Goal: Task Accomplishment & Management: Manage account settings

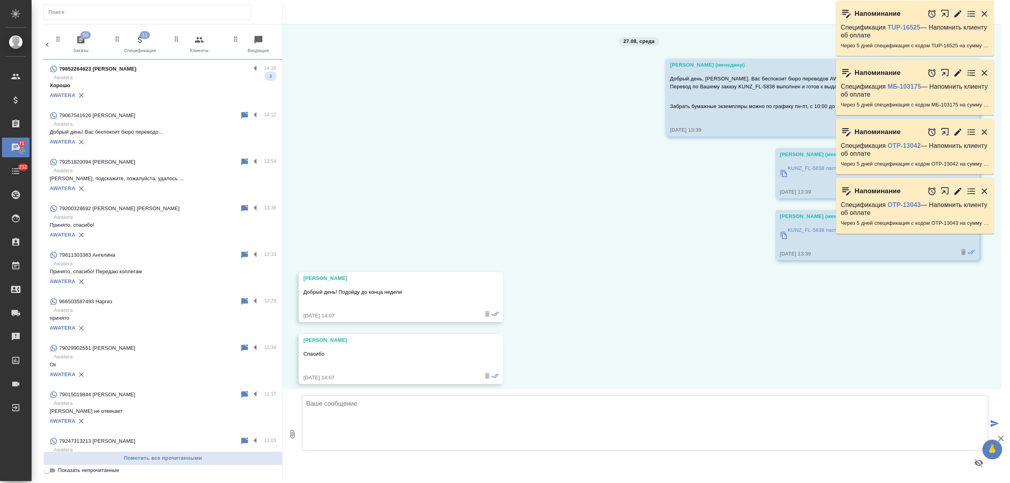
scroll to position [7, 0]
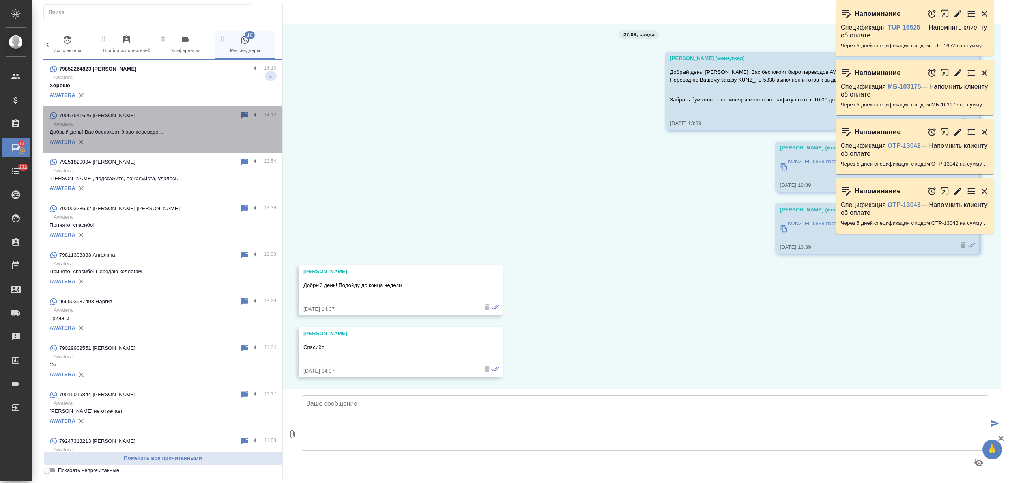
click at [189, 142] on div "AWATERA" at bounding box center [163, 142] width 226 height 12
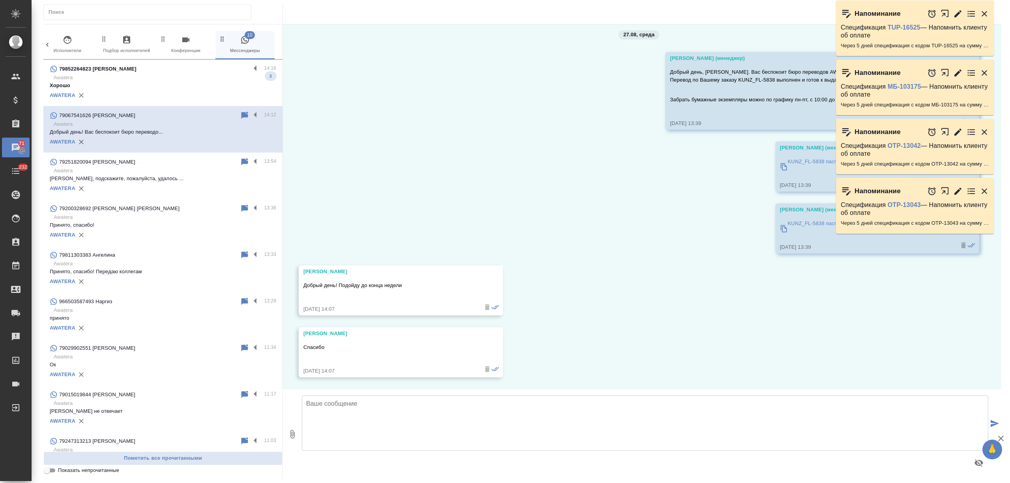
scroll to position [0, 0]
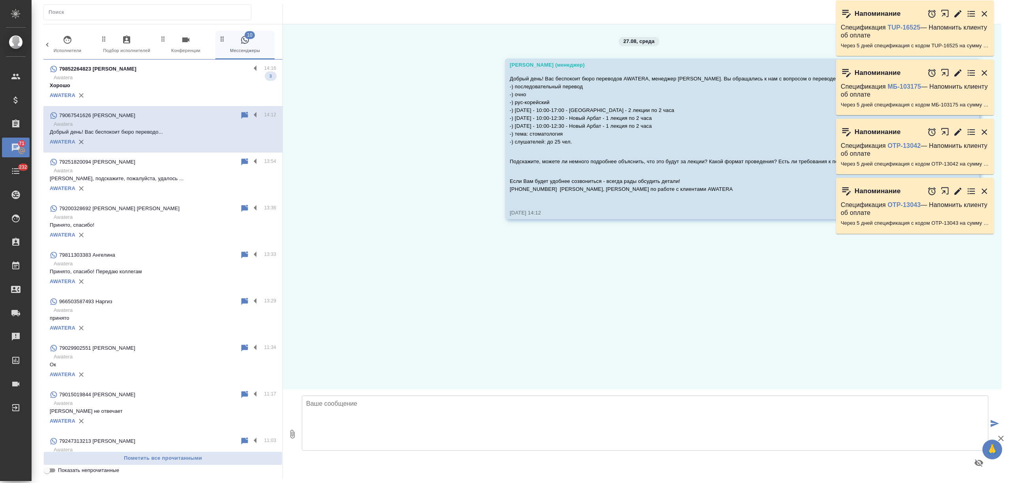
click at [173, 169] on p "Awatera" at bounding box center [165, 171] width 223 height 8
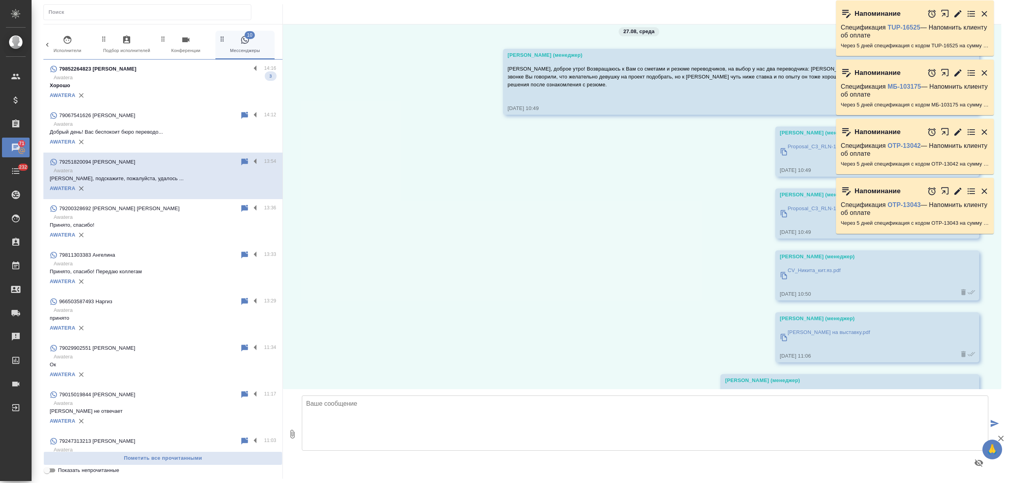
scroll to position [231, 0]
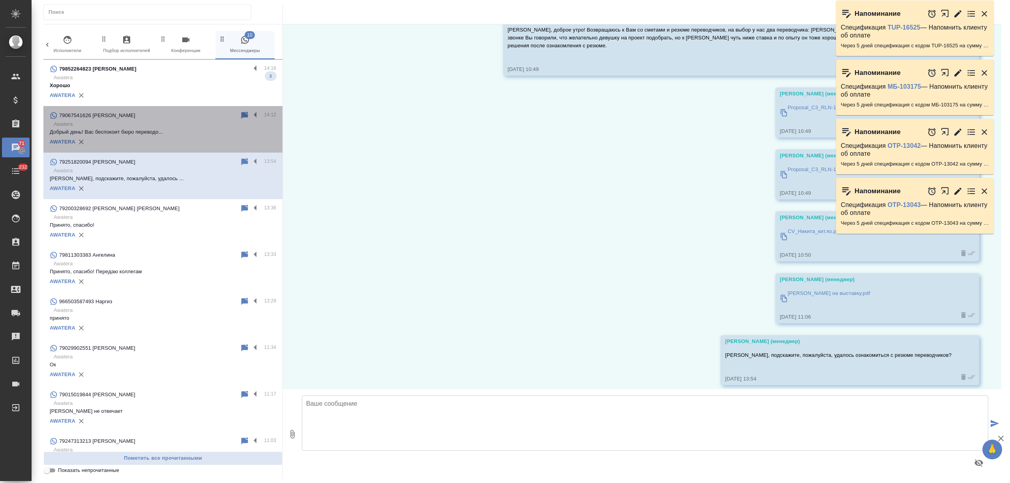
click at [175, 122] on p "Awatera" at bounding box center [165, 124] width 223 height 8
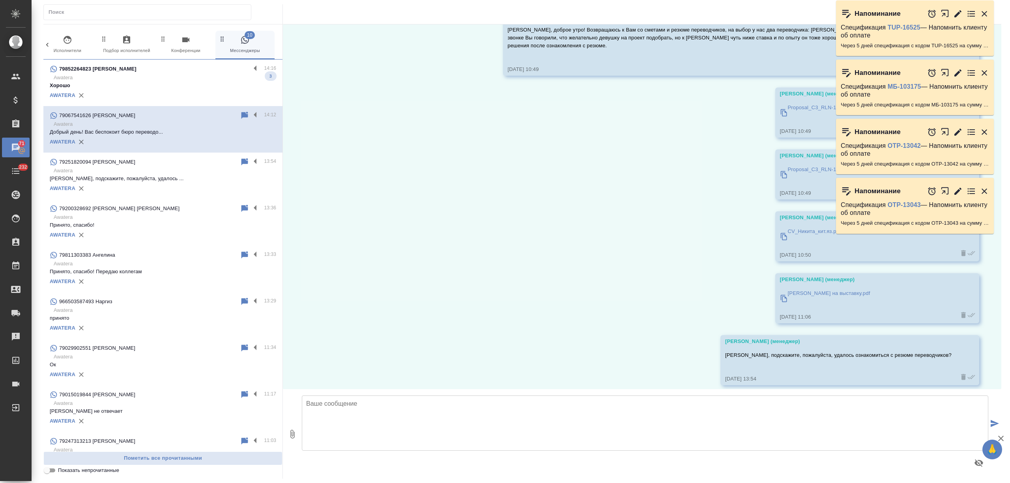
scroll to position [0, 0]
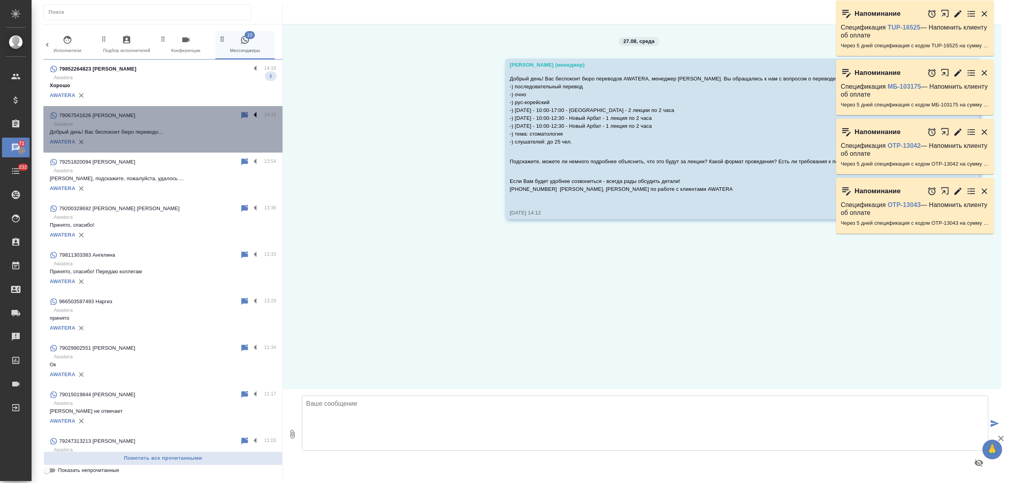
click at [251, 112] on label at bounding box center [257, 115] width 13 height 9
click at [0, 0] on input "checkbox" at bounding box center [0, 0] width 0 height 0
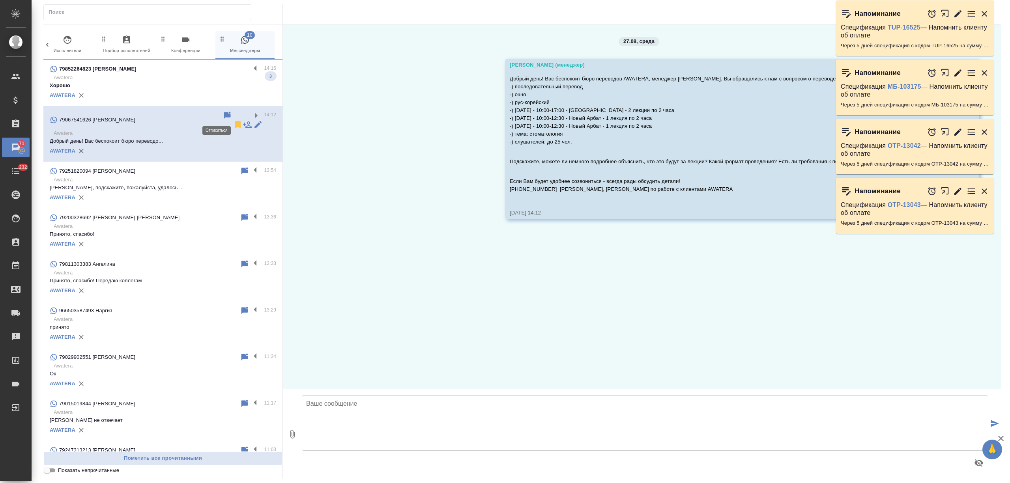
click at [233, 120] on icon at bounding box center [237, 124] width 9 height 9
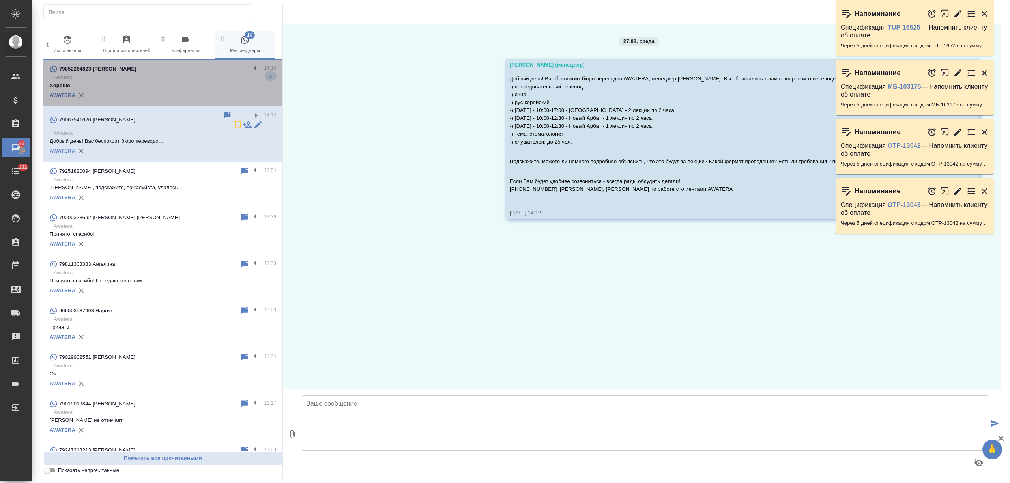
click at [215, 78] on p "Awatera" at bounding box center [165, 78] width 223 height 8
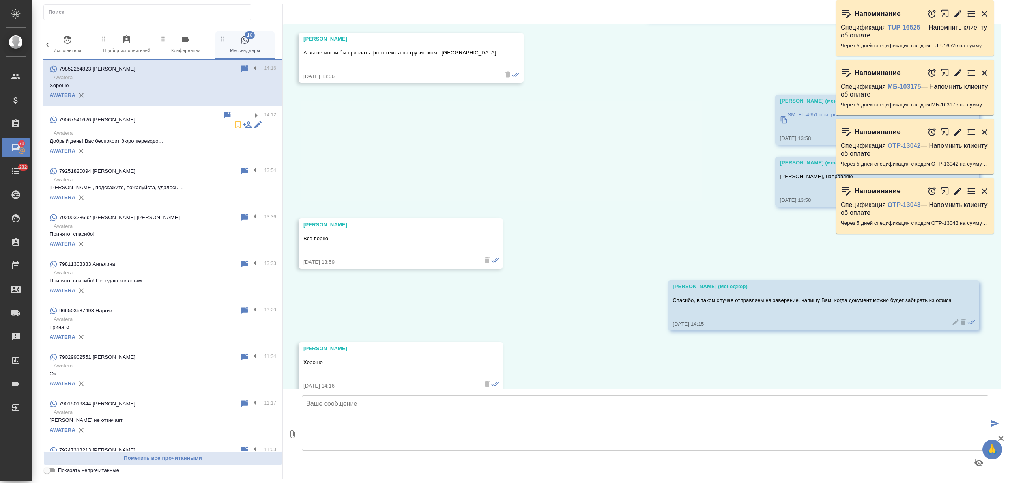
scroll to position [165, 0]
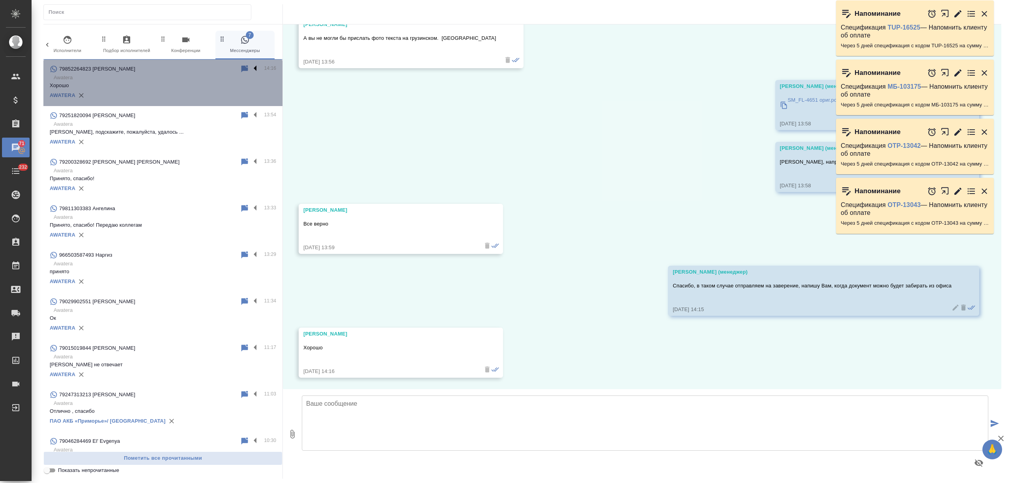
click at [251, 66] on label at bounding box center [257, 68] width 13 height 9
click at [0, 0] on input "checkbox" at bounding box center [0, 0] width 0 height 0
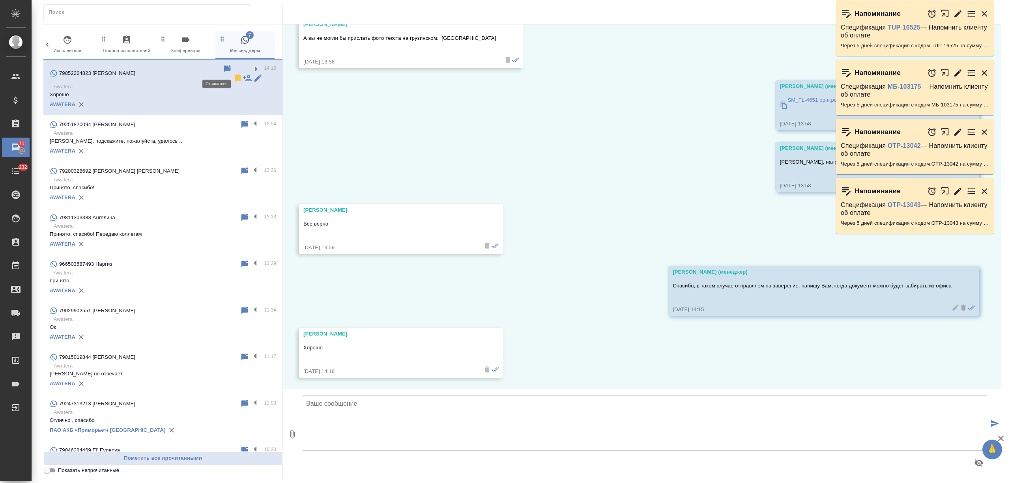
click at [235, 75] on icon at bounding box center [238, 78] width 6 height 7
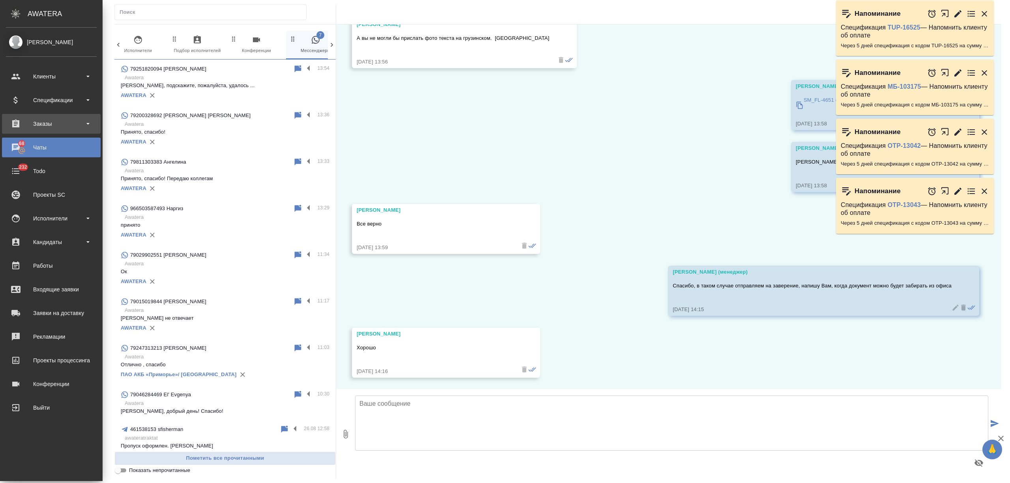
click at [33, 125] on div "Заказы" at bounding box center [51, 124] width 91 height 12
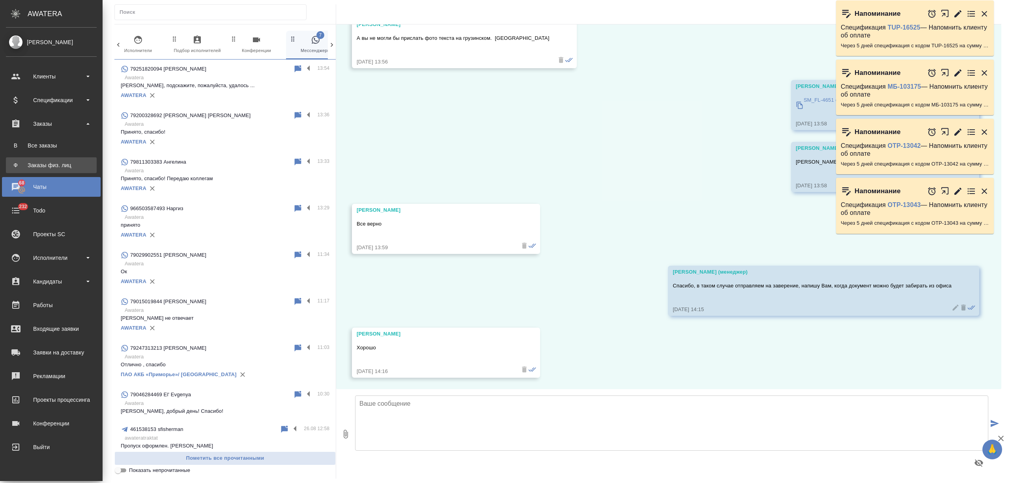
click at [61, 169] on div "Заказы физ. лиц" at bounding box center [51, 165] width 83 height 8
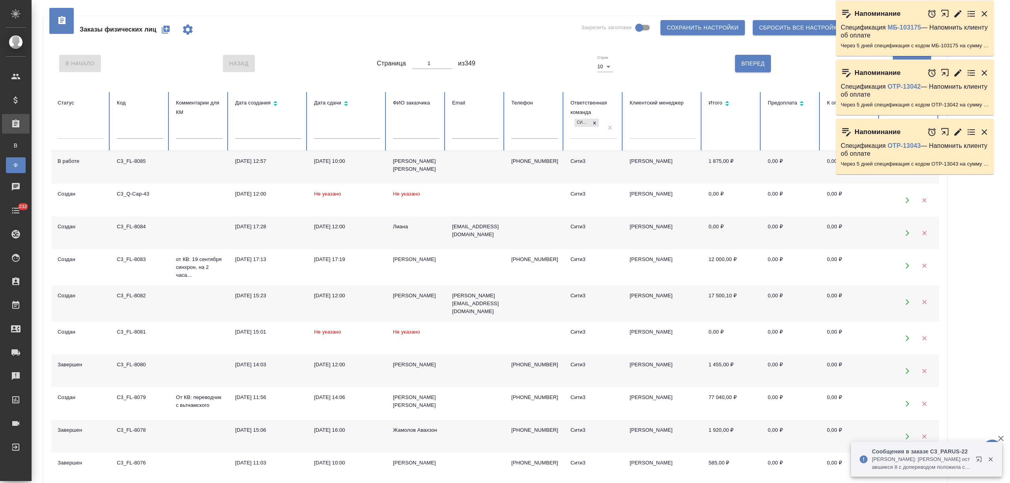
click at [167, 25] on icon "button" at bounding box center [165, 29] width 9 height 9
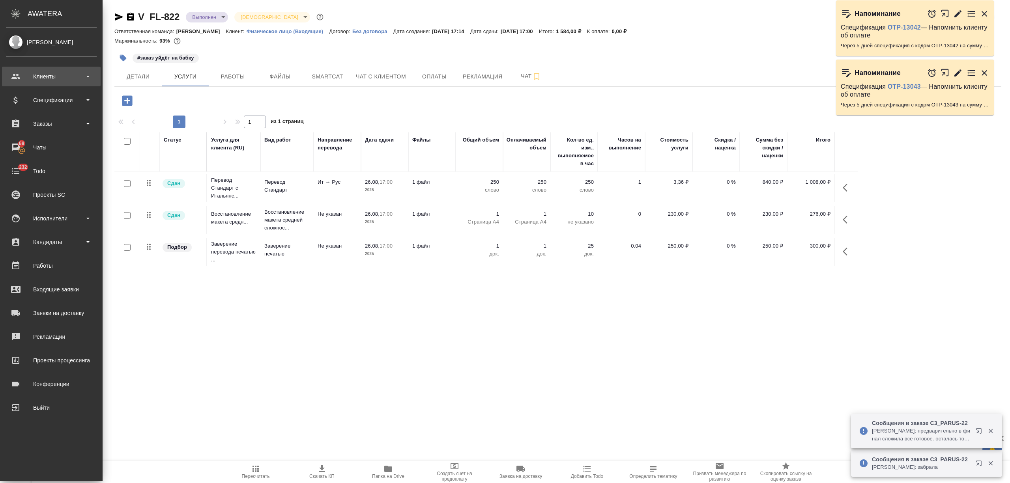
click at [62, 76] on div "Клиенты" at bounding box center [51, 77] width 91 height 12
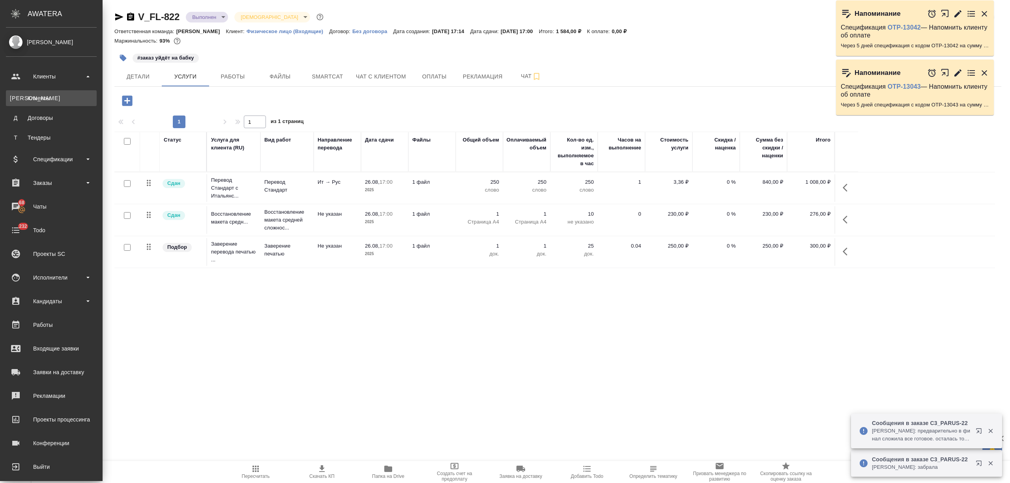
click at [62, 95] on div "Клиенты" at bounding box center [51, 98] width 83 height 8
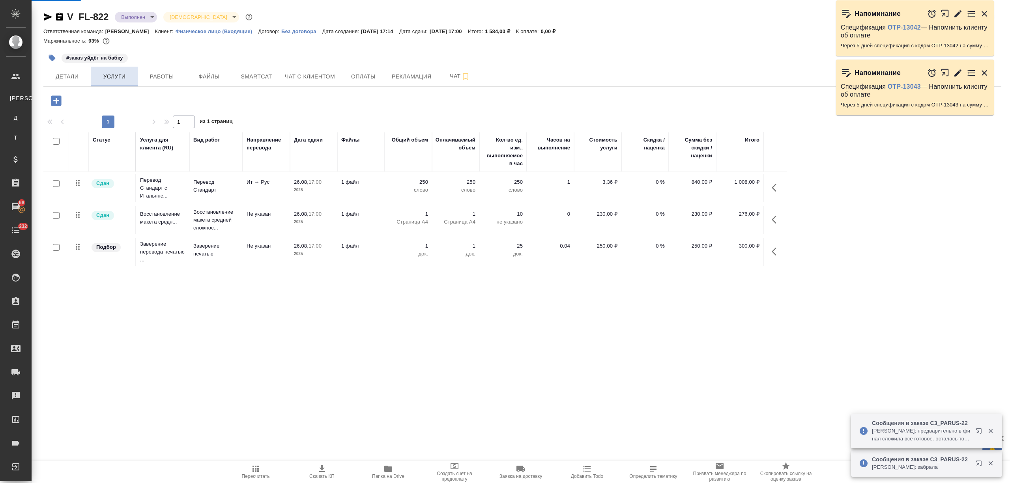
select select "RU"
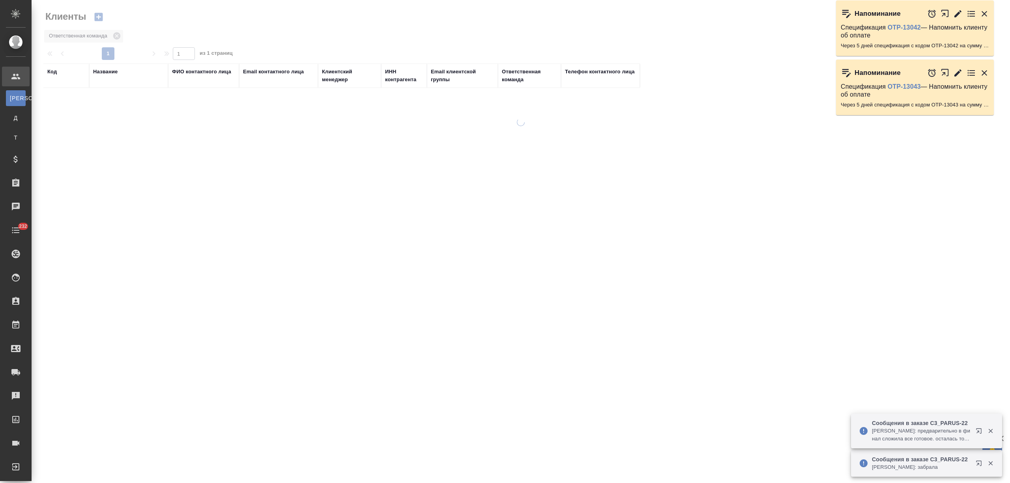
click at [109, 71] on div "Название" at bounding box center [105, 72] width 24 height 8
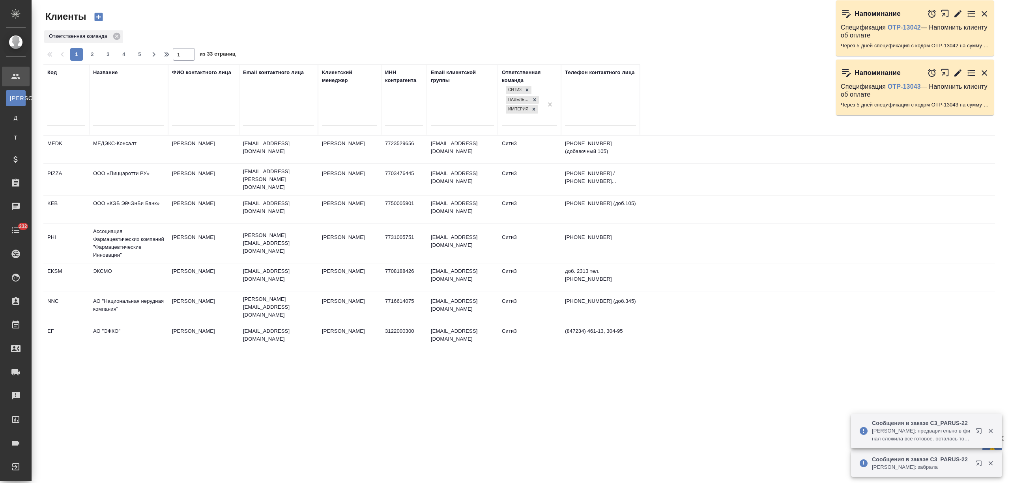
click at [110, 119] on input "text" at bounding box center [128, 120] width 71 height 10
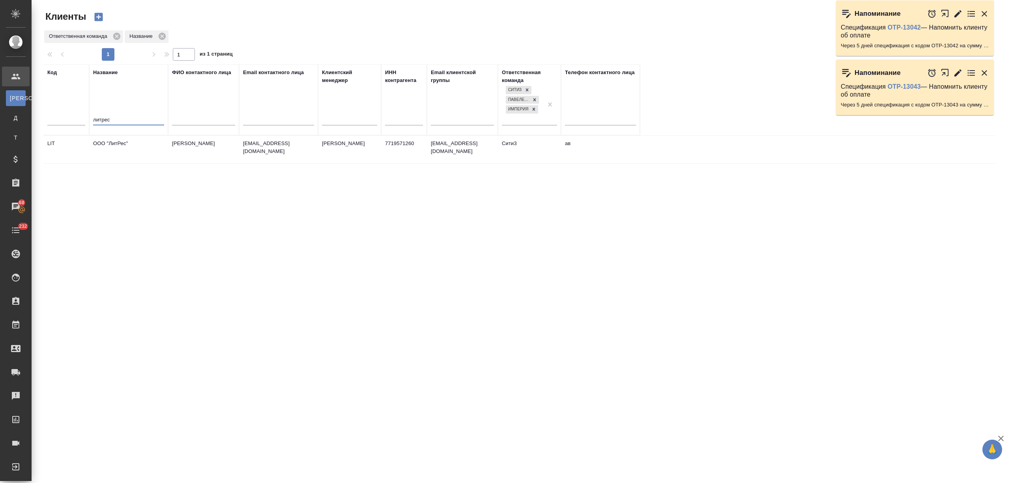
type input "литрес"
click at [137, 153] on td "ООО "ЛитРес"" at bounding box center [128, 150] width 79 height 28
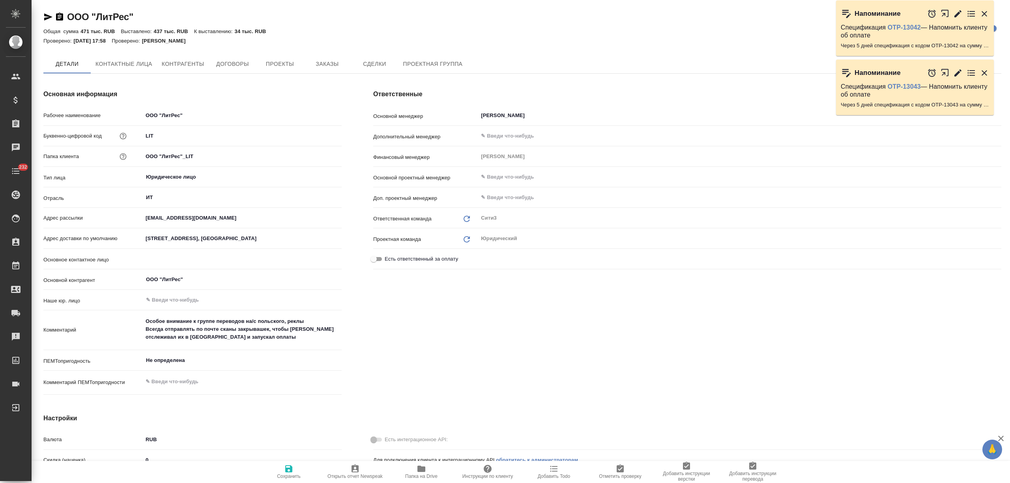
type textarea "x"
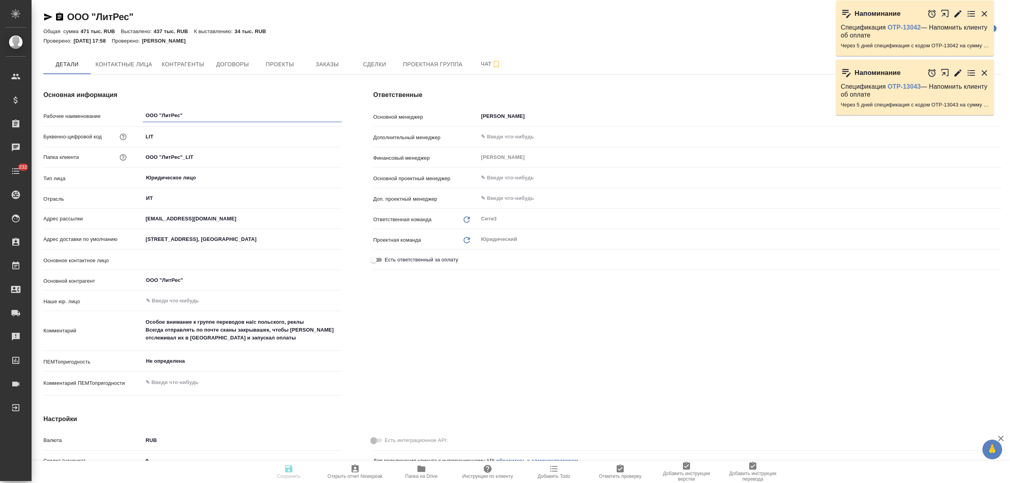
type textarea "x"
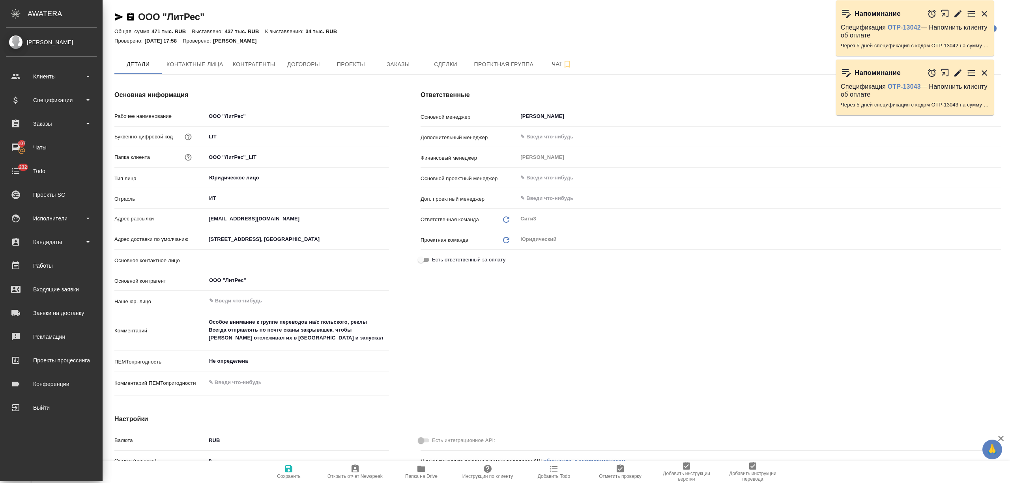
type textarea "x"
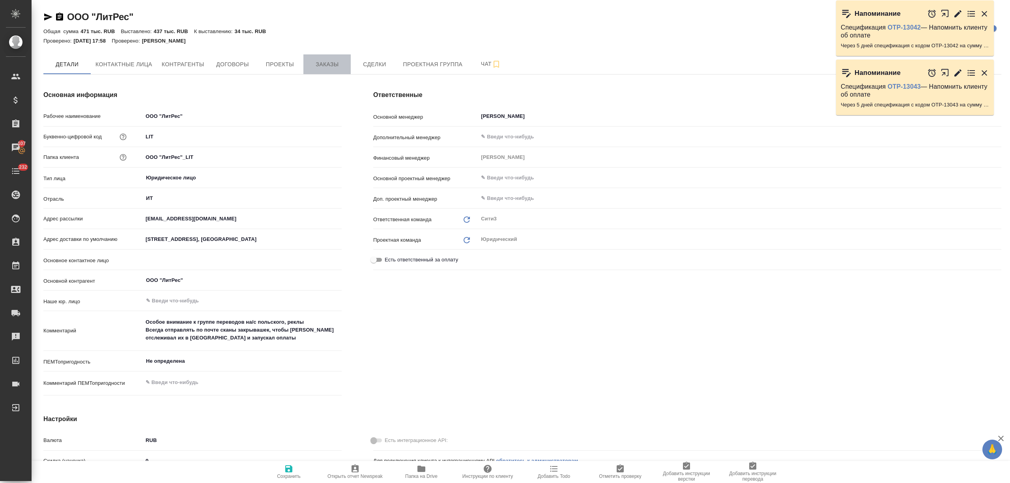
click at [344, 60] on span "Заказы" at bounding box center [327, 65] width 38 height 10
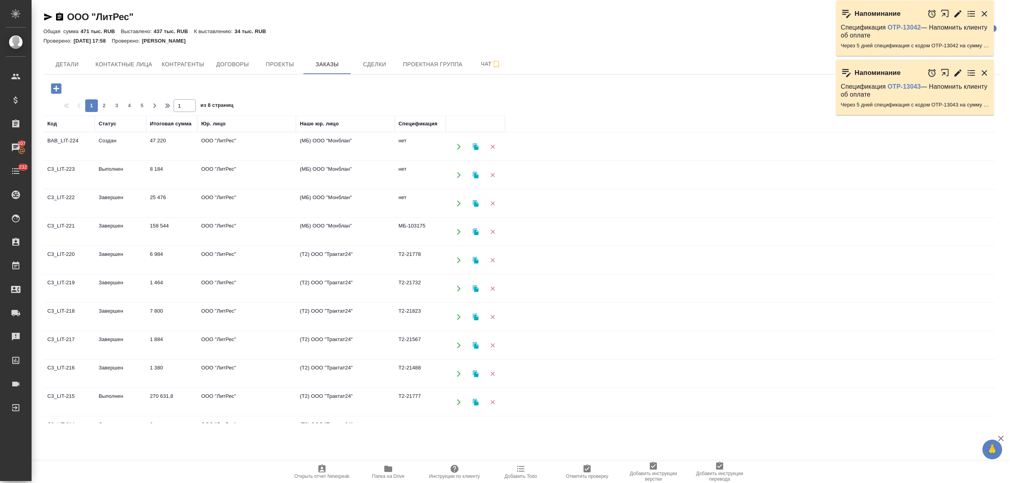
click at [61, 92] on icon "button" at bounding box center [56, 88] width 10 height 10
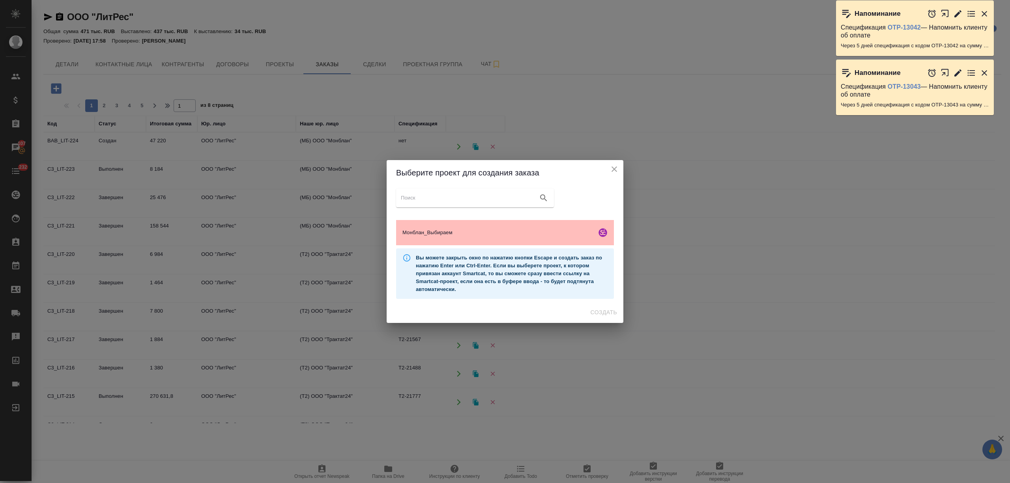
click at [500, 240] on div "Монблан_Выбираем" at bounding box center [505, 232] width 218 height 25
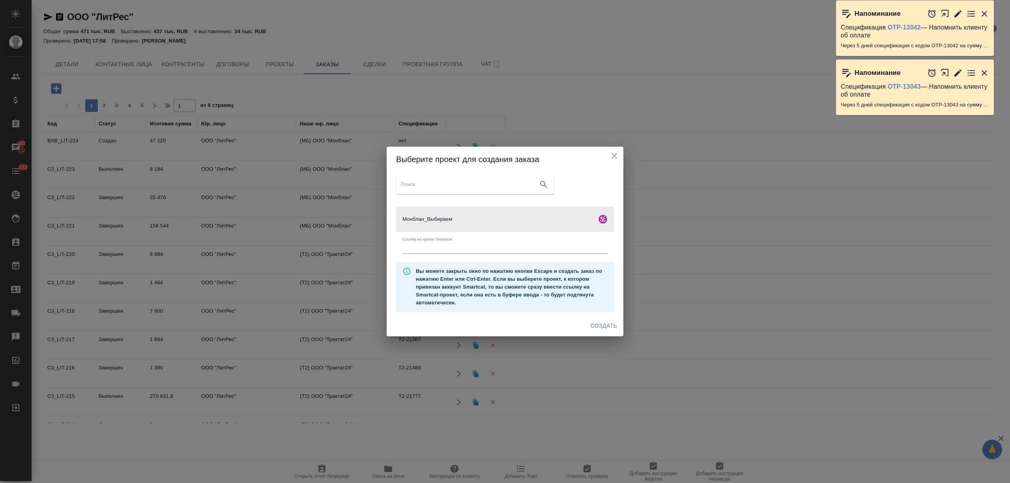
click at [605, 327] on span "Создать" at bounding box center [604, 326] width 26 height 10
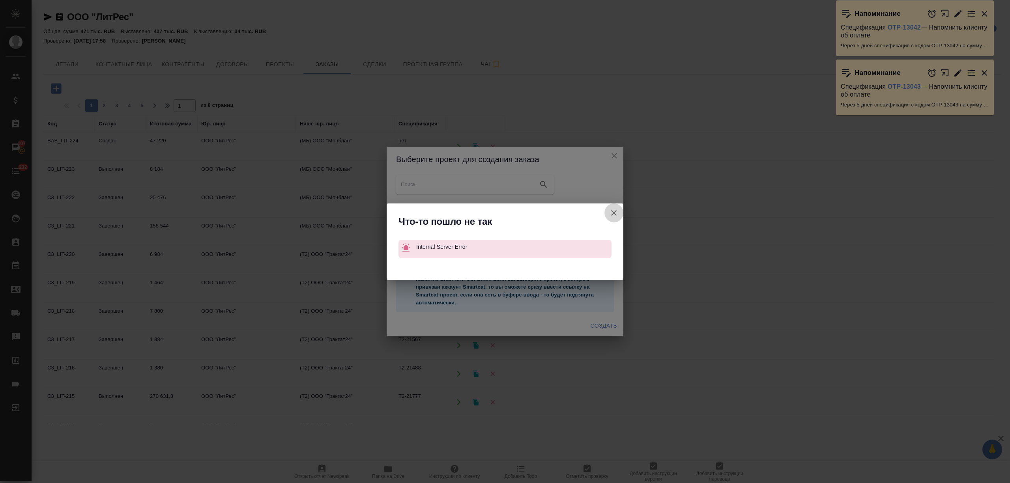
click at [612, 211] on icon "button" at bounding box center [613, 212] width 9 height 9
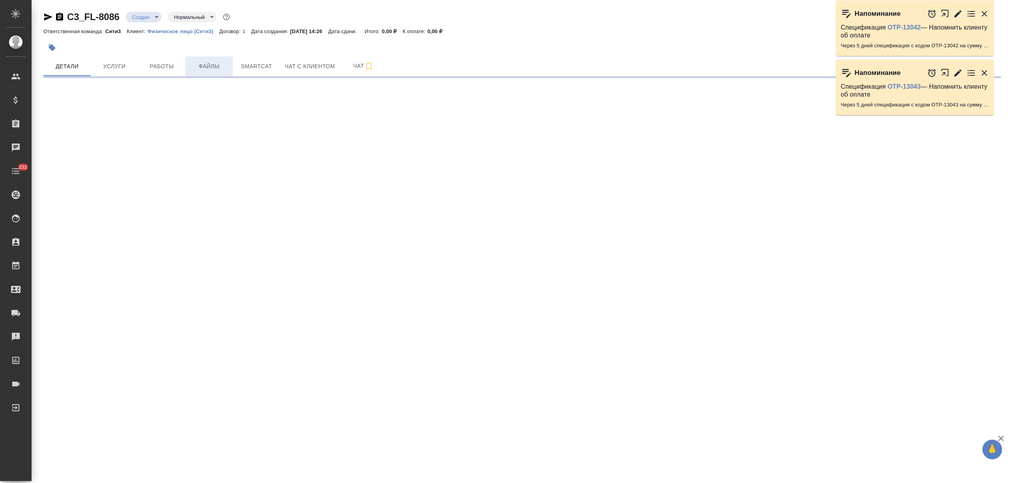
click at [212, 70] on span "Файлы" at bounding box center [209, 67] width 38 height 10
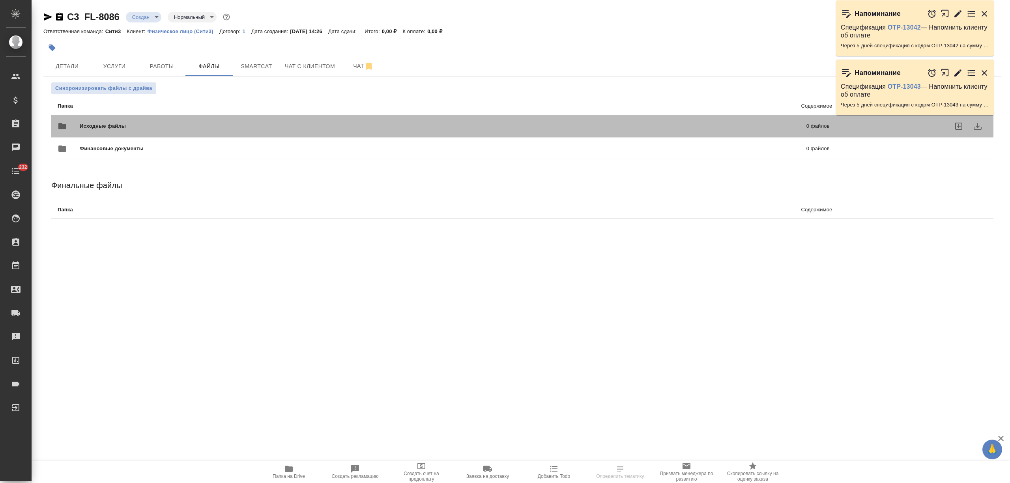
click at [151, 122] on div "Исходные файлы 0 файлов" at bounding box center [444, 126] width 772 height 19
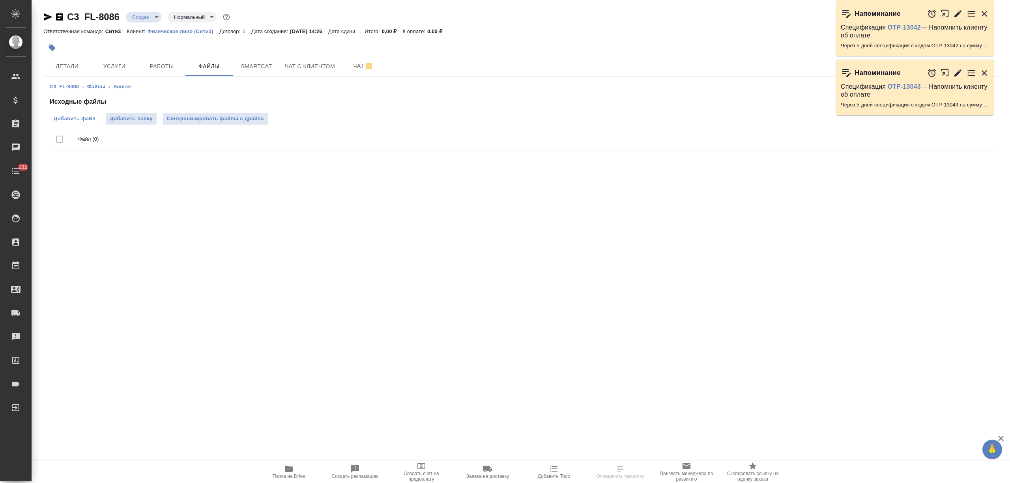
click at [83, 118] on span "Добавить файл" at bounding box center [75, 119] width 42 height 8
click at [0, 0] on input "Добавить файл" at bounding box center [0, 0] width 0 height 0
click at [76, 70] on span "Детали" at bounding box center [67, 67] width 38 height 10
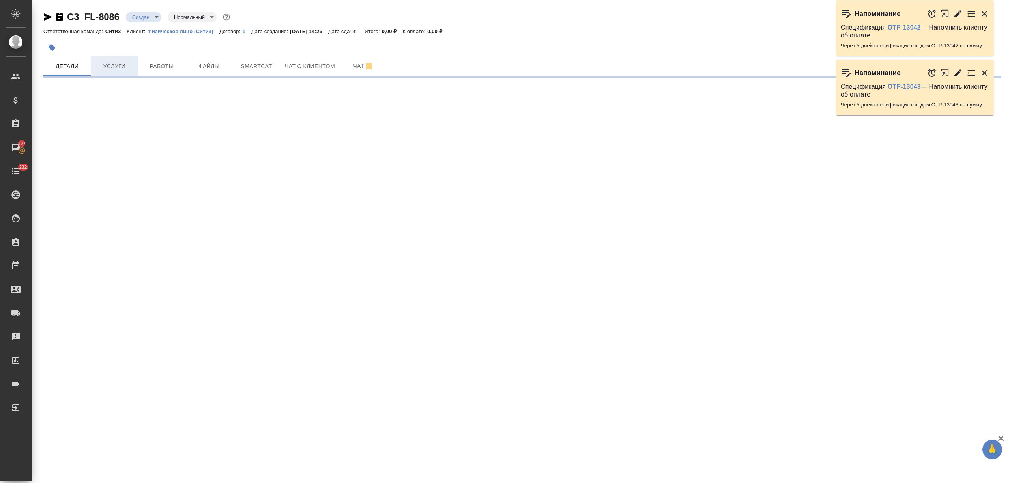
click at [122, 72] on button "Услуги" at bounding box center [114, 66] width 47 height 20
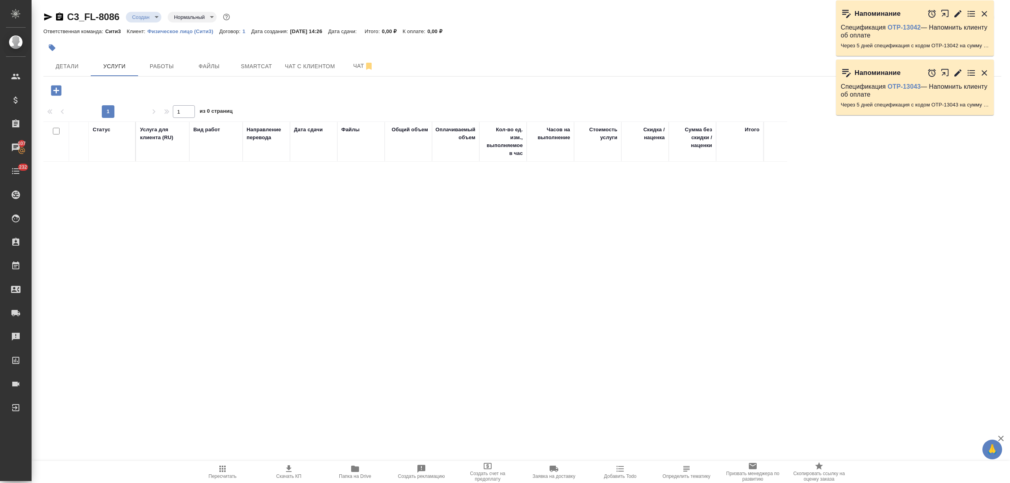
click at [59, 91] on icon "button" at bounding box center [56, 91] width 14 height 14
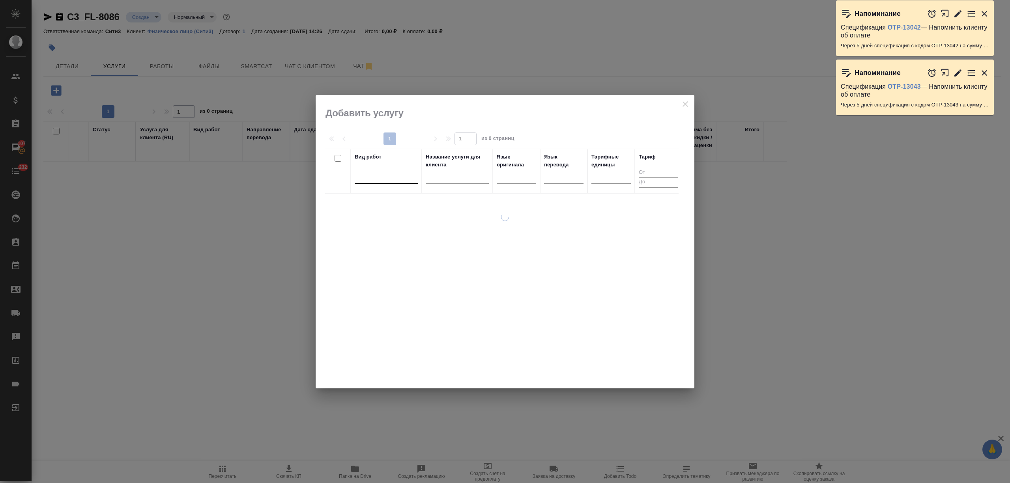
click at [398, 172] on div at bounding box center [386, 175] width 63 height 11
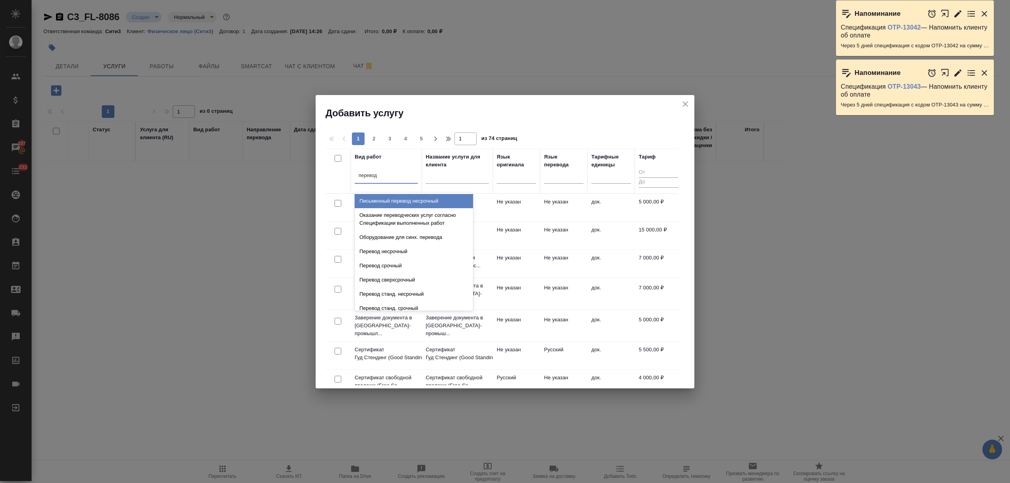
type input "перевод ст"
click at [400, 199] on div "Перевод станд. несрочный" at bounding box center [414, 201] width 118 height 14
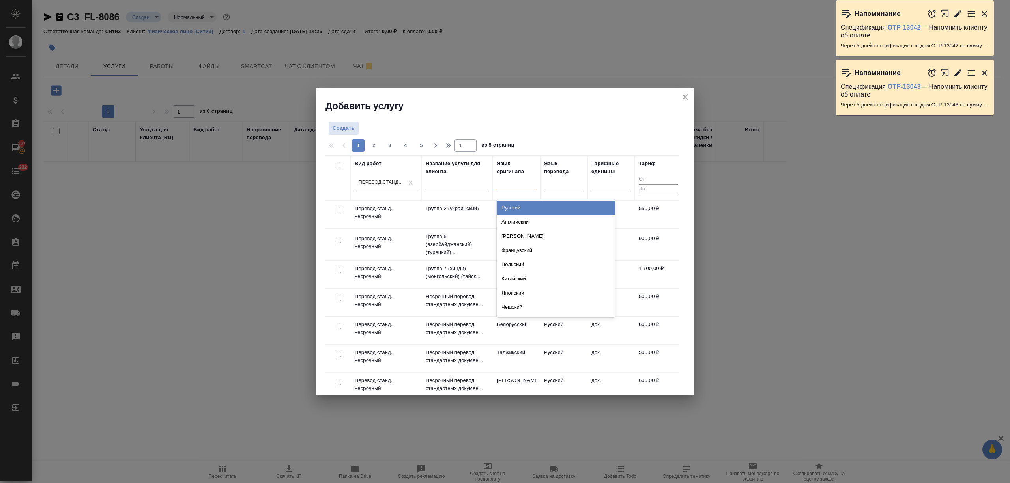
click at [504, 187] on div at bounding box center [516, 182] width 39 height 11
type input "слов"
click at [529, 204] on div "Словацкий" at bounding box center [556, 208] width 118 height 14
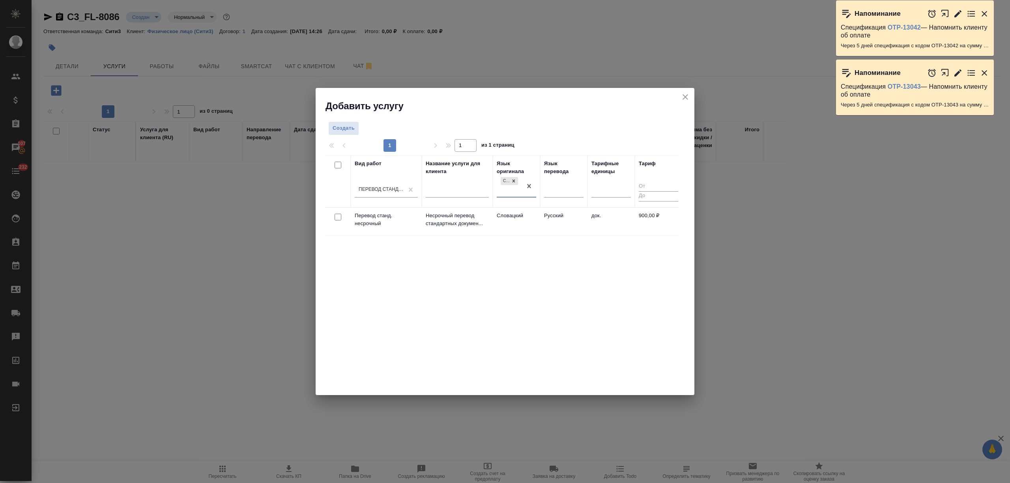
click at [544, 215] on td "Русский" at bounding box center [563, 222] width 47 height 28
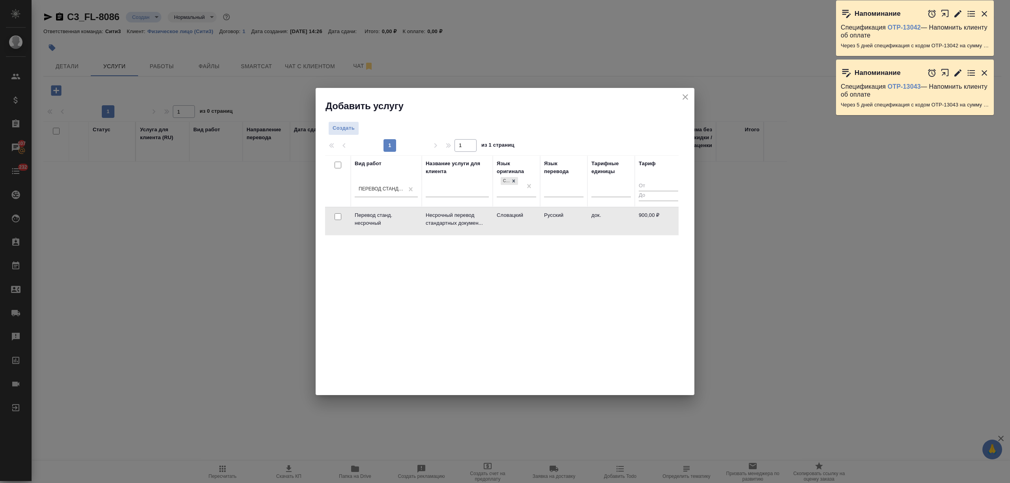
click at [544, 215] on td "Русский" at bounding box center [563, 222] width 47 height 28
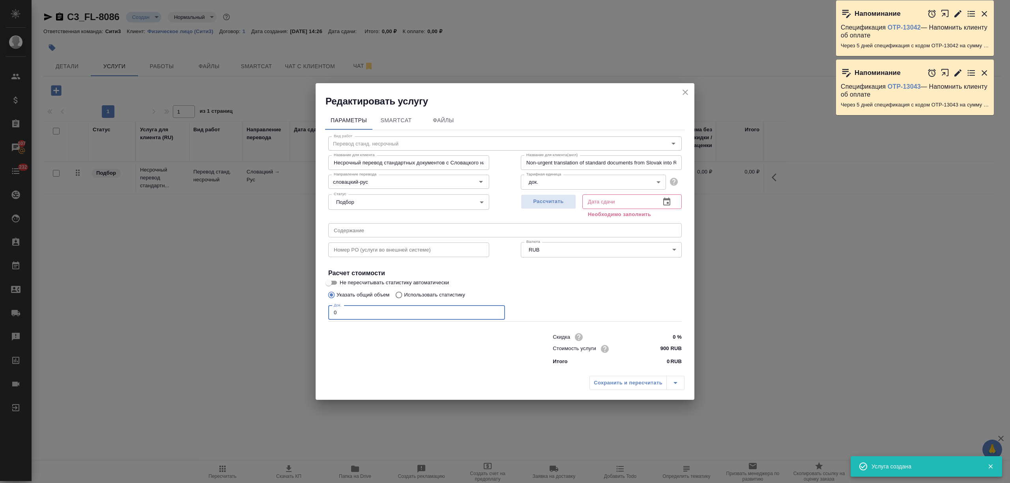
drag, startPoint x: 342, startPoint y: 311, endPoint x: 308, endPoint y: 311, distance: 34.7
click at [308, 311] on div "Редактировать услугу Параметры SmartCat Файлы Вид работ Перевод станд. несрочны…" at bounding box center [505, 241] width 1010 height 483
type input "1"
click at [672, 200] on button "button" at bounding box center [666, 202] width 19 height 19
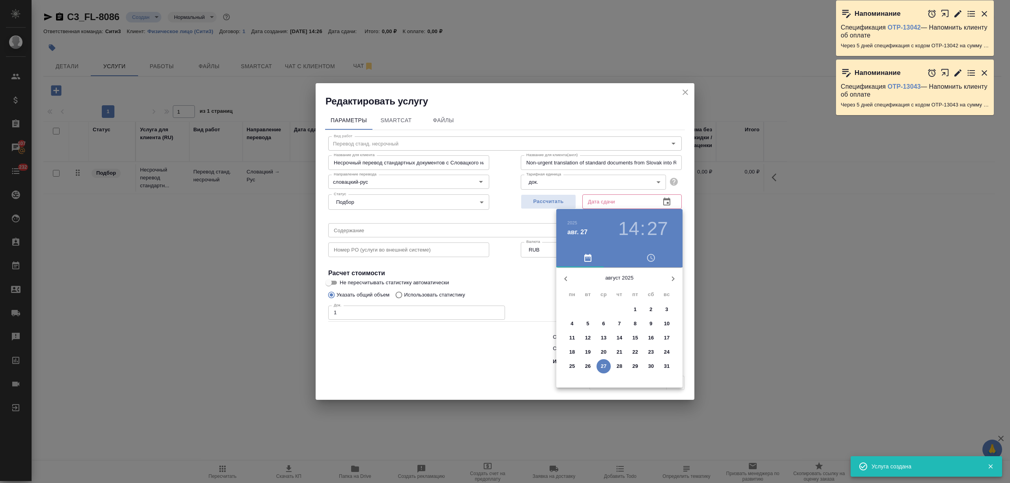
click at [618, 365] on p "28" at bounding box center [620, 367] width 6 height 8
type input "28.08.2025 14:27"
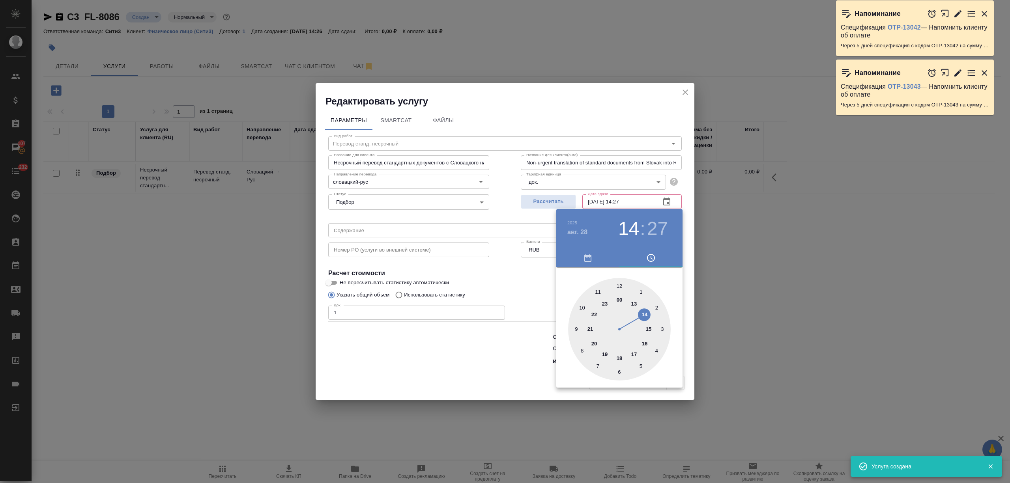
click at [528, 366] on div at bounding box center [505, 241] width 1010 height 483
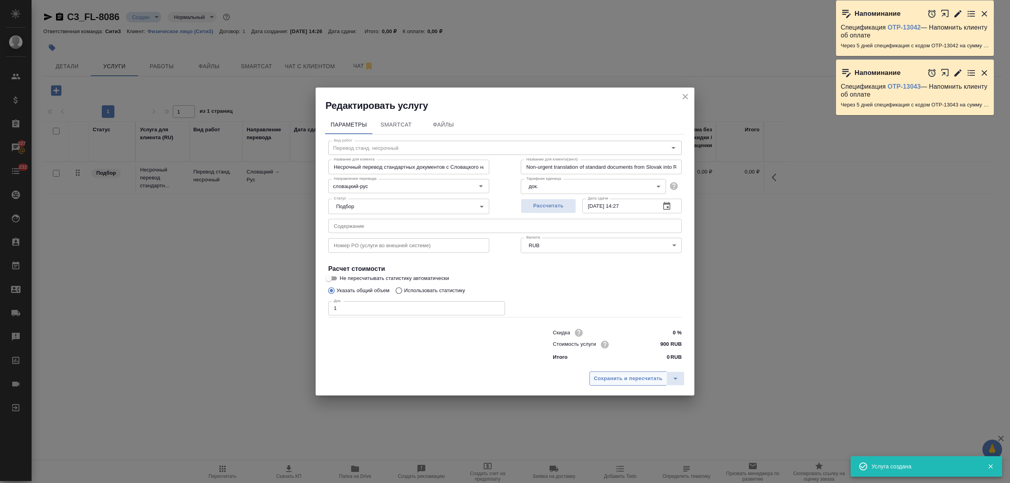
click at [646, 384] on button "Сохранить и пересчитать" at bounding box center [627, 379] width 77 height 14
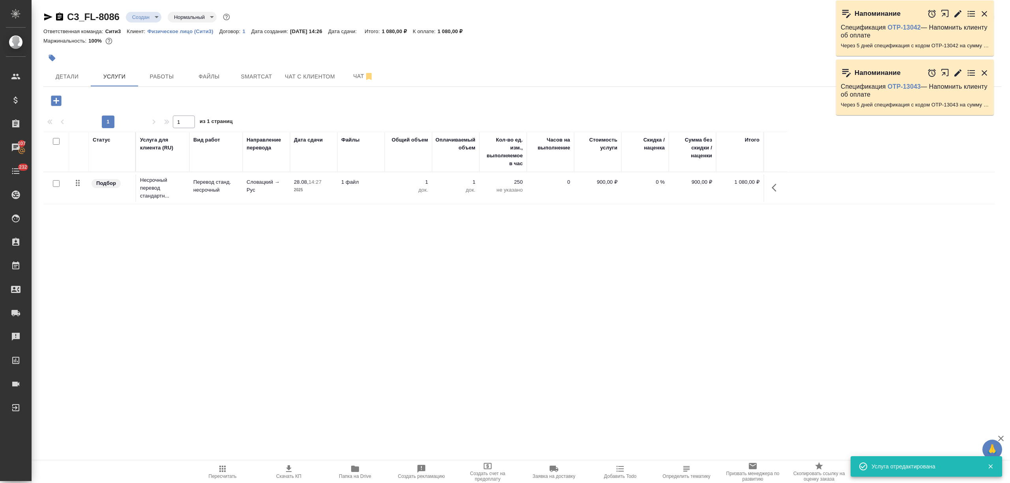
click at [53, 100] on icon "button" at bounding box center [56, 100] width 10 height 10
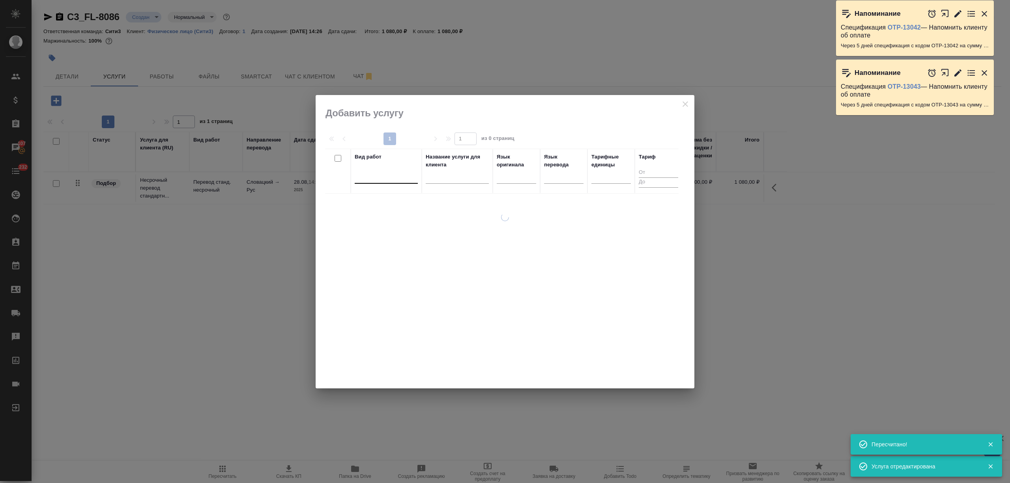
click at [382, 177] on div at bounding box center [386, 175] width 63 height 11
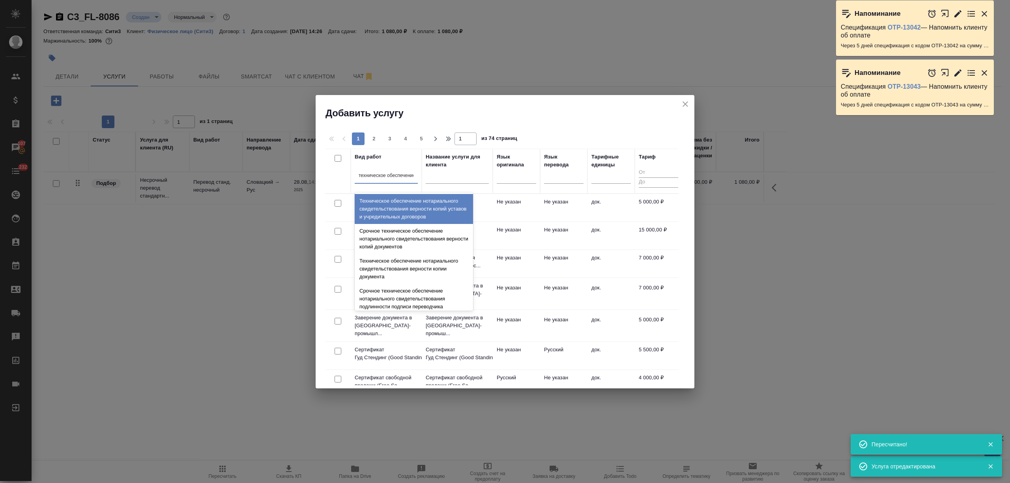
type input "техническое обеспечение"
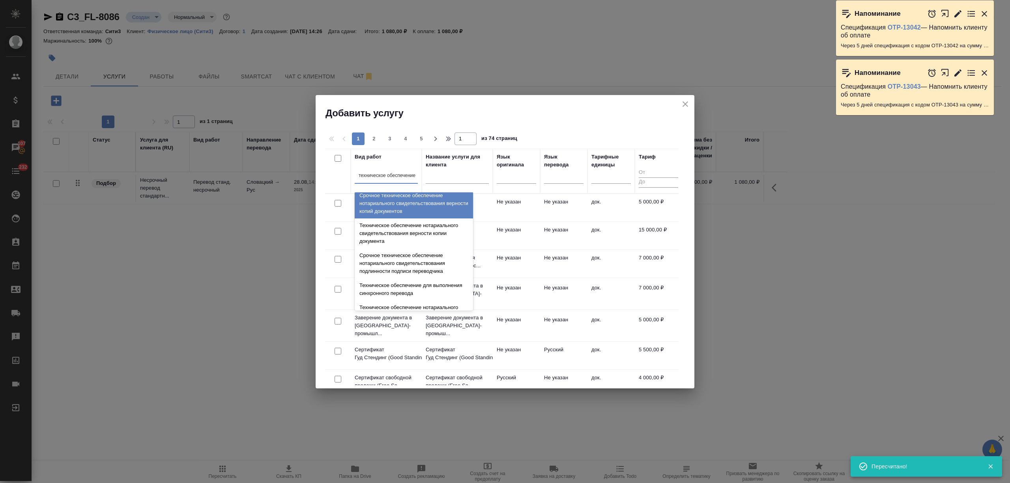
scroll to position [52, 0]
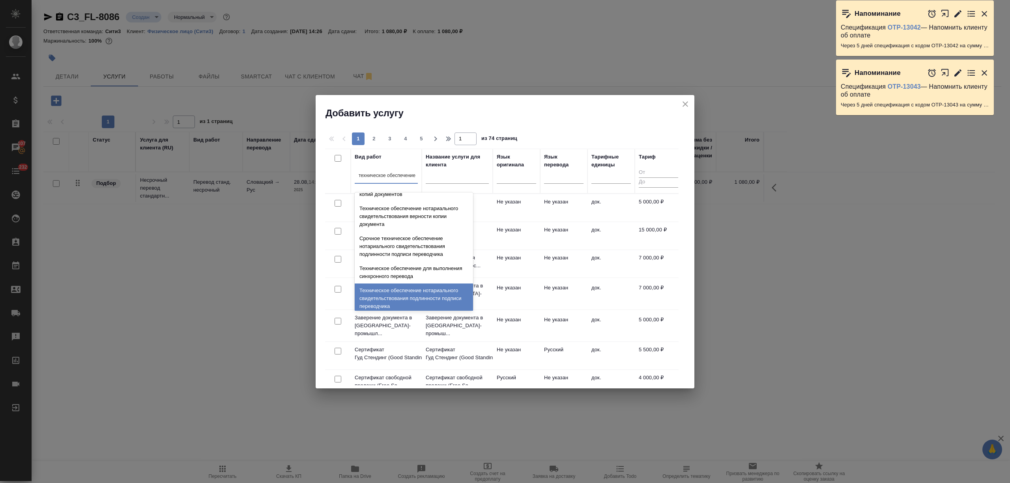
click at [413, 294] on div "Техническое обеспечение нотариального свидетельствования подлинности подписи пе…" at bounding box center [414, 299] width 118 height 30
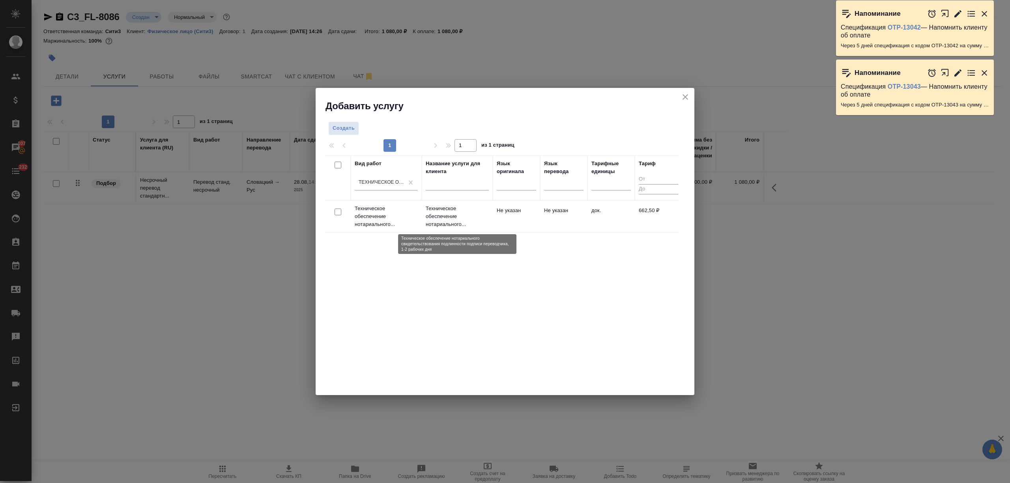
click at [461, 222] on p "Техническое обеспечение нотариального..." at bounding box center [457, 217] width 63 height 24
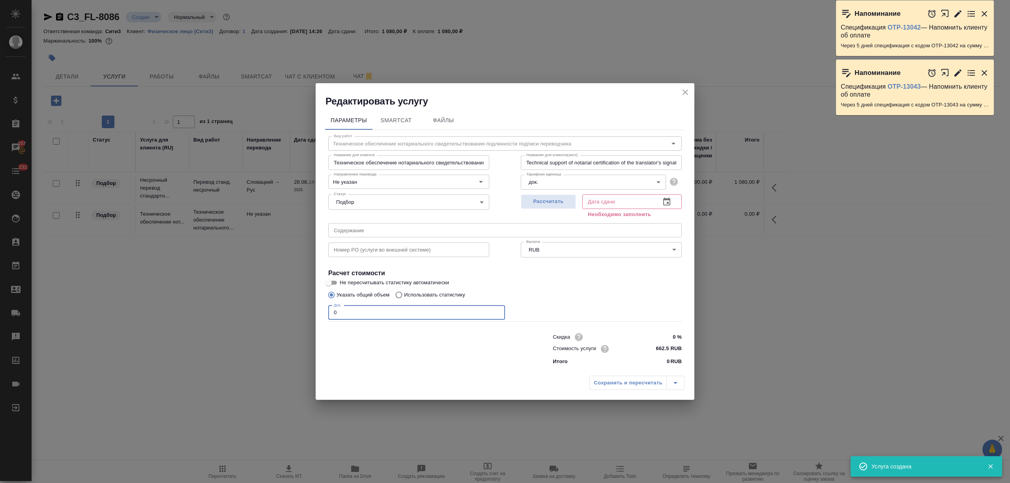
drag, startPoint x: 363, startPoint y: 311, endPoint x: 292, endPoint y: 312, distance: 71.0
click at [292, 312] on div "Редактировать услугу Параметры SmartCat Файлы Вид работ Техническое обеспечение…" at bounding box center [505, 241] width 1010 height 483
type input "1"
click at [670, 201] on icon "button" at bounding box center [666, 202] width 7 height 8
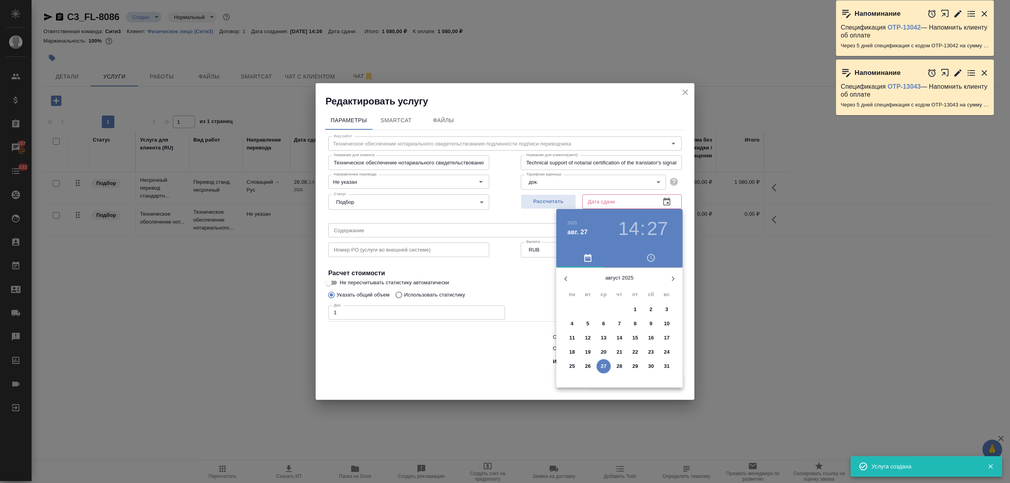
click at [617, 363] on p "28" at bounding box center [620, 367] width 6 height 8
type input "28.08.2025 14:27"
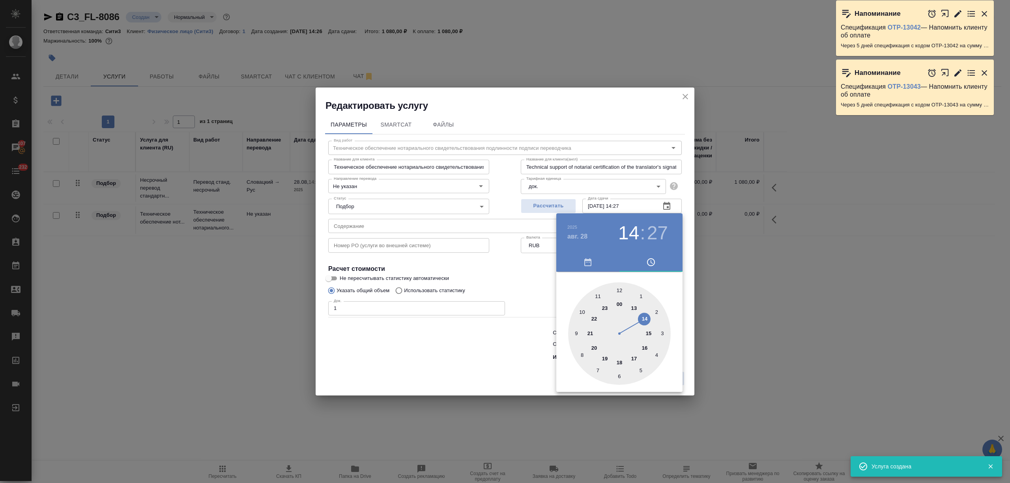
click at [453, 379] on div at bounding box center [505, 241] width 1010 height 483
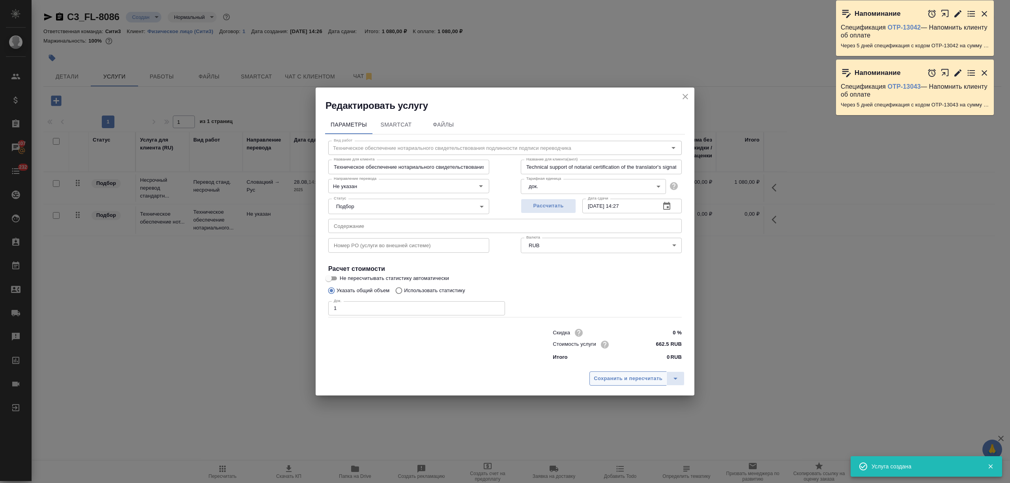
click at [599, 374] on span "Сохранить и пересчитать" at bounding box center [628, 378] width 69 height 9
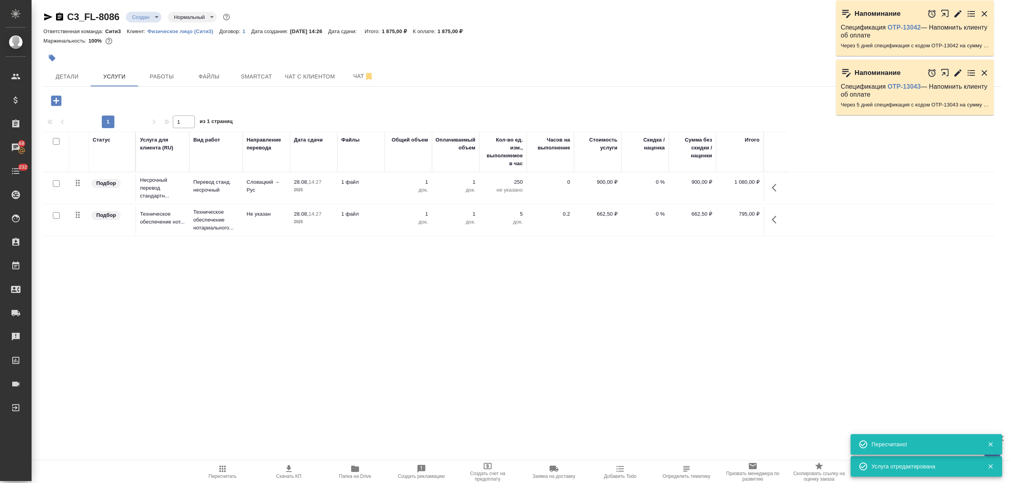
drag, startPoint x: 79, startPoint y: 68, endPoint x: 87, endPoint y: 61, distance: 11.2
click at [79, 69] on button "Детали" at bounding box center [66, 77] width 47 height 20
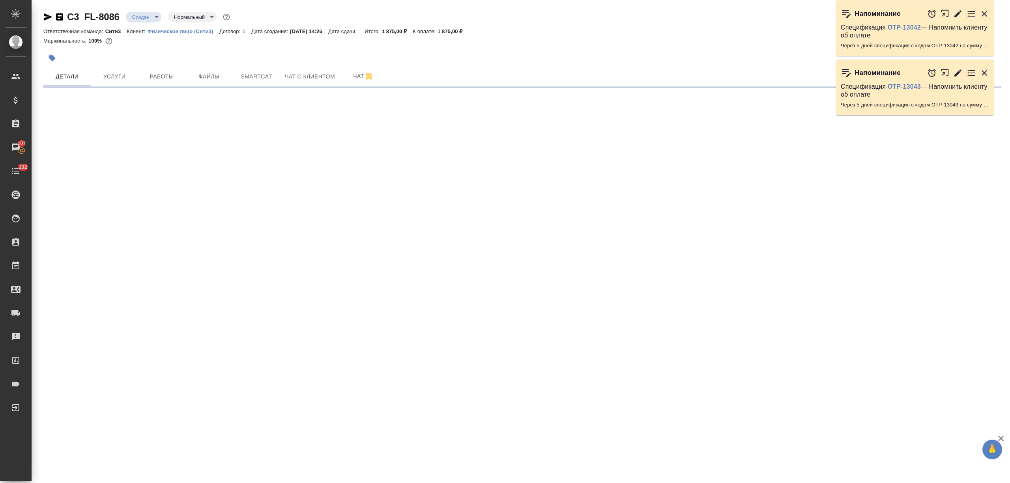
select select "RU"
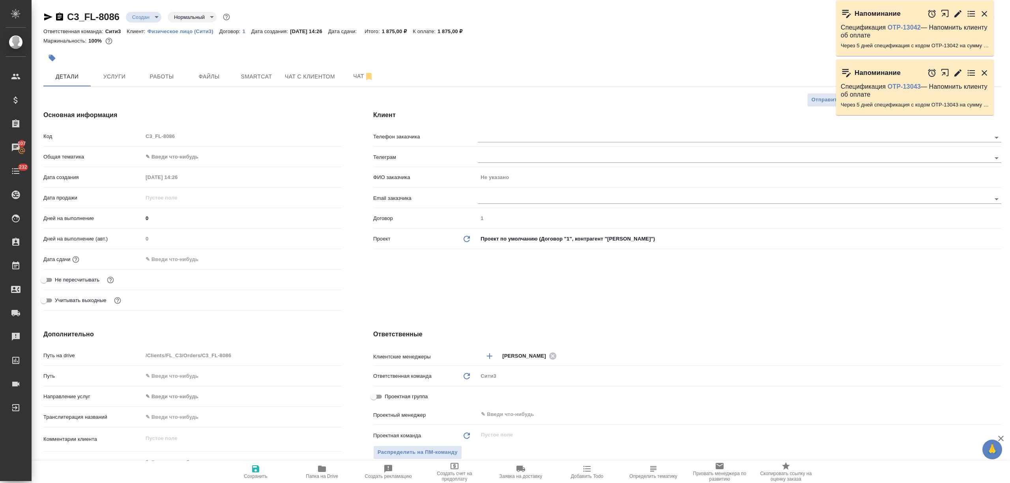
type textarea "x"
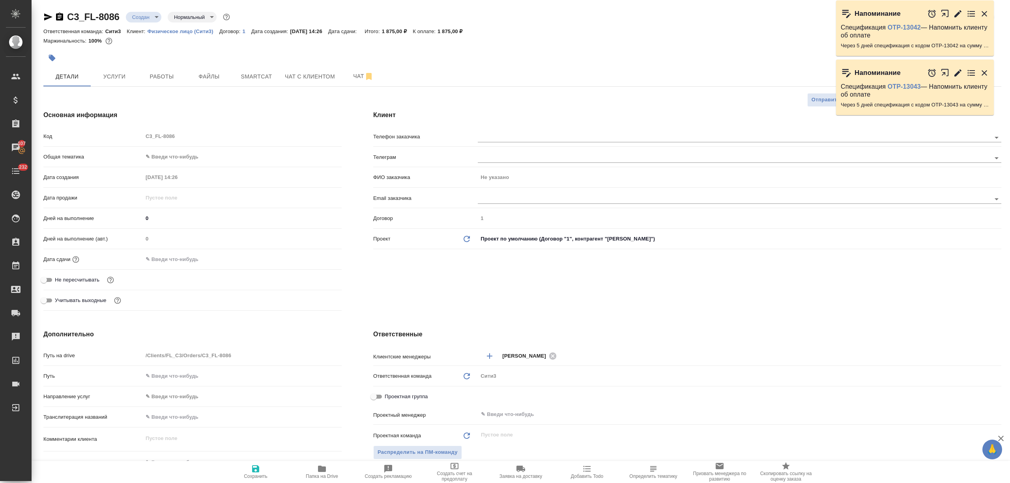
type textarea "x"
click at [494, 141] on input "text" at bounding box center [721, 137] width 486 height 9
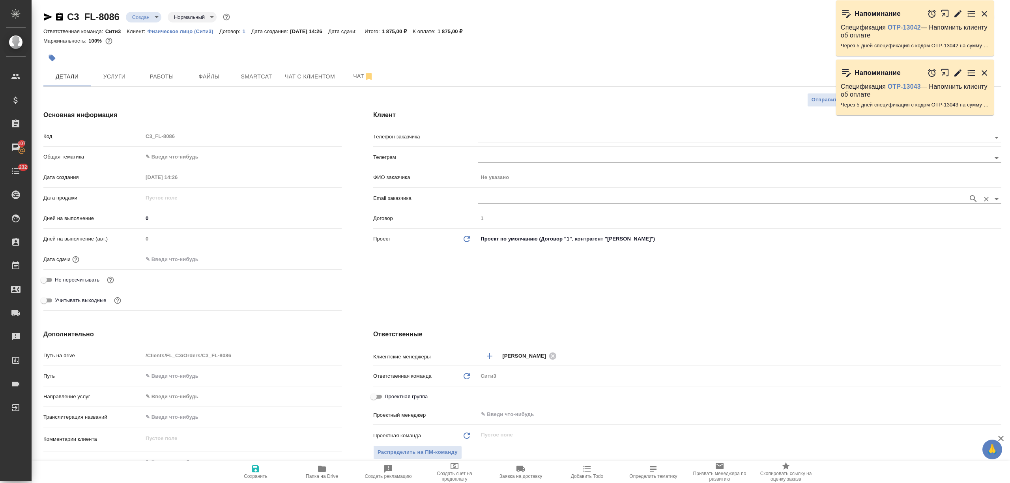
click at [501, 196] on input "text" at bounding box center [721, 198] width 486 height 9
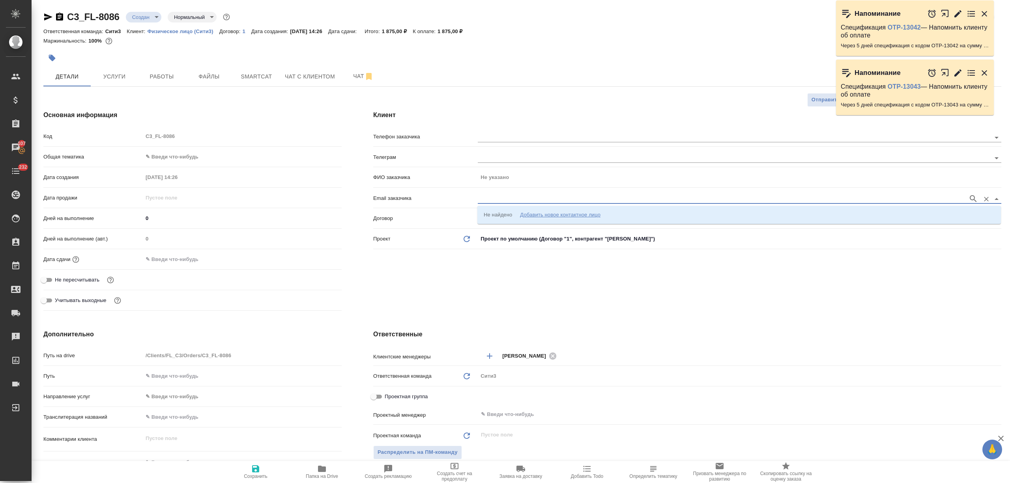
paste input "7824790@mail.ru"
type input "7824790@mail.ru"
click at [530, 215] on div "Добавить новое контактное лицо" at bounding box center [560, 215] width 80 height 8
type input "7824790@mail.ru"
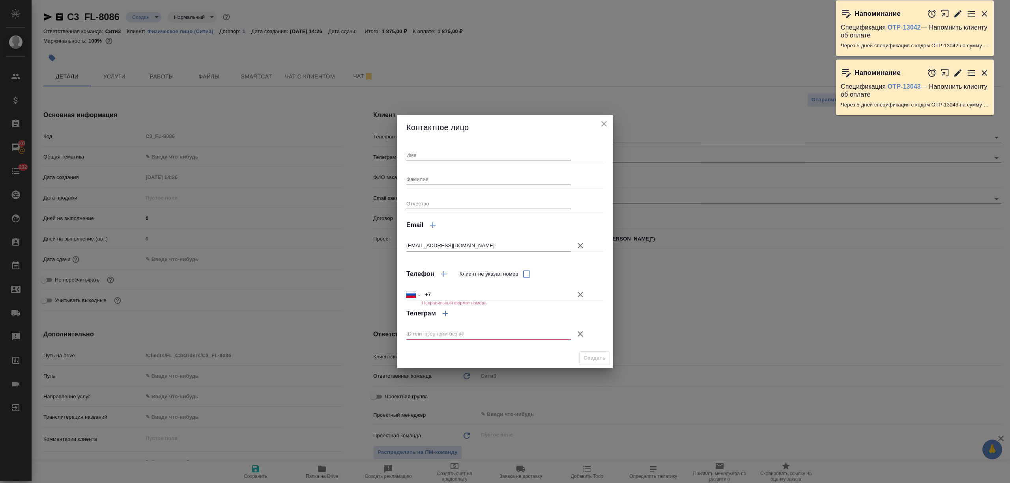
click at [580, 289] on button "Клиент не указал номер" at bounding box center [580, 294] width 19 height 19
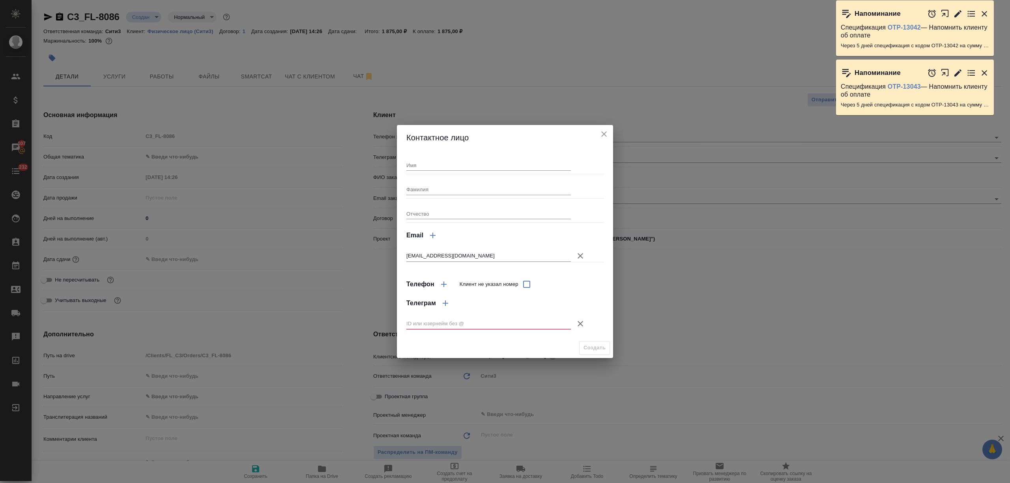
click at [460, 166] on input "Имя" at bounding box center [488, 165] width 165 height 11
type input "НН"
click at [453, 189] on input "Фамилия" at bounding box center [488, 189] width 165 height 11
type input "Миллер"
click at [580, 322] on icon "button" at bounding box center [580, 323] width 9 height 9
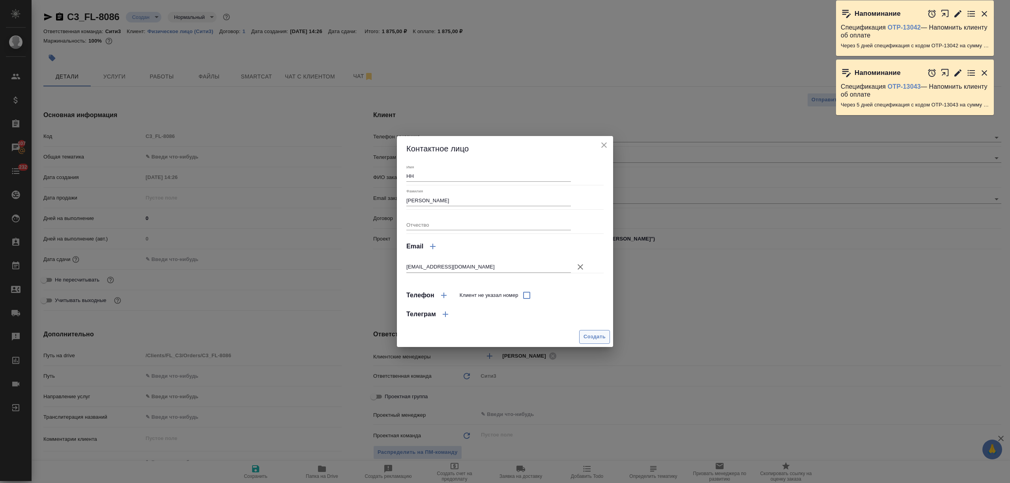
click at [595, 333] on span "Создать" at bounding box center [595, 337] width 22 height 9
type input "Миллер НН"
type textarea "x"
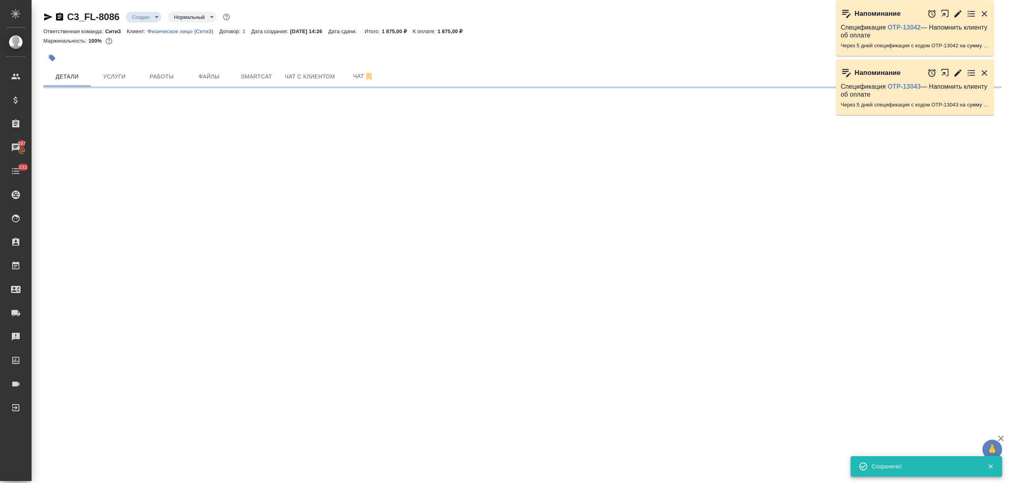
type input "holyTrinity"
select select "RU"
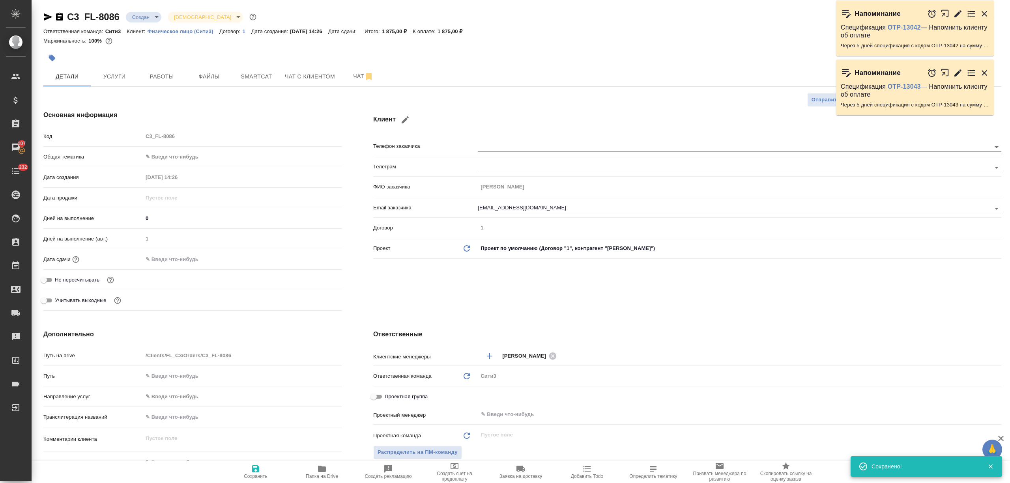
type textarea "x"
click at [177, 156] on body "🙏 .cls-1 fill:#fff; AWATERA Nikitina Tatiana Клиенты Спецификации Заказы 107 Ча…" at bounding box center [505, 241] width 1010 height 483
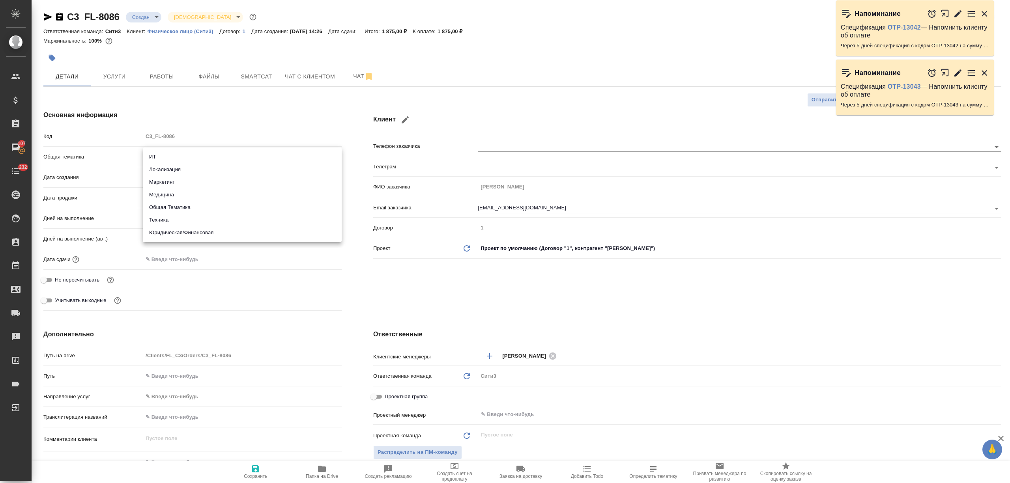
click at [177, 232] on li "Юридическая/Финансовая" at bounding box center [242, 232] width 199 height 13
type input "yr-fn"
type textarea "x"
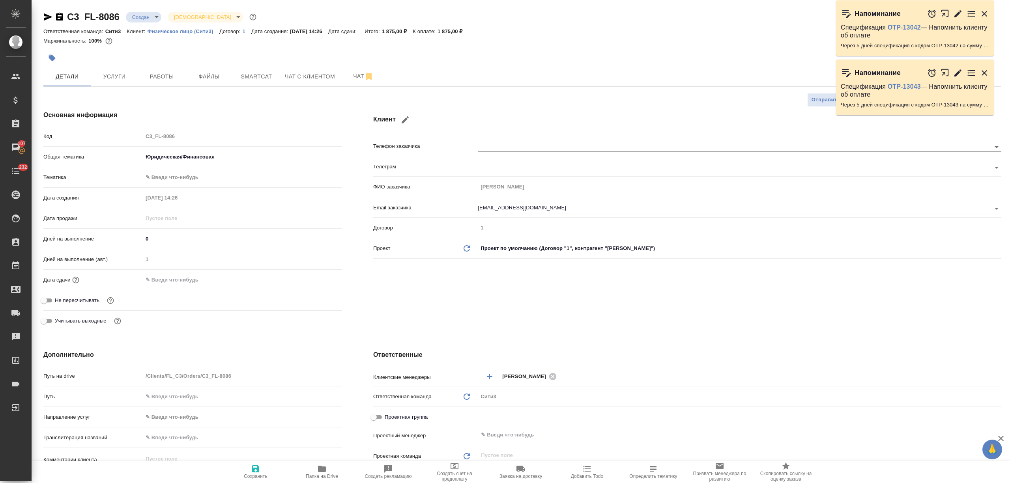
click at [177, 173] on body "🙏 .cls-1 fill:#fff; AWATERA Nikitina Tatiana Клиенты Спецификации Заказы 107 Ча…" at bounding box center [505, 241] width 1010 height 483
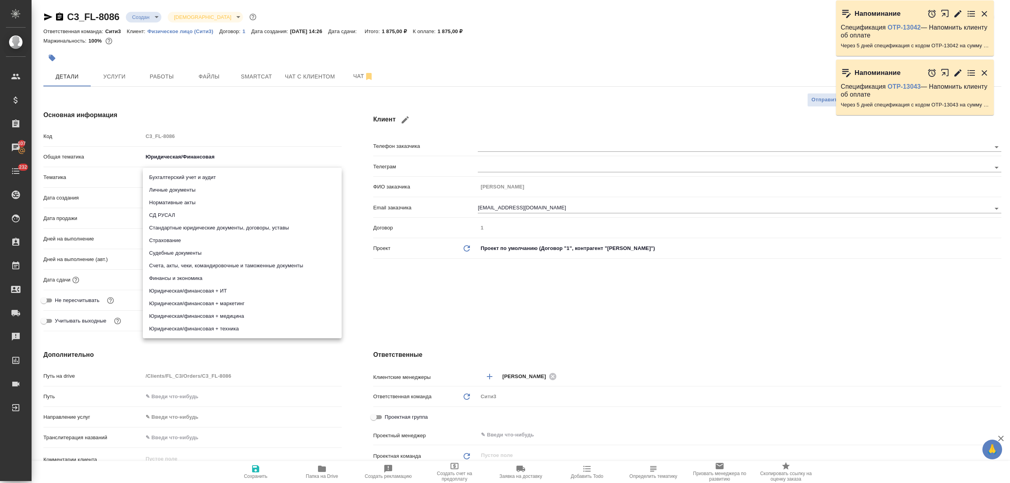
click at [184, 189] on li "Личные документы" at bounding box center [242, 190] width 199 height 13
type textarea "x"
type input "5a8b8b956a9677013d343cfe"
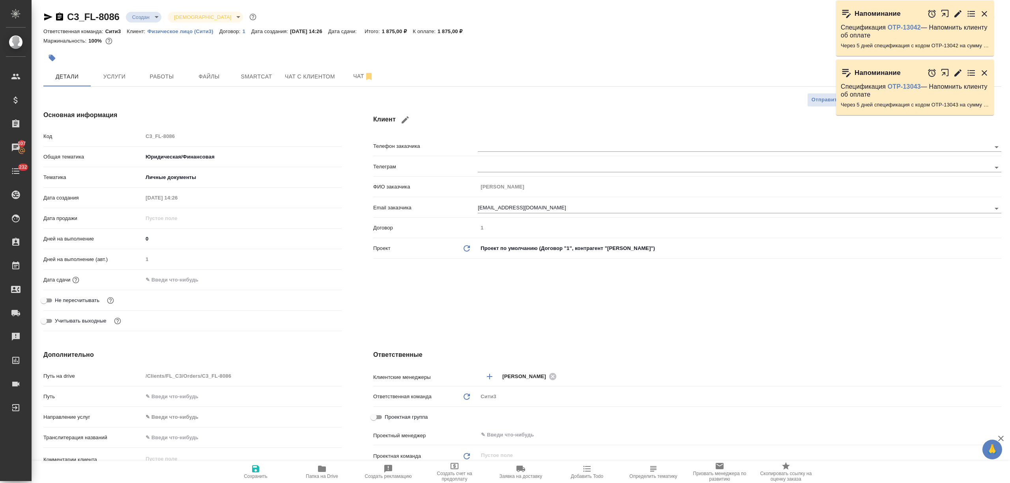
click at [182, 286] on div "Дата сдачи" at bounding box center [192, 280] width 298 height 14
click at [185, 279] on input "text" at bounding box center [177, 279] width 69 height 11
click at [318, 278] on icon "button" at bounding box center [318, 279] width 7 height 8
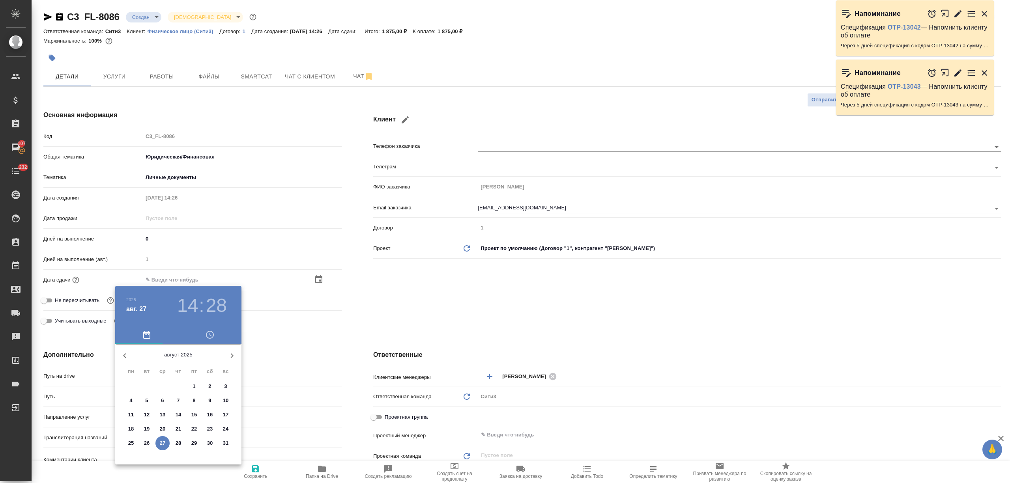
click at [174, 442] on span "28" at bounding box center [178, 444] width 14 height 8
type input "28.08.2025 14:28"
type textarea "x"
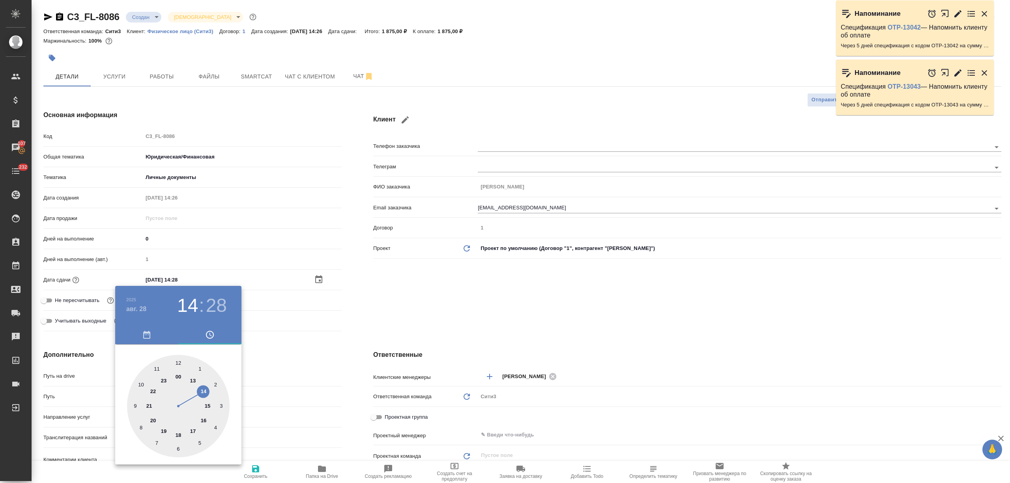
click at [190, 378] on div at bounding box center [178, 406] width 103 height 103
type input "28.08.2025 13:28"
type textarea "x"
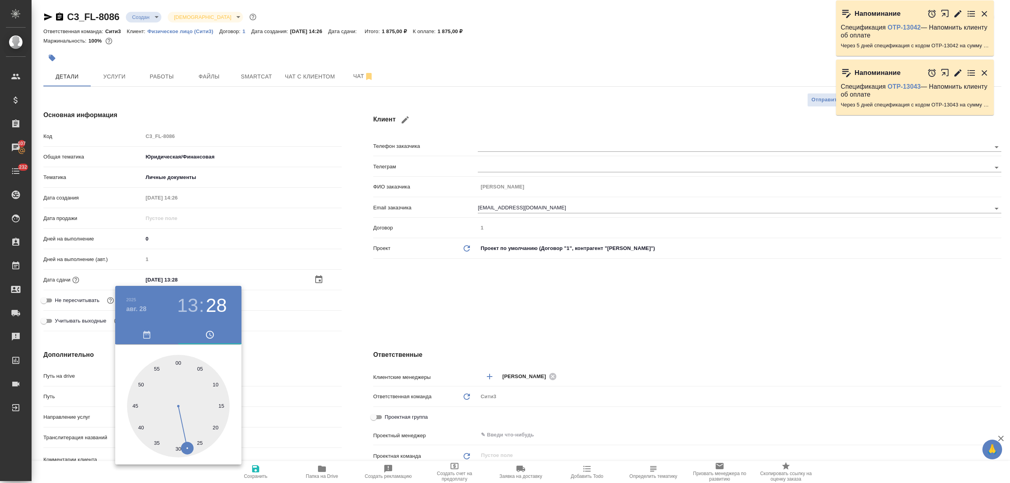
click at [177, 359] on div at bounding box center [178, 406] width 103 height 103
type input "28.08.2025 13:00"
type textarea "x"
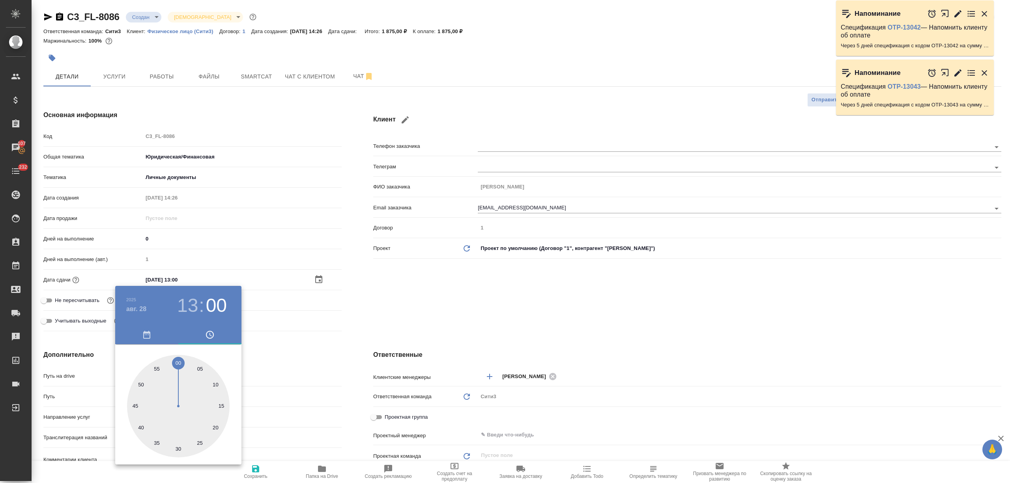
click at [307, 361] on div at bounding box center [505, 241] width 1010 height 483
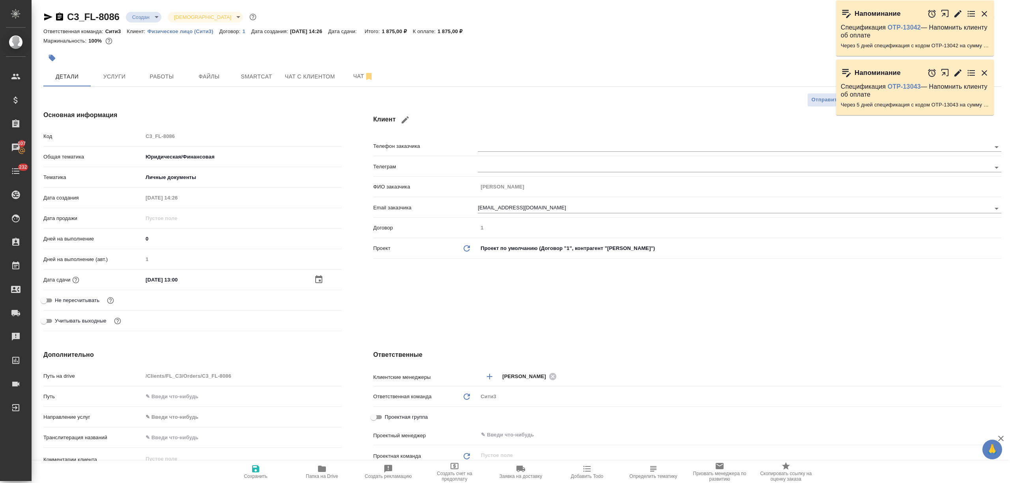
click at [263, 462] on button "Сохранить" at bounding box center [256, 472] width 66 height 22
type textarea "x"
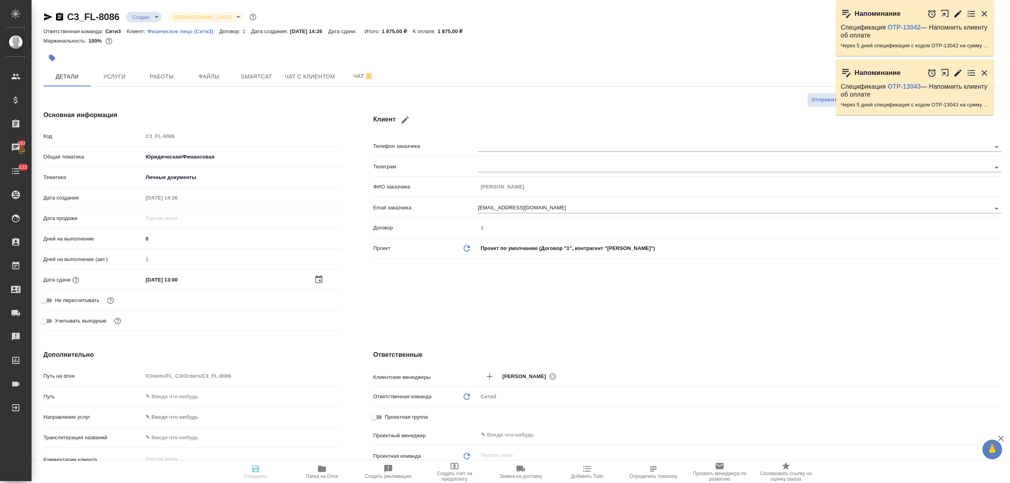
type textarea "x"
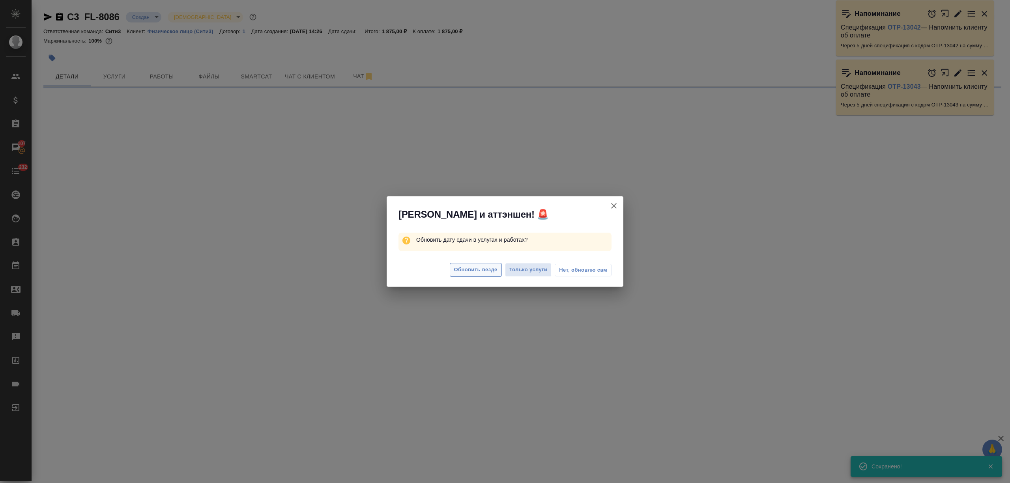
click at [461, 269] on span "Обновить везде" at bounding box center [475, 270] width 43 height 9
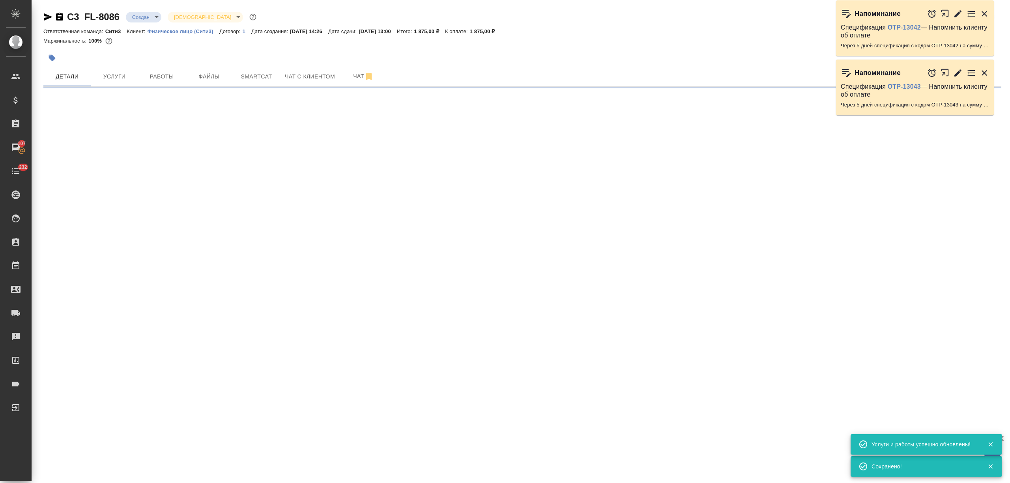
select select "RU"
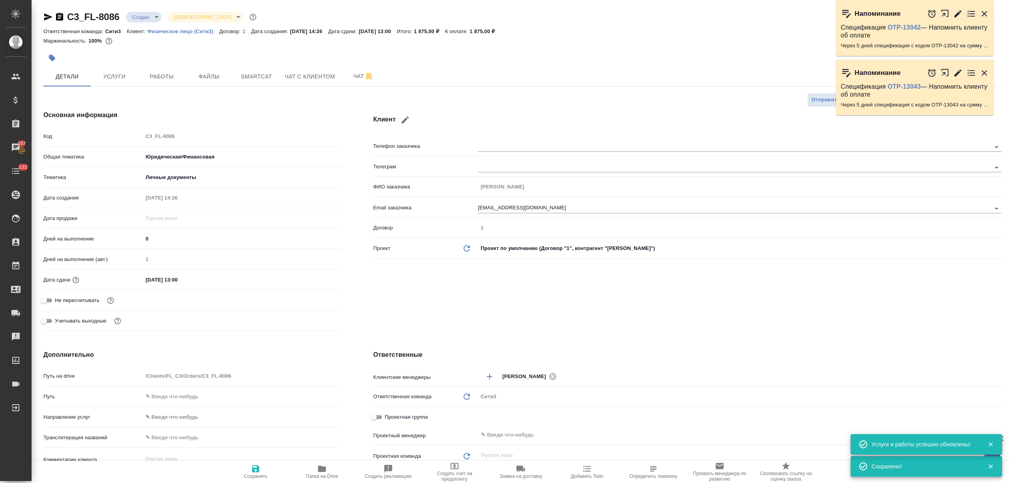
type textarea "x"
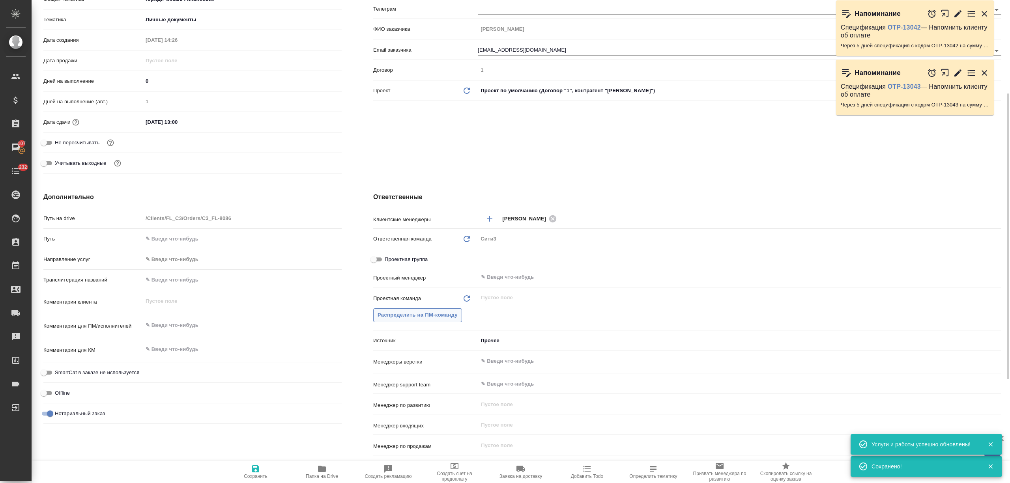
click at [426, 314] on span "Распределить на ПМ-команду" at bounding box center [418, 315] width 80 height 9
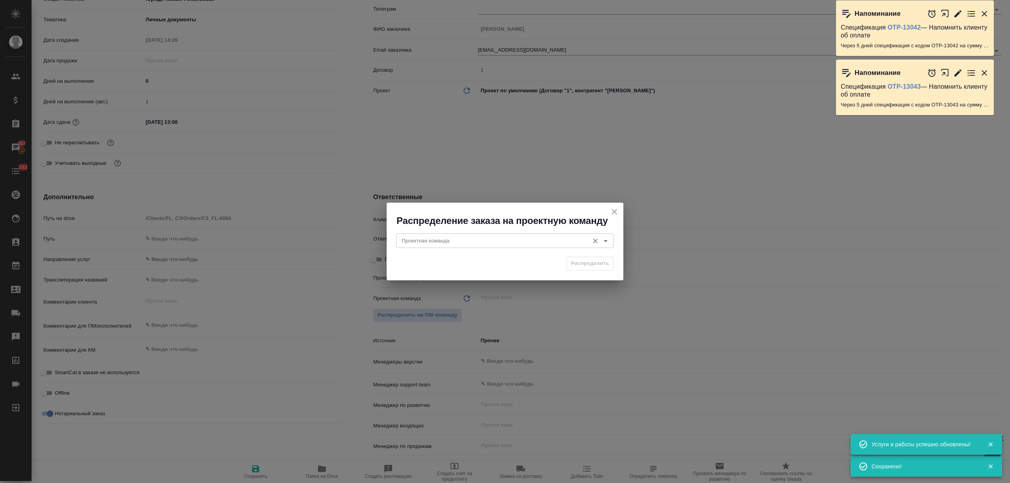
click at [453, 232] on div "Проектная команда Проектная команда" at bounding box center [505, 239] width 218 height 19
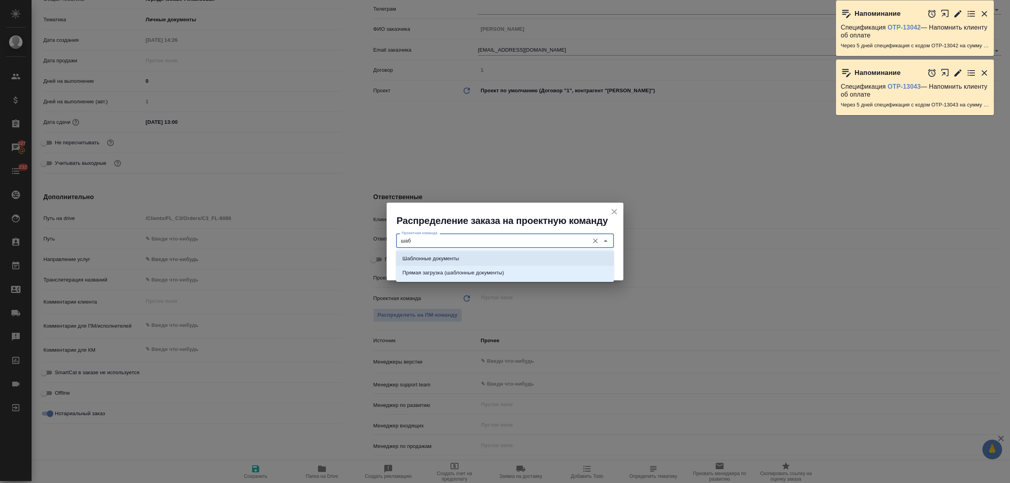
click at [469, 256] on li "Шаблонные документы" at bounding box center [505, 259] width 218 height 14
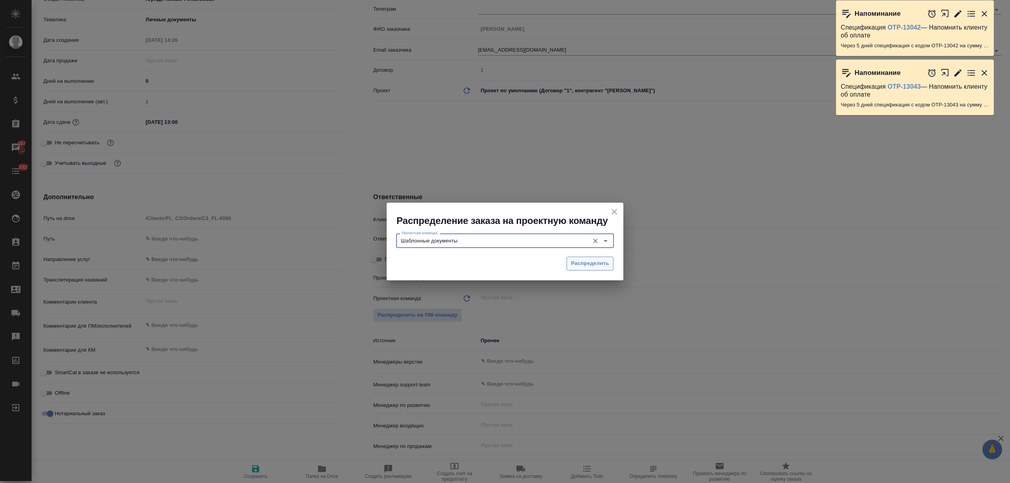
type input "Шаблонные документы"
click at [600, 262] on span "Распределить" at bounding box center [590, 263] width 38 height 9
type textarea "x"
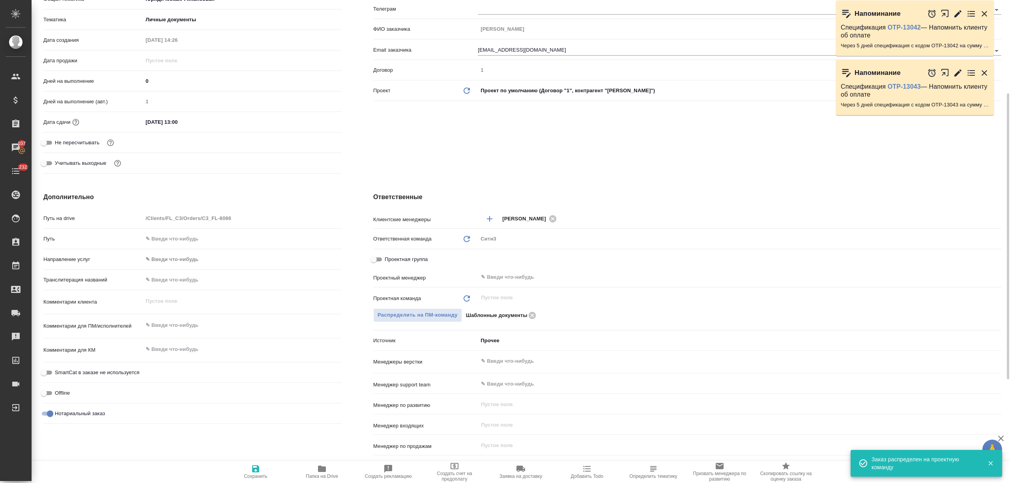
click at [260, 466] on icon "button" at bounding box center [255, 468] width 9 height 9
type textarea "x"
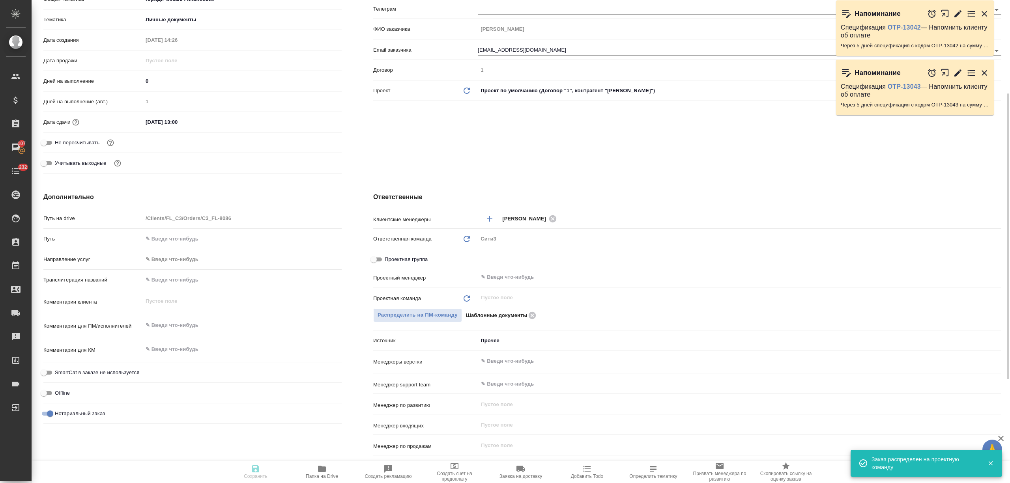
type textarea "x"
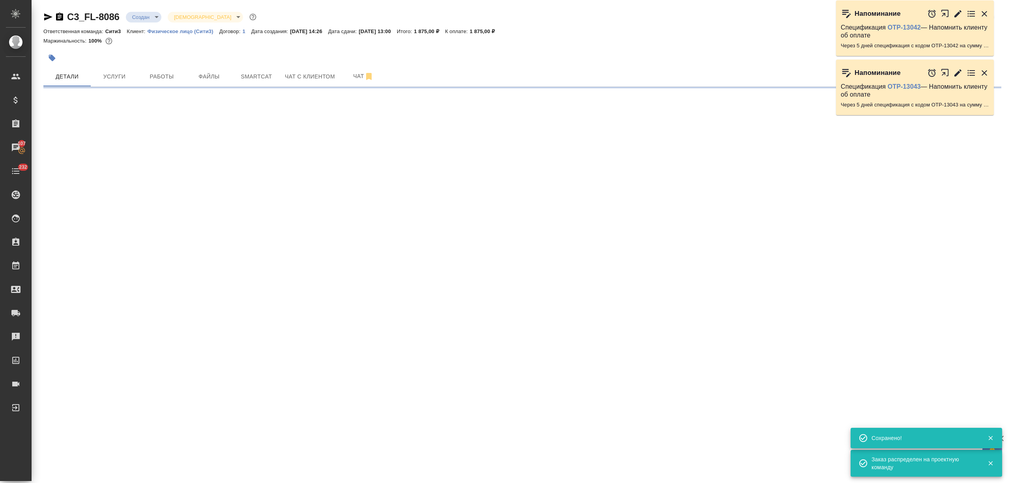
click at [153, 16] on body "🙏 .cls-1 fill:#fff; AWATERA Nikitina Tatiana Клиенты Спецификации Заказы 107 Ча…" at bounding box center [505, 241] width 1010 height 483
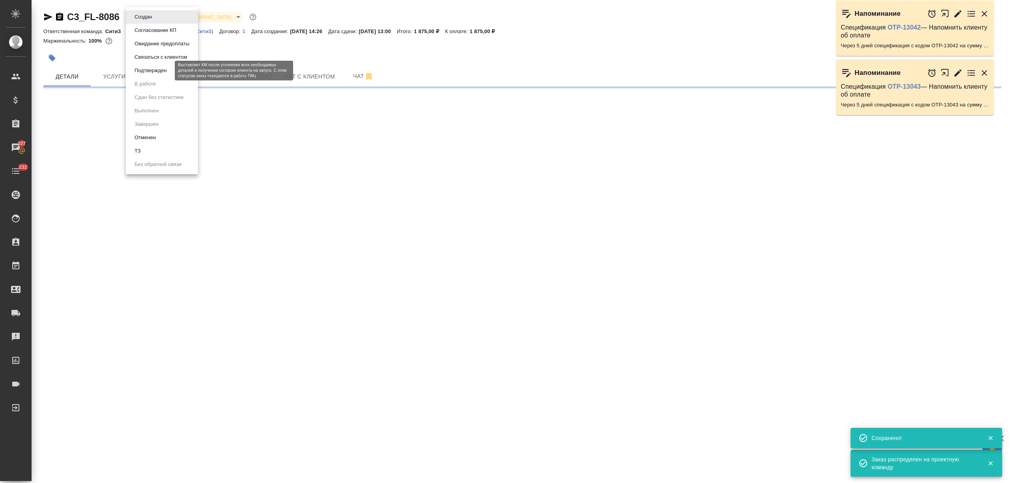
click at [159, 74] on button "Подтвержден" at bounding box center [150, 70] width 37 height 9
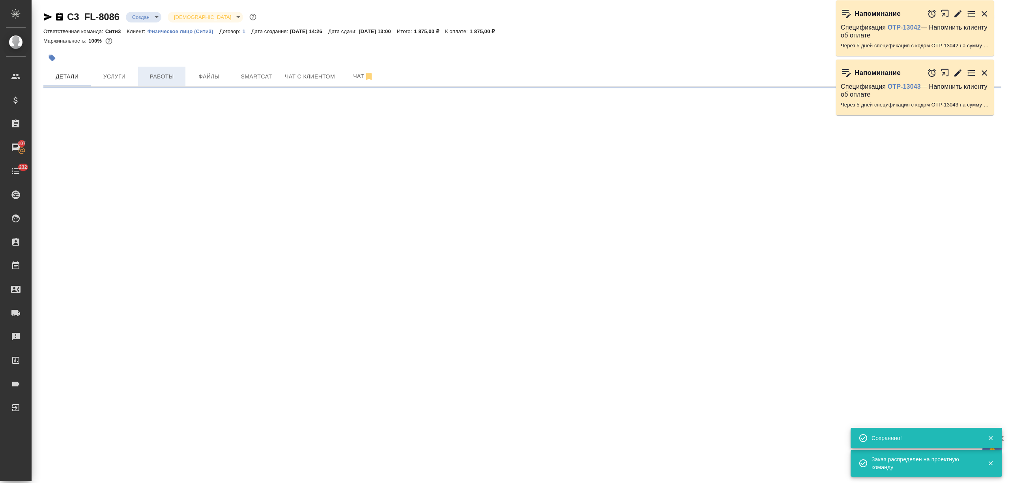
click at [163, 78] on span "Работы" at bounding box center [162, 77] width 38 height 10
select select "RU"
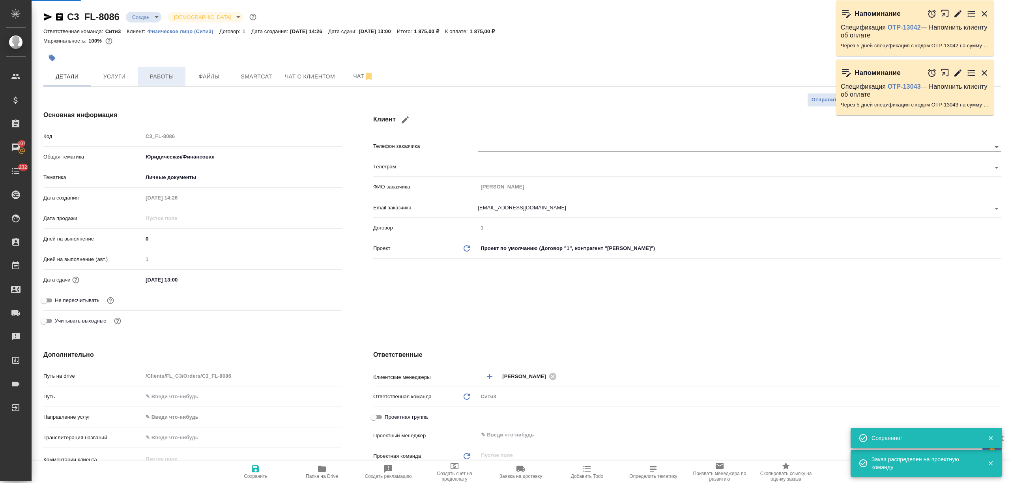
type textarea "x"
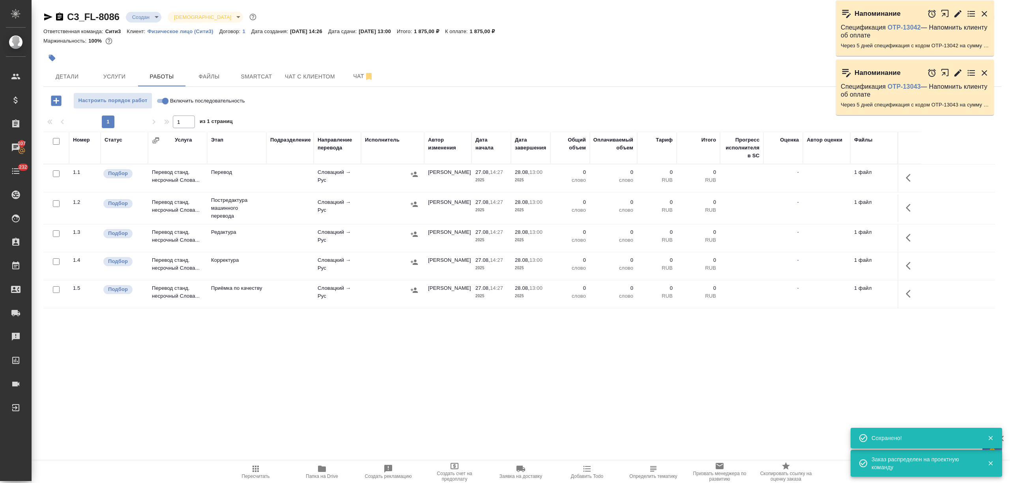
click at [58, 140] on input "checkbox" at bounding box center [56, 141] width 7 height 7
checkbox input "true"
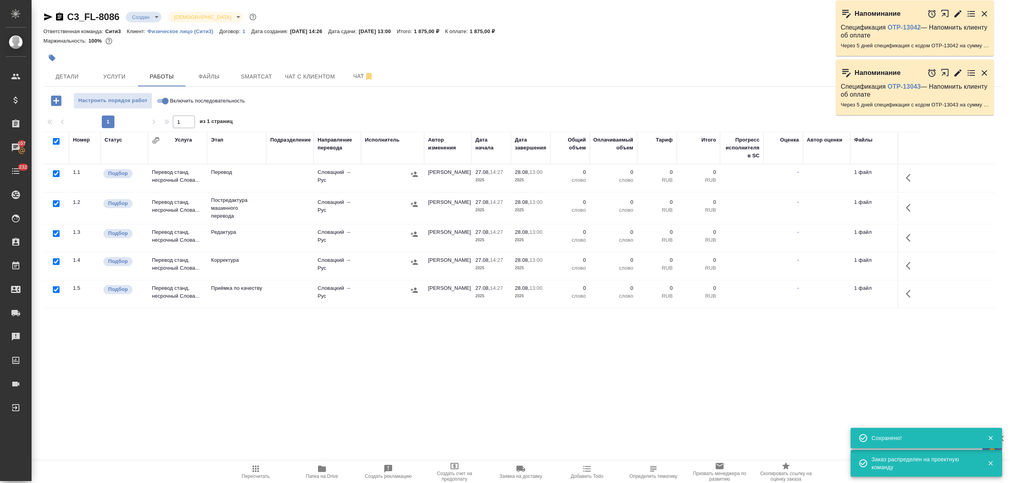
checkbox input "true"
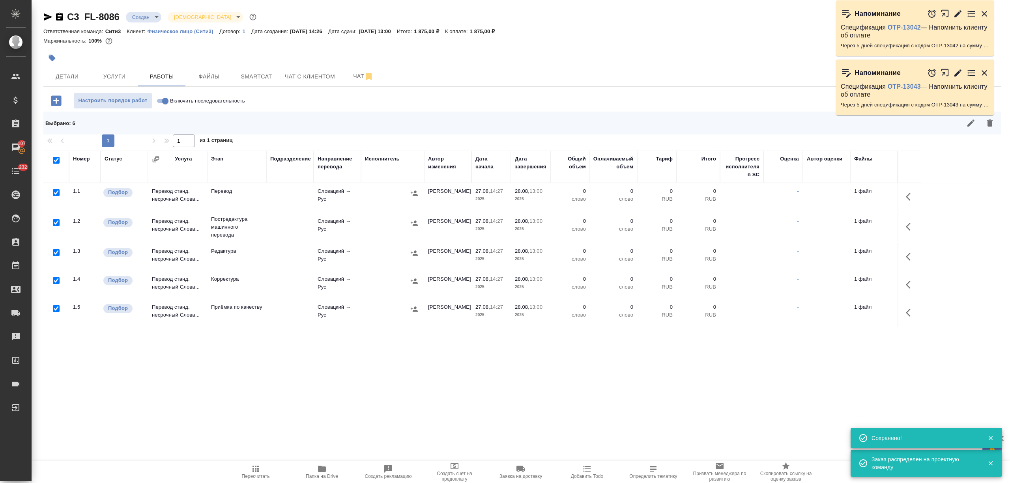
click at [58, 193] on div ".cls-1 fill:#fff; AWATERA Nikitina Tatiana Клиенты Спецификации Заказы 107 Чаты…" at bounding box center [505, 241] width 1010 height 483
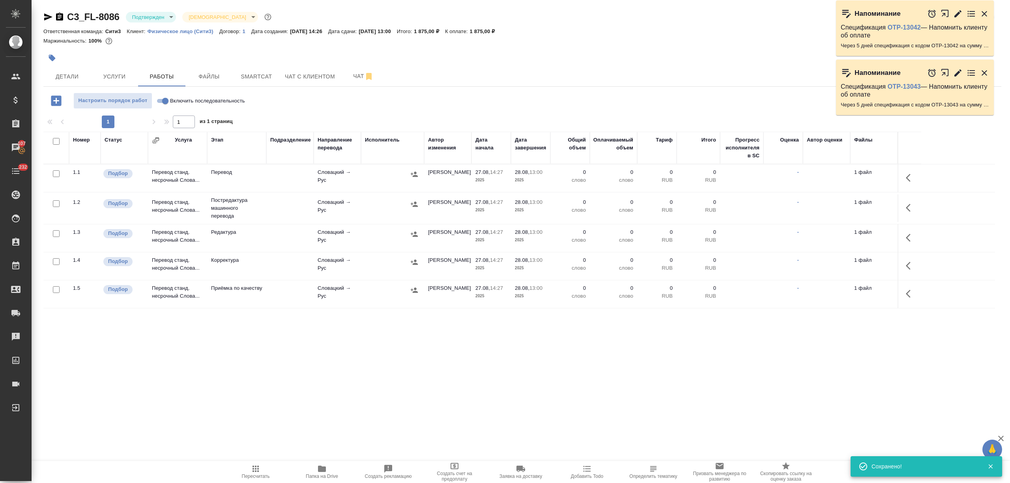
click at [56, 141] on input "checkbox" at bounding box center [56, 141] width 7 height 7
checkbox input "true"
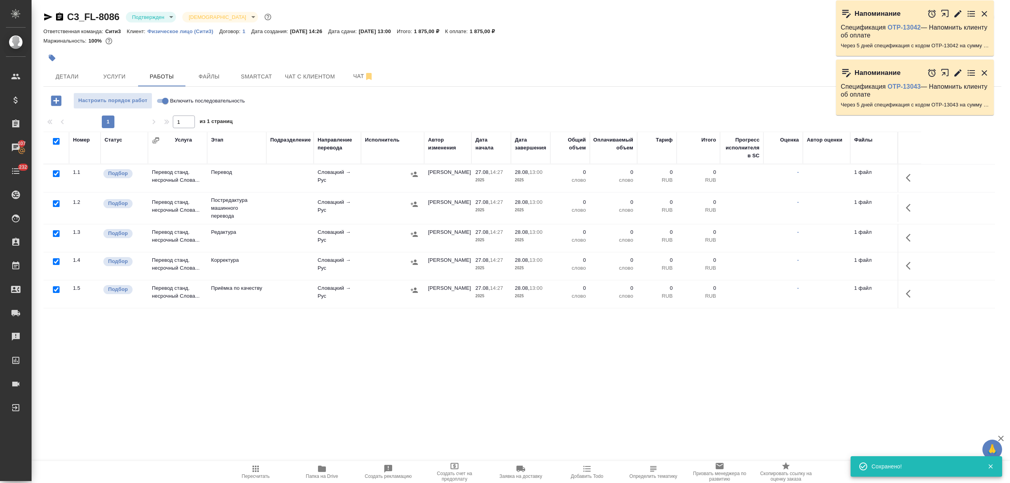
checkbox input "true"
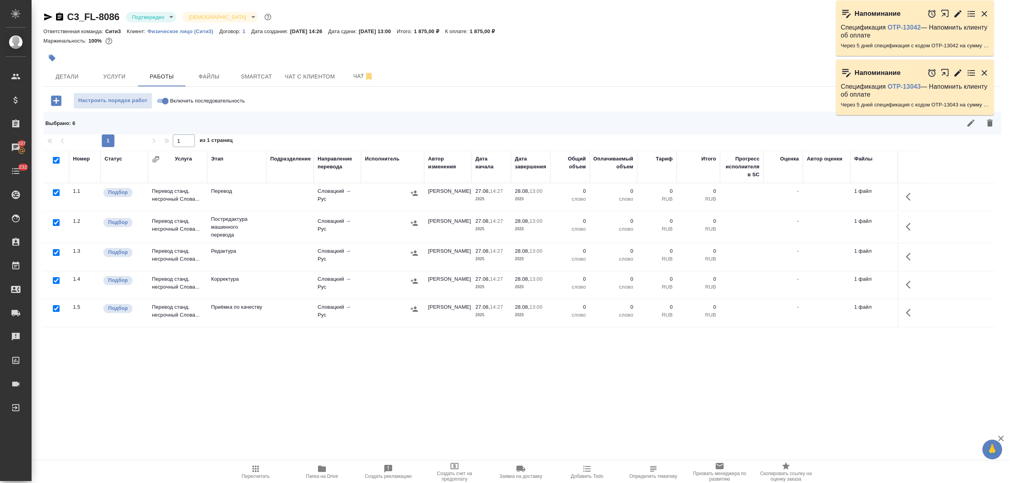
click at [56, 193] on input "checkbox" at bounding box center [56, 192] width 7 height 7
checkbox input "false"
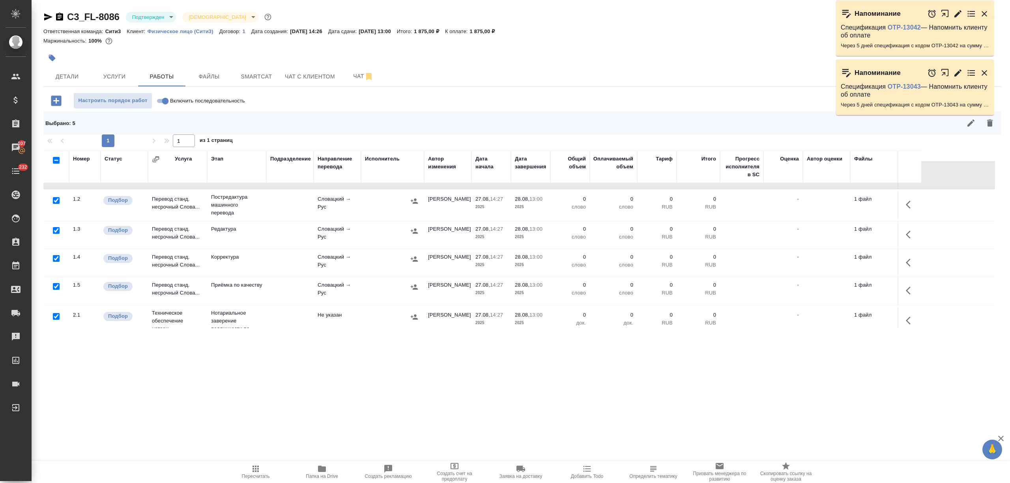
scroll to position [32, 0]
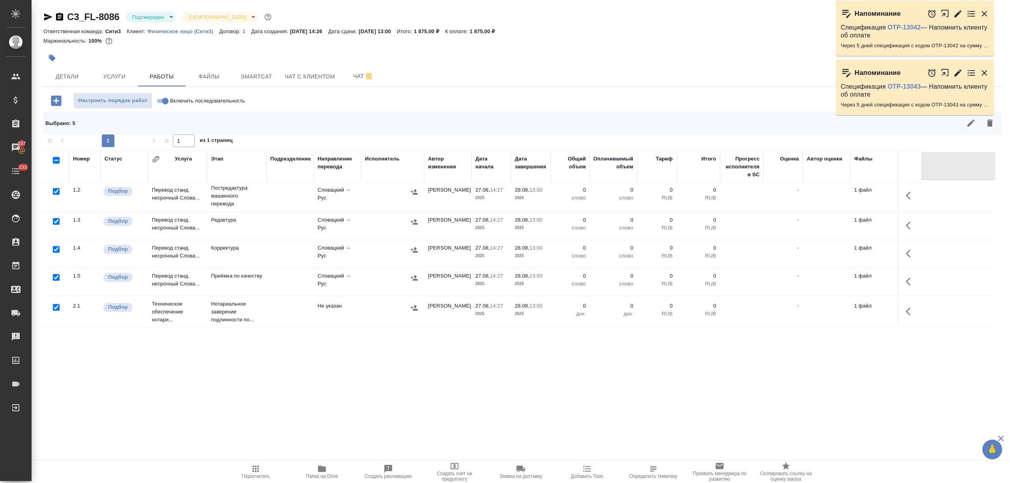
drag, startPoint x: 55, startPoint y: 273, endPoint x: 55, endPoint y: 288, distance: 14.6
click at [55, 274] on div at bounding box center [56, 277] width 18 height 11
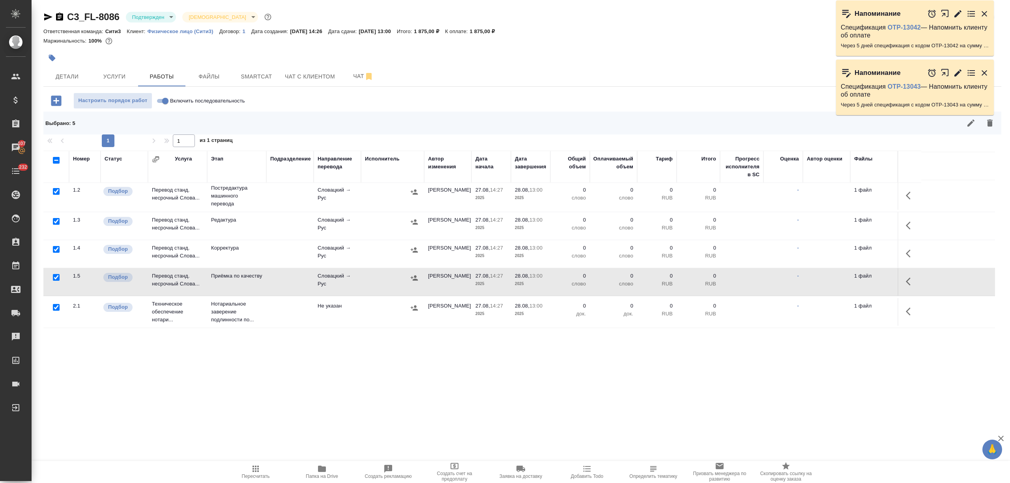
click at [54, 277] on input "checkbox" at bounding box center [56, 277] width 7 height 7
checkbox input "false"
click at [53, 307] on input "checkbox" at bounding box center [56, 307] width 7 height 7
checkbox input "false"
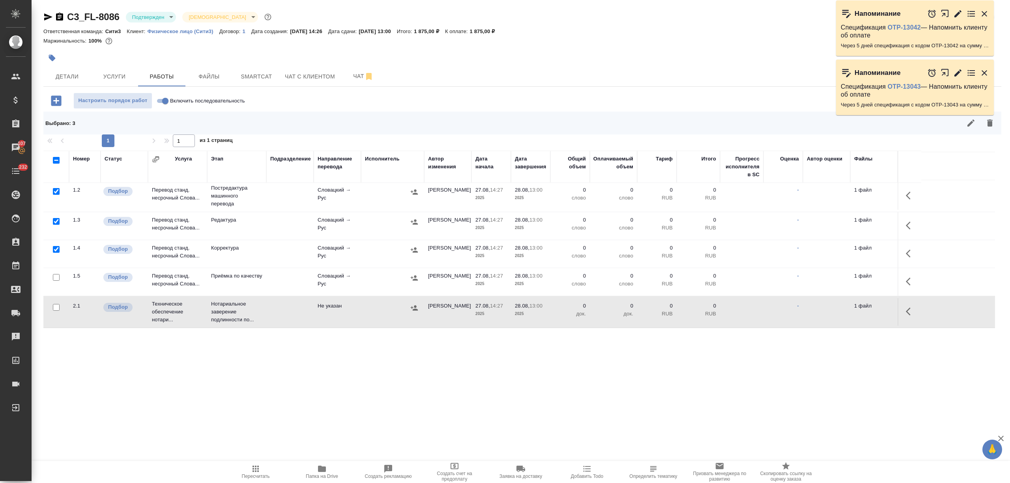
click at [988, 123] on div "Напоминание Спецификация OTP-13043 — Напомнить клиенту об оплате Через 5 дней с…" at bounding box center [919, 94] width 166 height 59
click at [989, 126] on icon "button" at bounding box center [990, 123] width 6 height 7
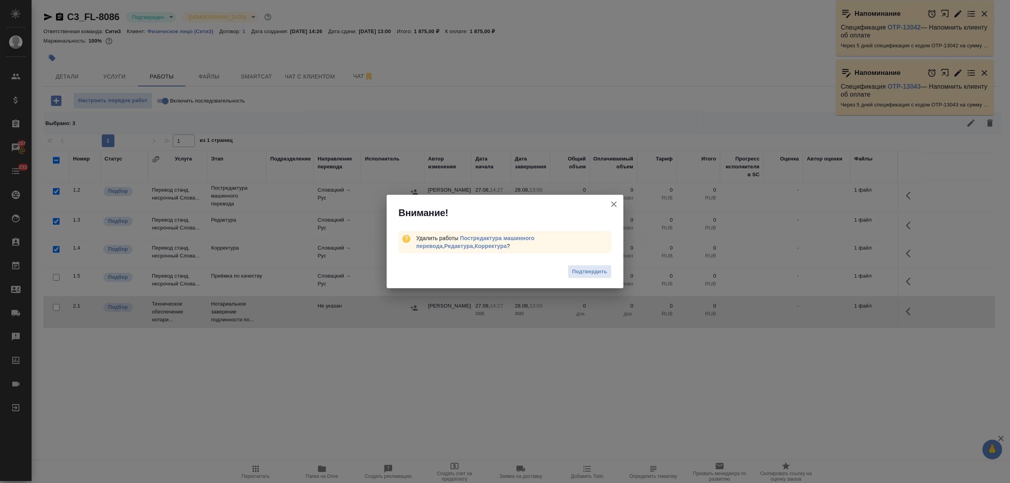
click at [583, 275] on span "Подтвердить" at bounding box center [589, 271] width 35 height 9
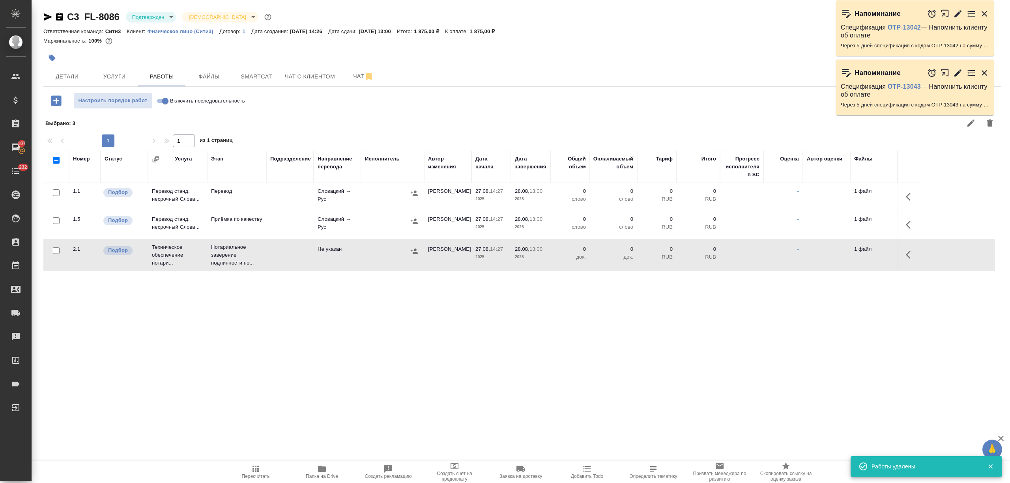
scroll to position [0, 0]
click at [909, 222] on icon "button" at bounding box center [908, 225] width 5 height 8
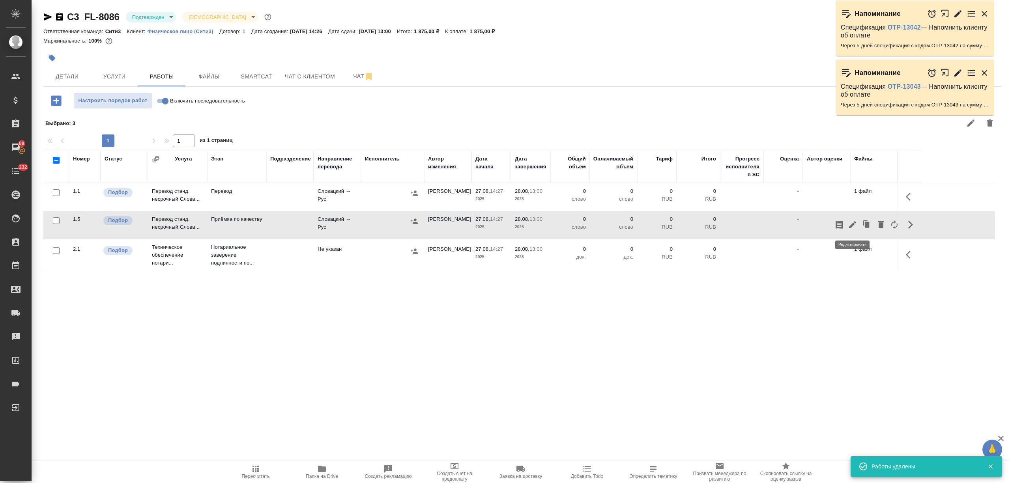
click at [851, 222] on icon "button" at bounding box center [852, 224] width 9 height 9
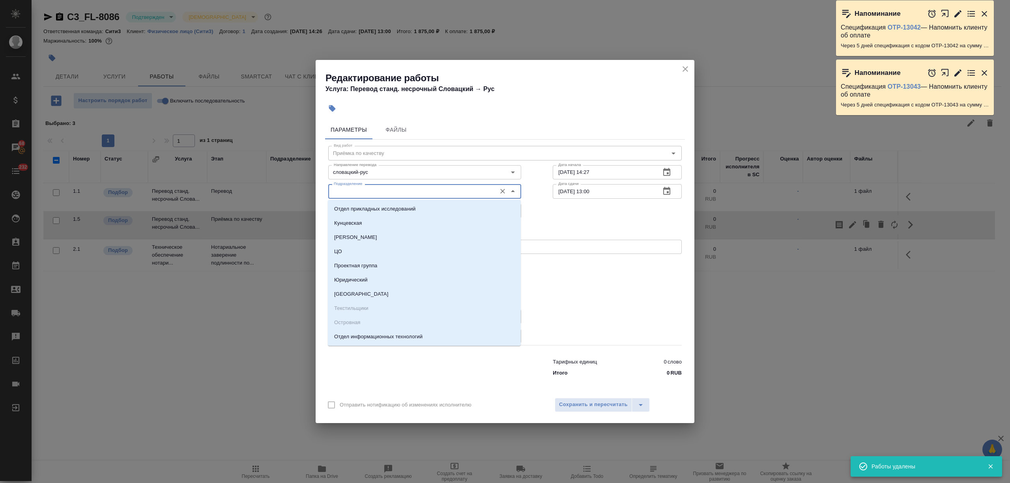
click at [387, 193] on input "Подразделение" at bounding box center [412, 191] width 162 height 9
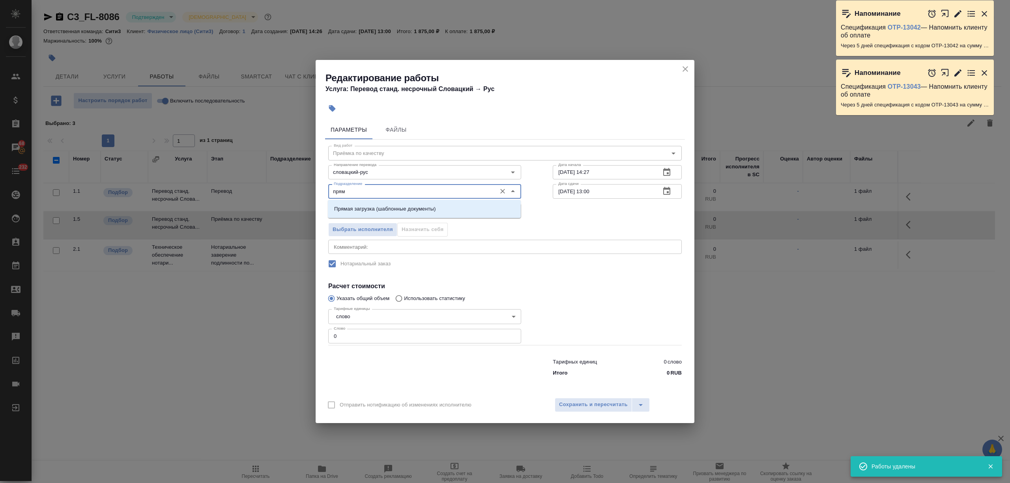
click at [395, 202] on li "Прямая загрузка (шаблонные документы)" at bounding box center [424, 209] width 193 height 14
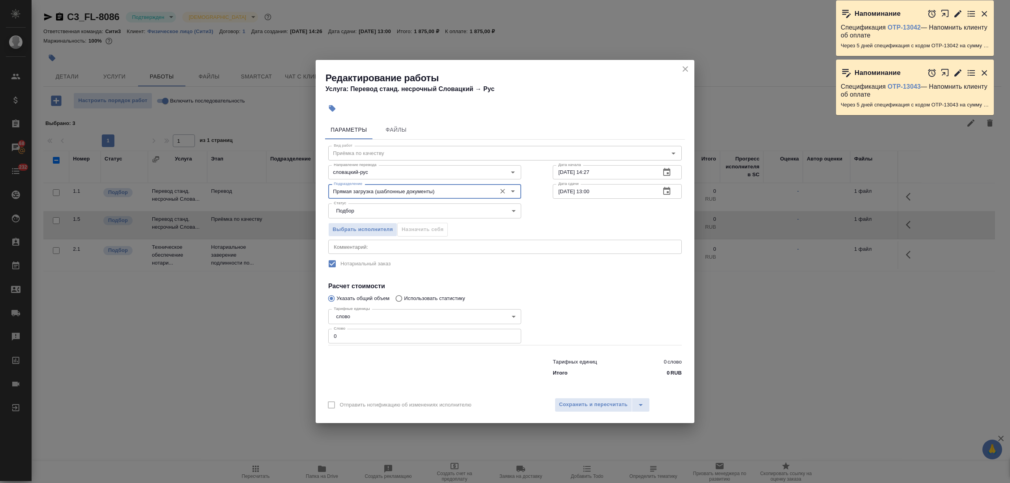
type input "Прямая загрузка (шаблонные документы)"
drag, startPoint x: 318, startPoint y: 331, endPoint x: 311, endPoint y: 331, distance: 7.1
click at [311, 331] on div "Редактирование работы Услуга: Перевод станд. несрочный Словацкий → Рус Параметр…" at bounding box center [505, 241] width 1010 height 483
type input "1"
click at [603, 403] on span "Сохранить и пересчитать" at bounding box center [593, 404] width 69 height 9
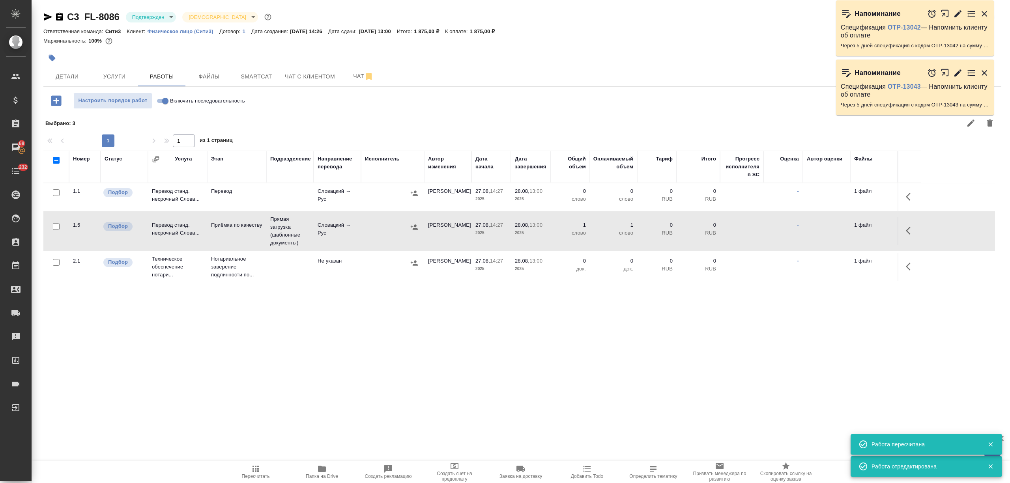
click at [906, 196] on button "button" at bounding box center [910, 196] width 19 height 19
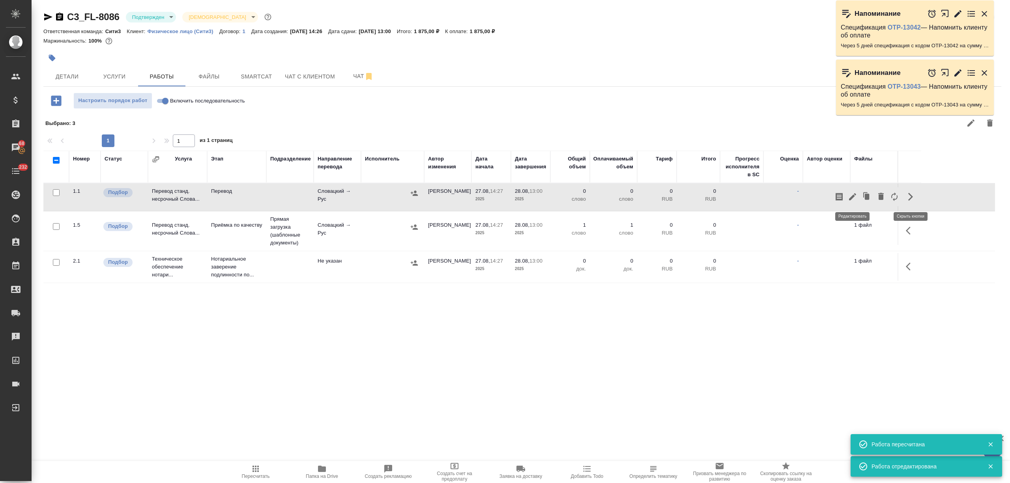
click at [851, 196] on icon "button" at bounding box center [852, 196] width 9 height 9
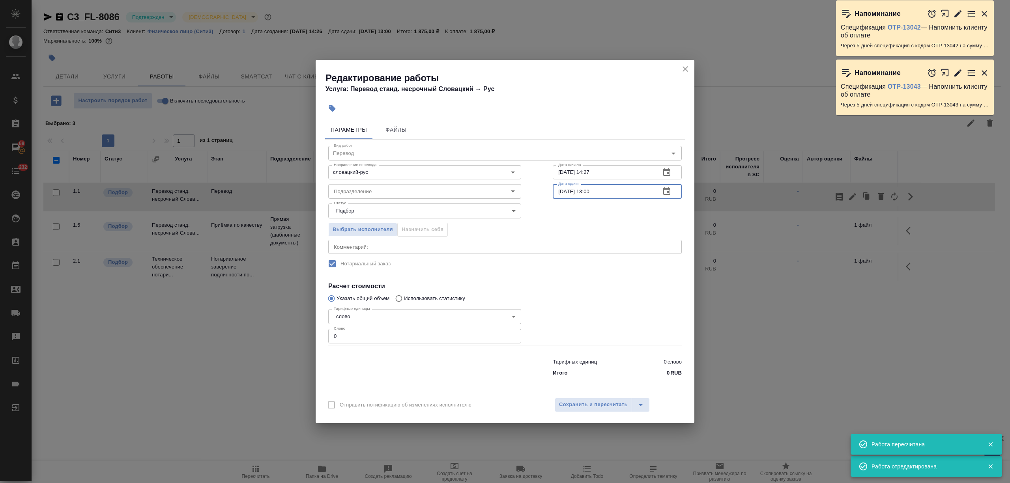
click at [589, 192] on input "28.08.2025 13:00" at bounding box center [603, 191] width 101 height 14
type input "28.08.2025 12:00"
click at [280, 339] on div "Редактирование работы Услуга: Перевод станд. несрочный Словацкий → Рус Параметр…" at bounding box center [505, 241] width 1010 height 483
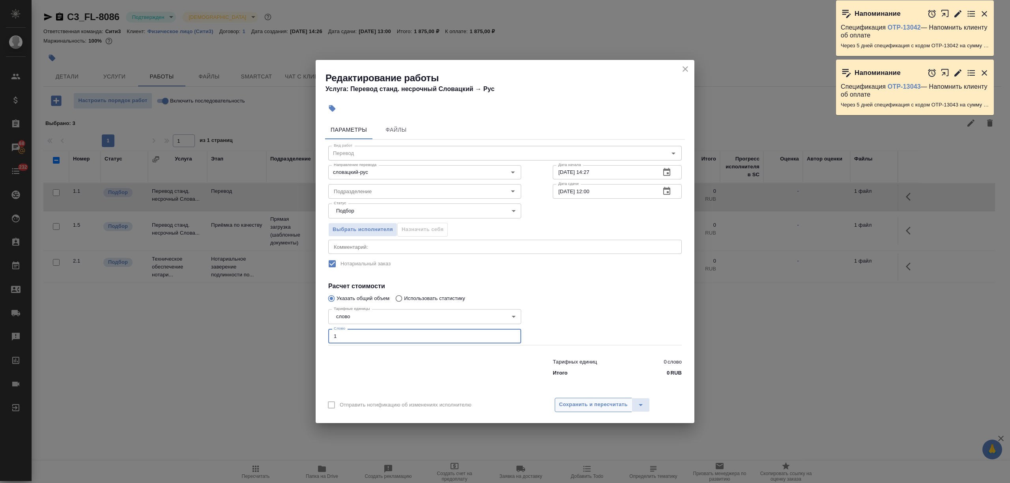
type input "1"
click at [587, 402] on span "Сохранить и пересчитать" at bounding box center [593, 404] width 69 height 9
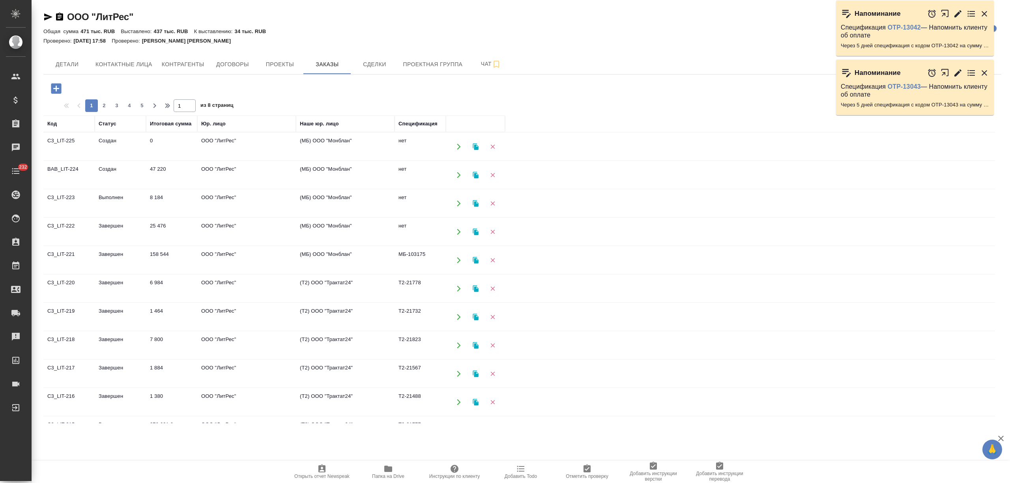
click at [138, 140] on td "Создан" at bounding box center [120, 147] width 51 height 28
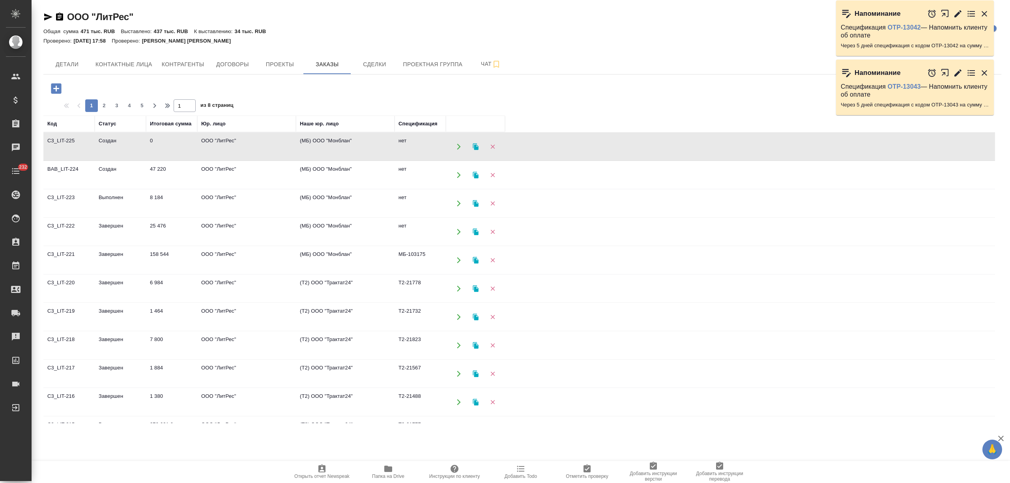
click at [138, 140] on td "Создан" at bounding box center [120, 147] width 51 height 28
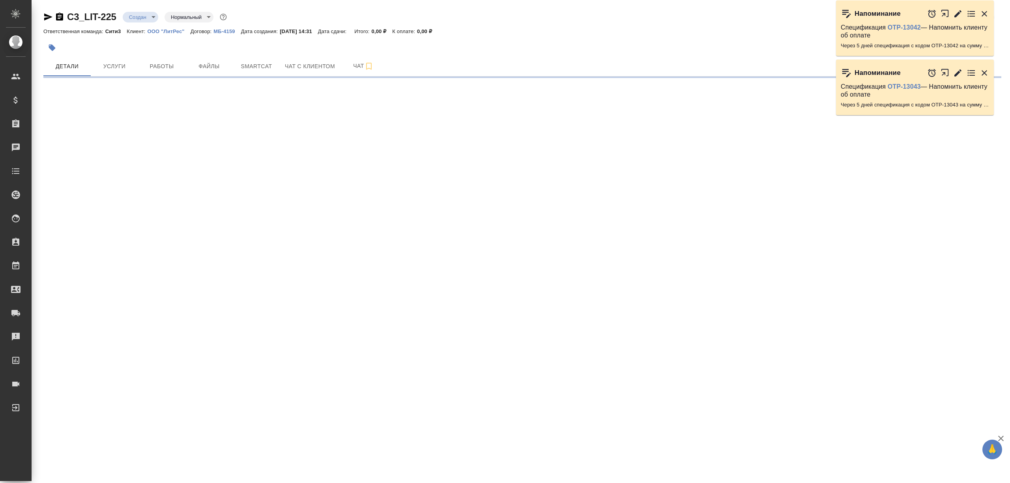
select select "RU"
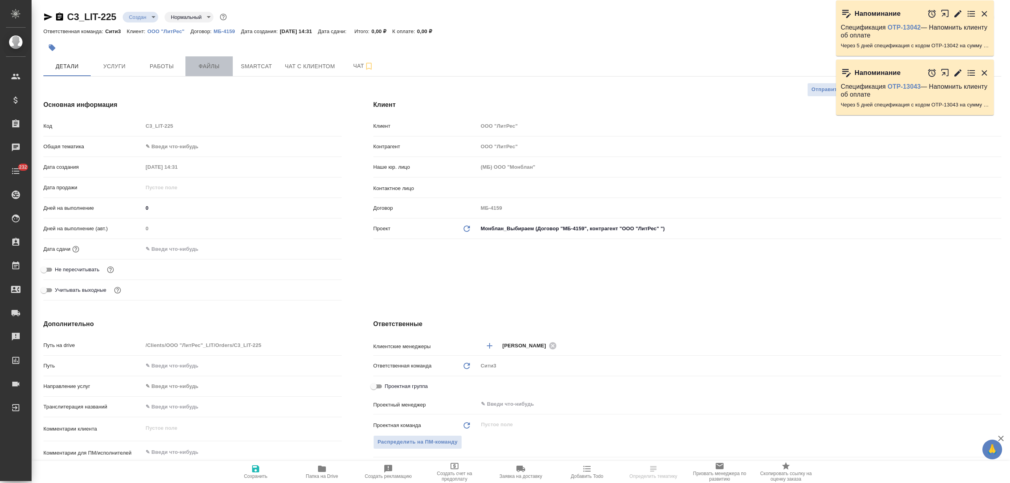
type textarea "x"
click at [206, 62] on span "Файлы" at bounding box center [209, 67] width 38 height 10
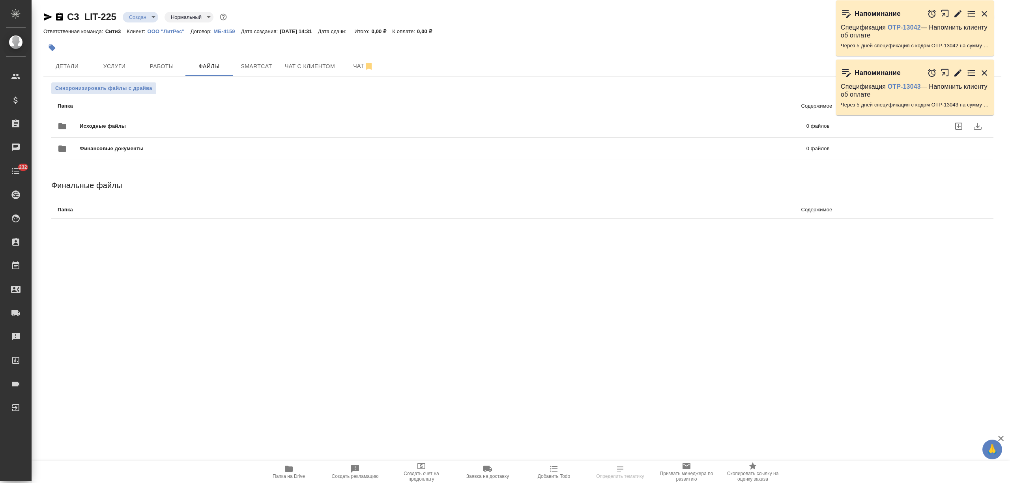
click at [144, 123] on span "Исходные файлы" at bounding box center [273, 126] width 386 height 8
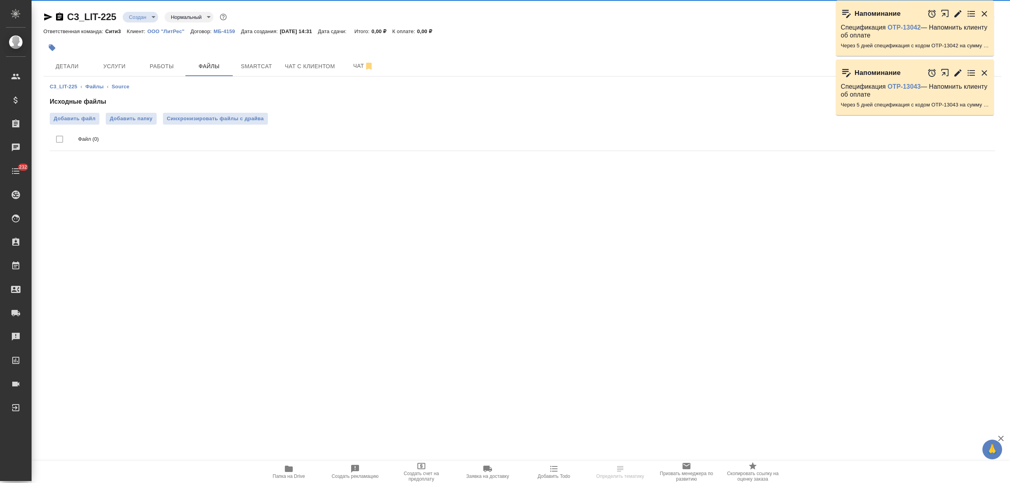
click at [81, 110] on div "Исходные файлы Добавить файл Добавить папку Синхронизировать файлы с драйва Фай…" at bounding box center [522, 125] width 945 height 57
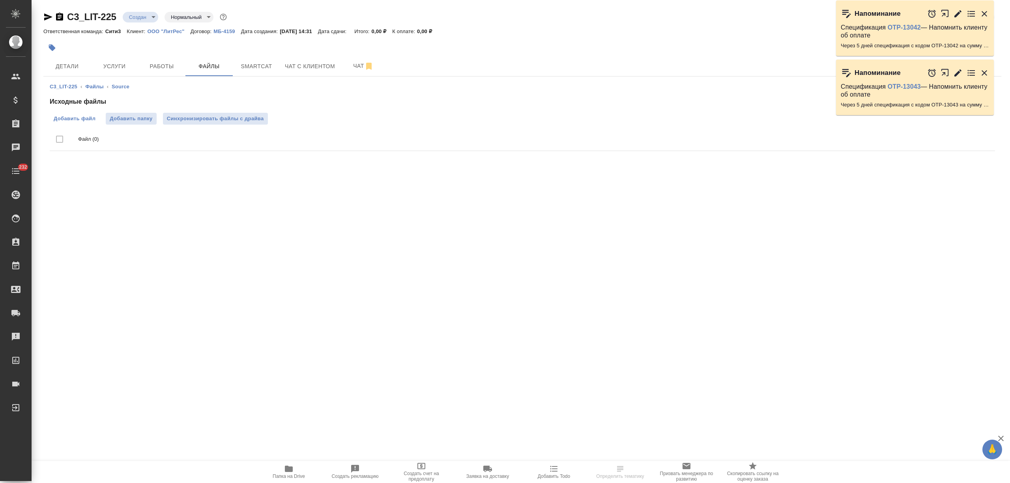
click at [90, 117] on span "Добавить файл" at bounding box center [75, 119] width 42 height 8
click at [0, 0] on input "Добавить файл" at bounding box center [0, 0] width 0 height 0
click at [75, 64] on span "Детали" at bounding box center [67, 67] width 38 height 10
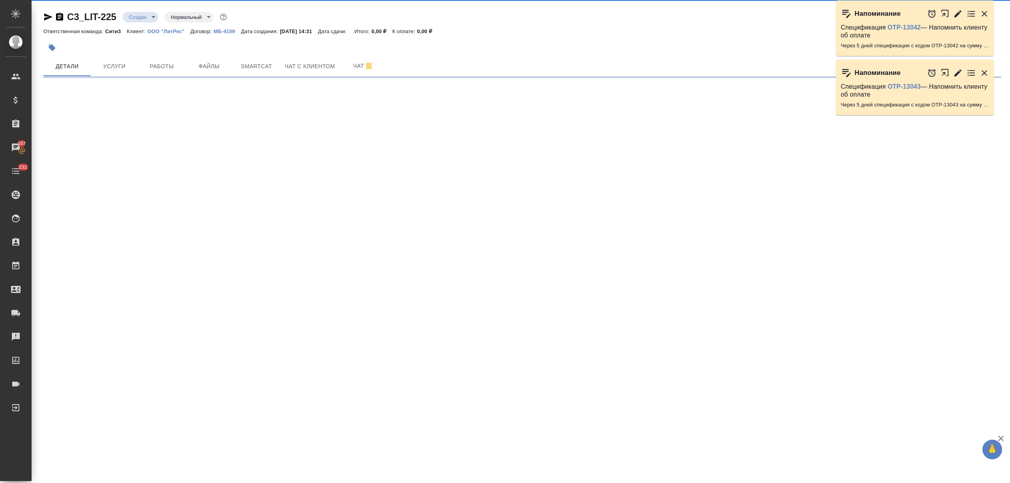
select select "RU"
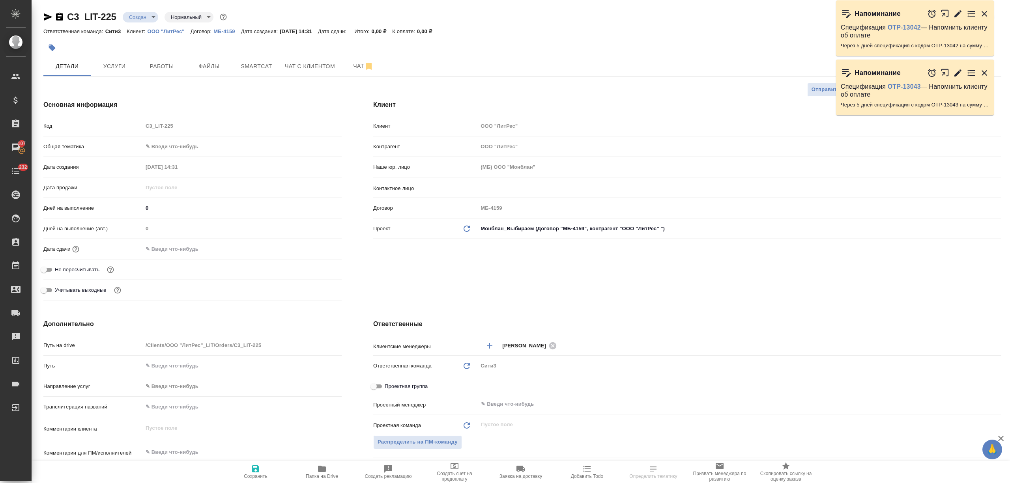
scroll to position [105, 0]
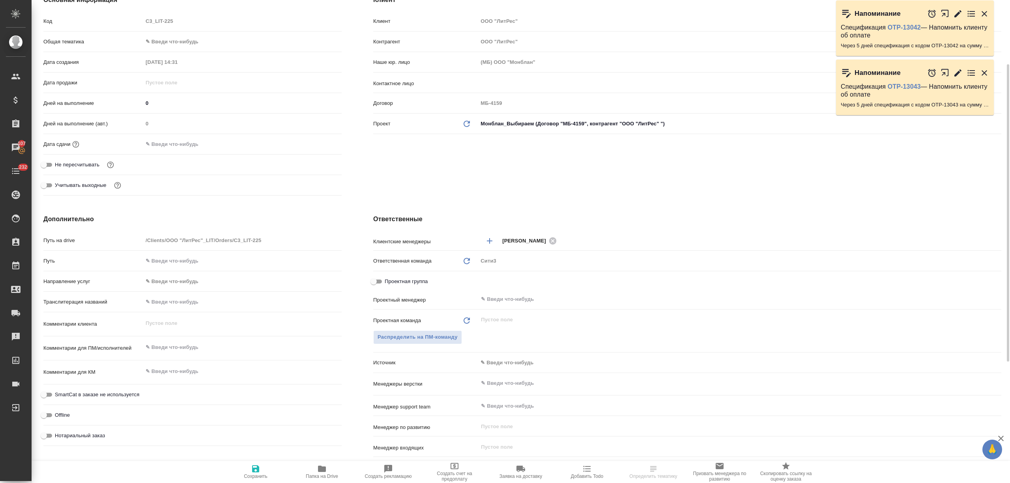
click at [509, 358] on body "🙏 .cls-1 fill:#fff; AWATERA [PERSON_NAME] Спецификации Заказы 107 Чаты 232 Todo…" at bounding box center [505, 241] width 1010 height 483
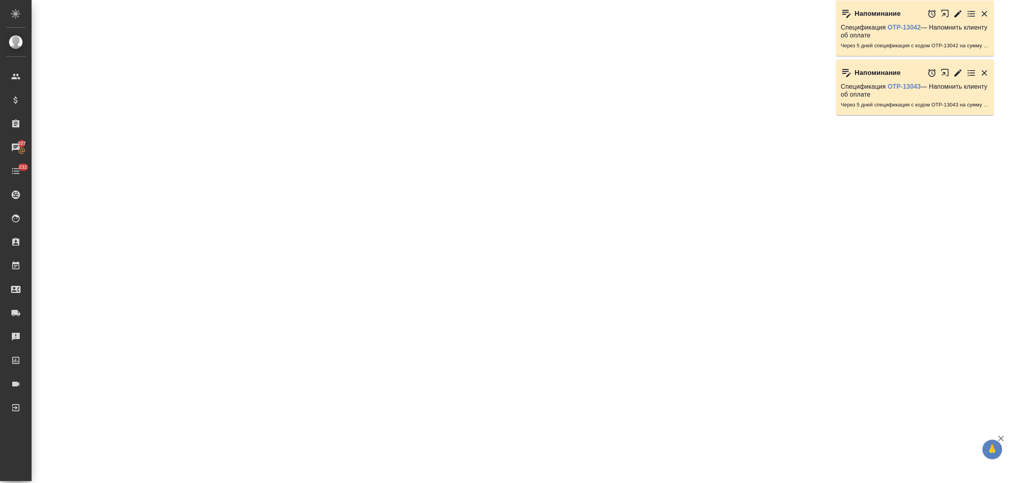
click at [456, 374] on div ".cls-1 fill:#fff; AWATERA [PERSON_NAME] Спецификации Заказы 107 Чаты 232 Todo П…" at bounding box center [505, 241] width 1010 height 483
select select "RU"
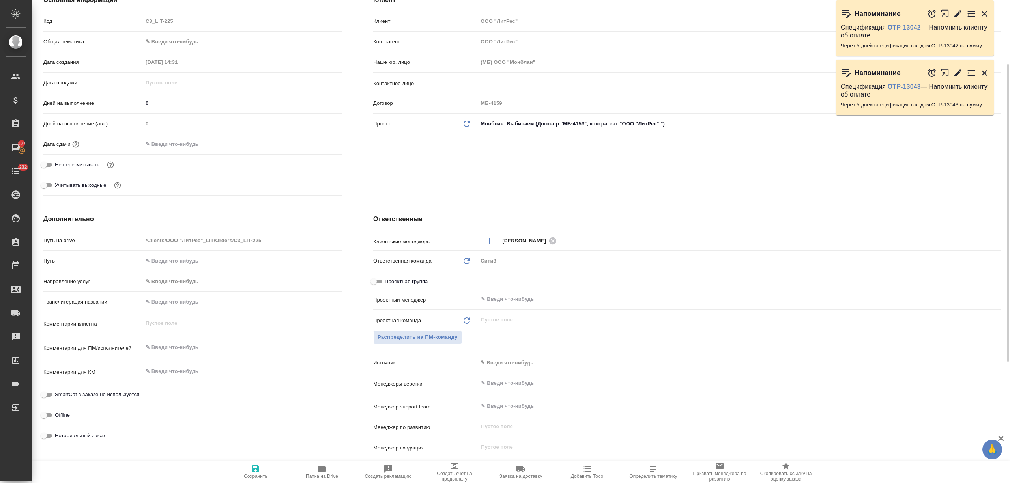
type textarea "x"
click at [491, 383] on input "text" at bounding box center [726, 383] width 492 height 9
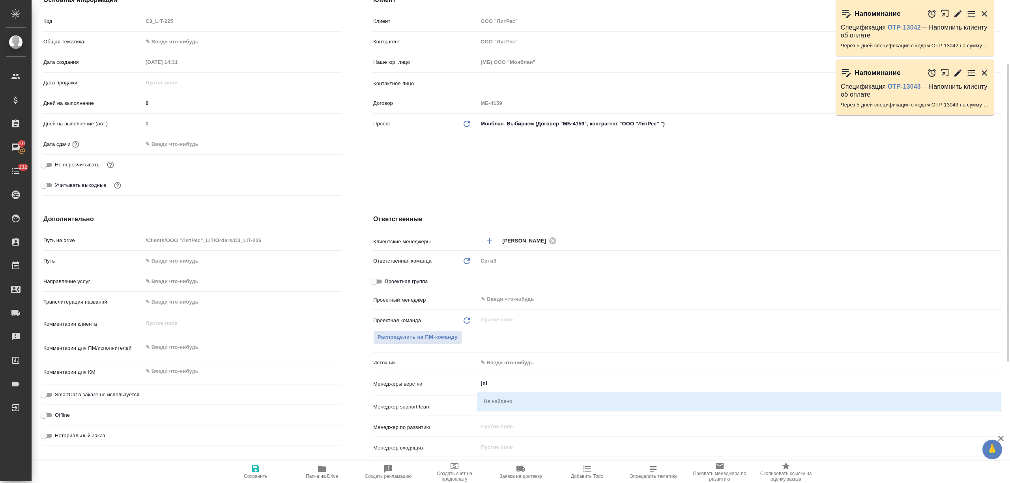
click at [392, 389] on div "Менеджеры верстки jnl ​" at bounding box center [687, 384] width 628 height 16
drag, startPoint x: 499, startPoint y: 382, endPoint x: 398, endPoint y: 375, distance: 101.3
click at [398, 375] on div "Клиентские менеджеры Никитина Татьяна ​ Ответственная команда Обновить Сити3 c3…" at bounding box center [687, 368] width 628 height 268
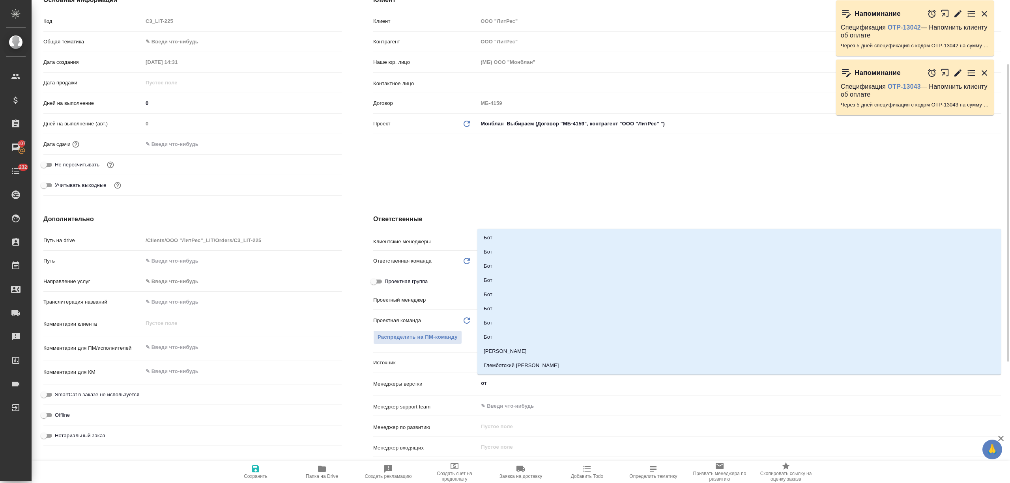
type input "отд"
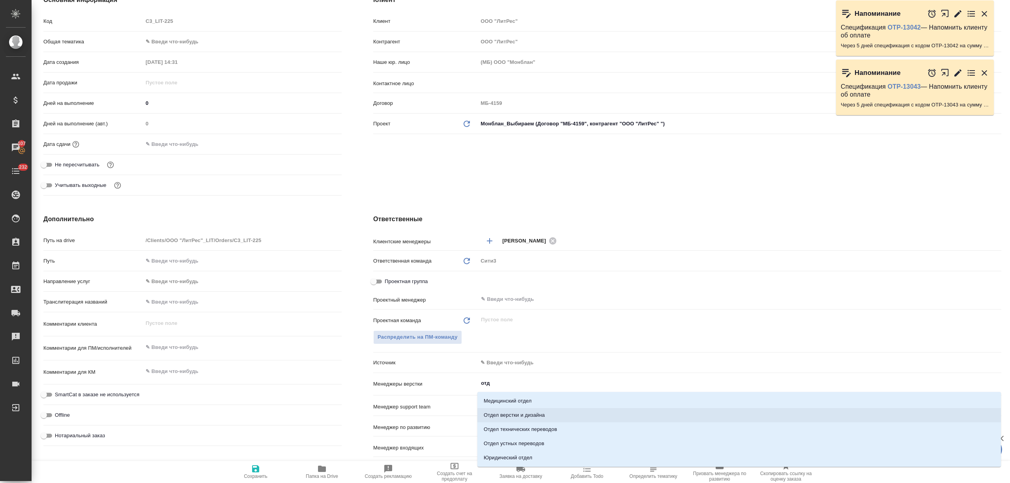
click at [543, 417] on li "Отдел верстки и дизайна" at bounding box center [739, 415] width 524 height 14
type textarea "x"
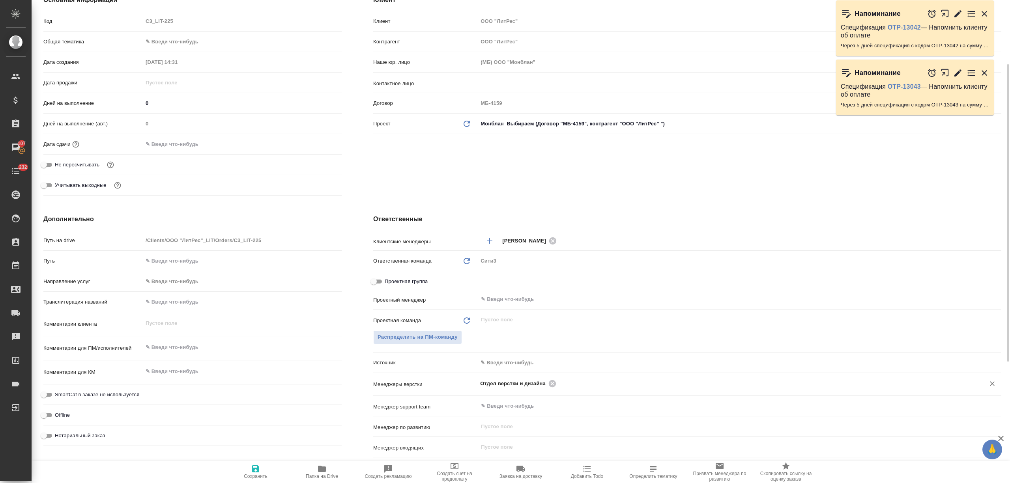
click at [269, 462] on button "Сохранить" at bounding box center [256, 472] width 66 height 22
type textarea "x"
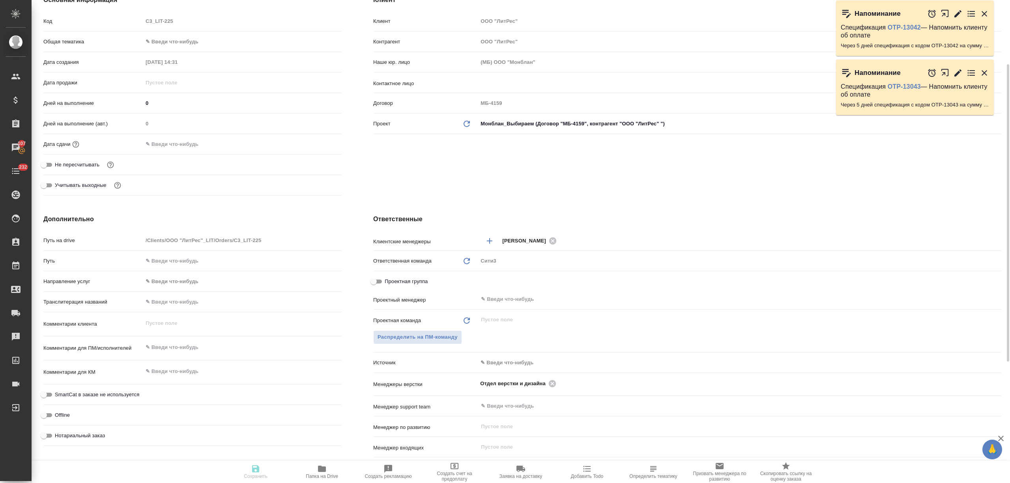
type textarea "x"
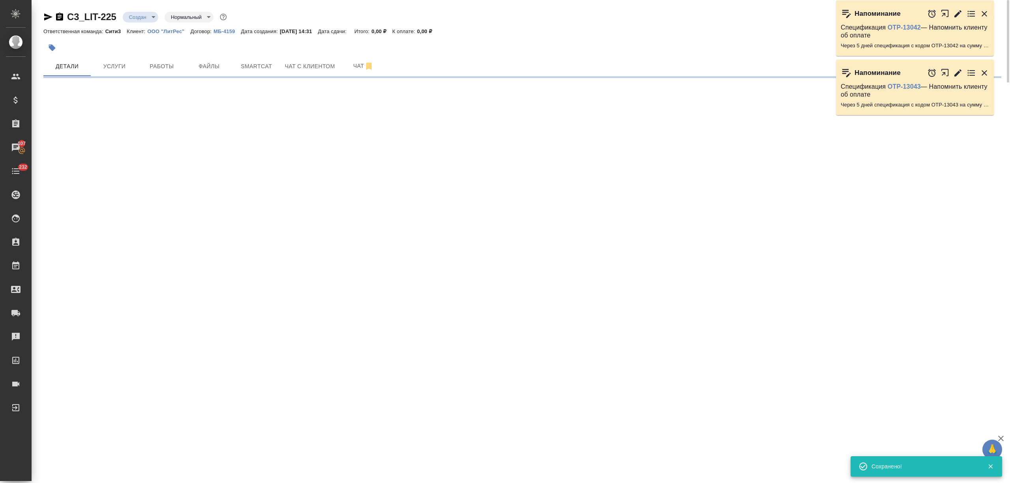
select select "RU"
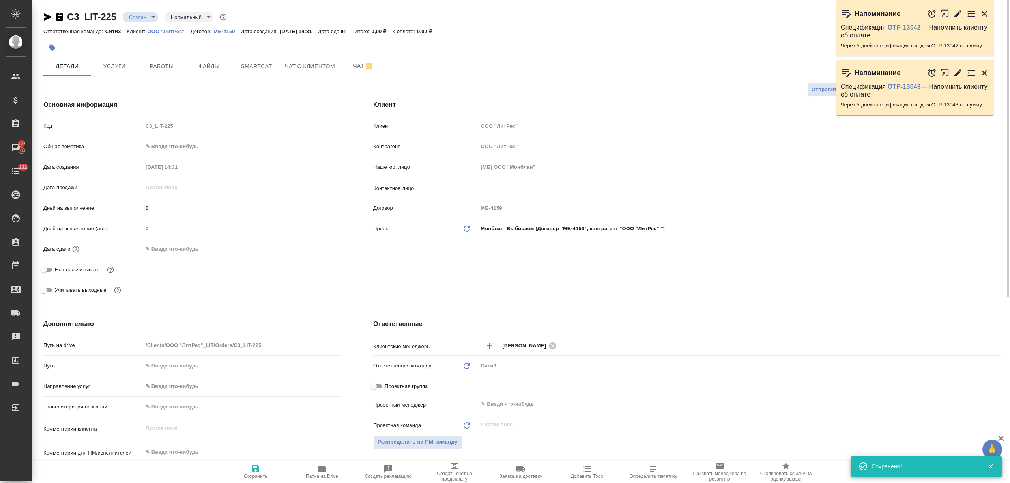
type textarea "x"
click at [152, 13] on body "🙏 .cls-1 fill:#fff; AWATERA Nikitina Tatiana Клиенты Спецификации Заказы 107 Ча…" at bounding box center [505, 241] width 1010 height 483
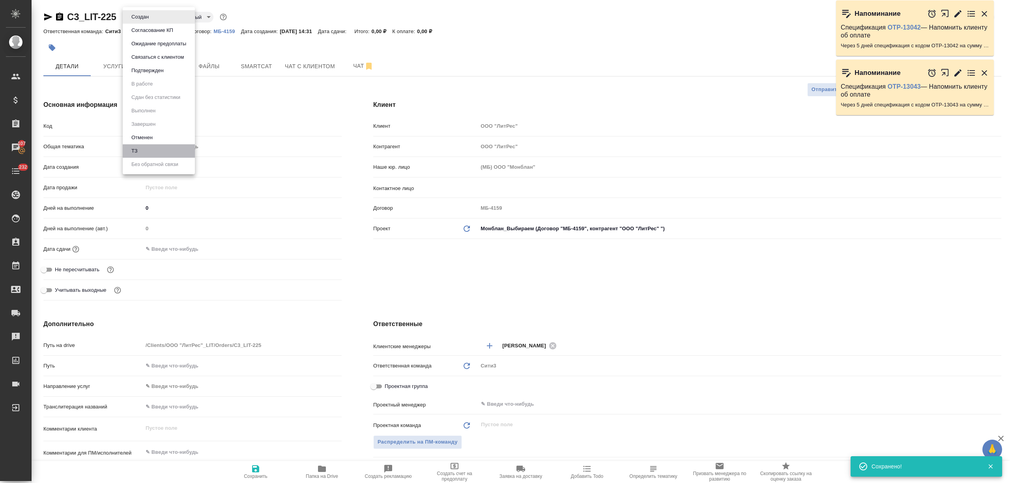
click at [169, 152] on li "ТЗ" at bounding box center [159, 150] width 72 height 13
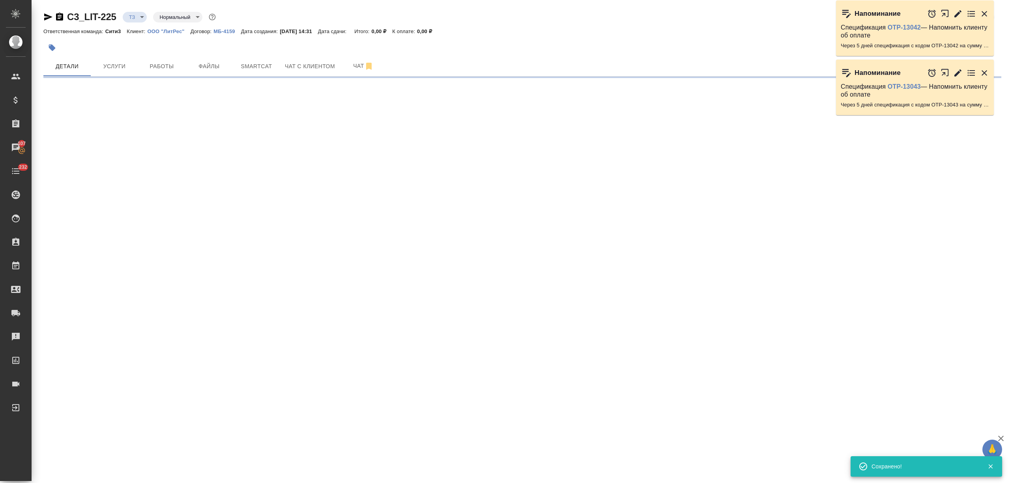
select select "RU"
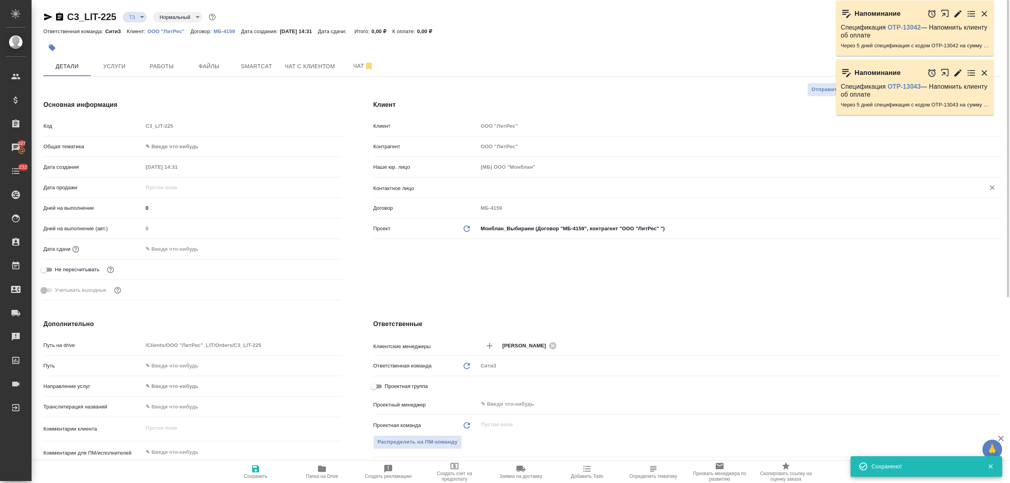
type textarea "x"
click at [497, 187] on input "text" at bounding box center [726, 187] width 492 height 9
click at [163, 29] on p "ООО "ЛитРес"" at bounding box center [169, 31] width 43 height 6
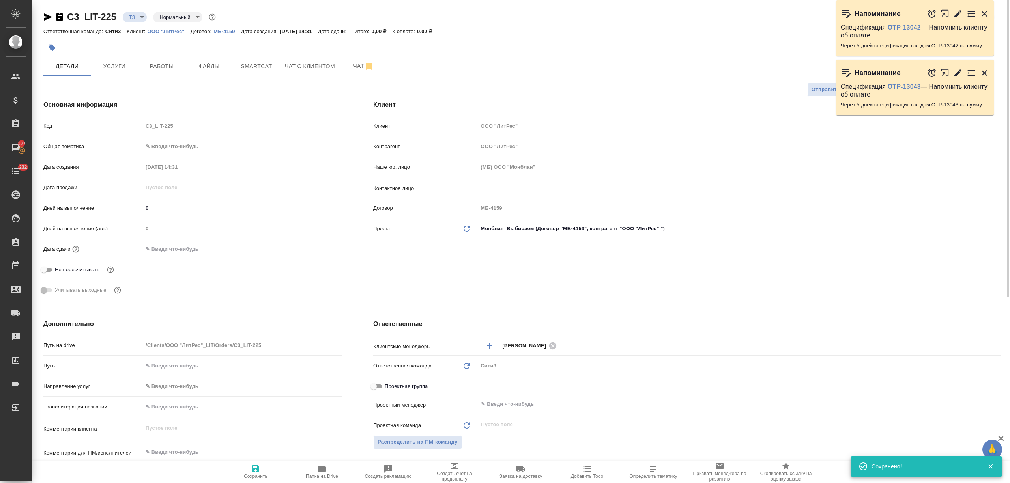
type textarea "x"
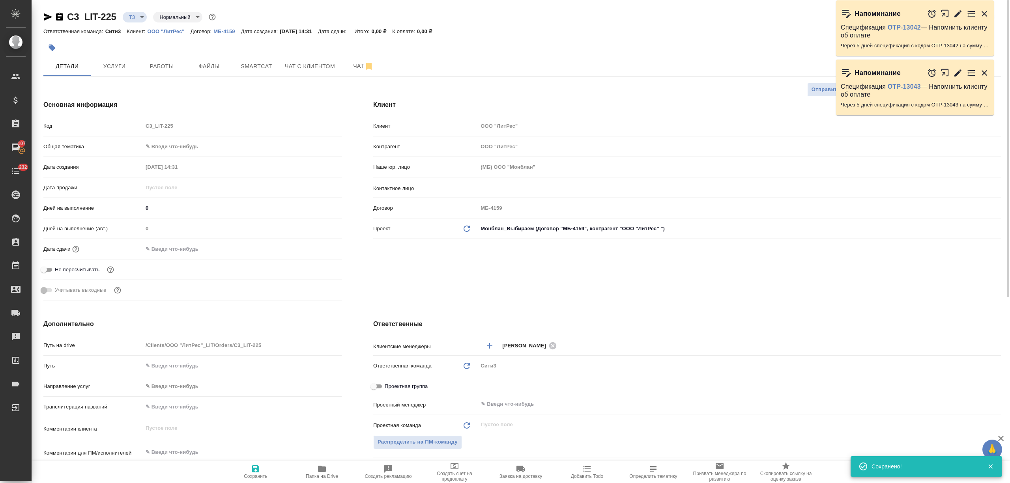
type textarea "x"
click at [514, 187] on input "text" at bounding box center [726, 187] width 492 height 9
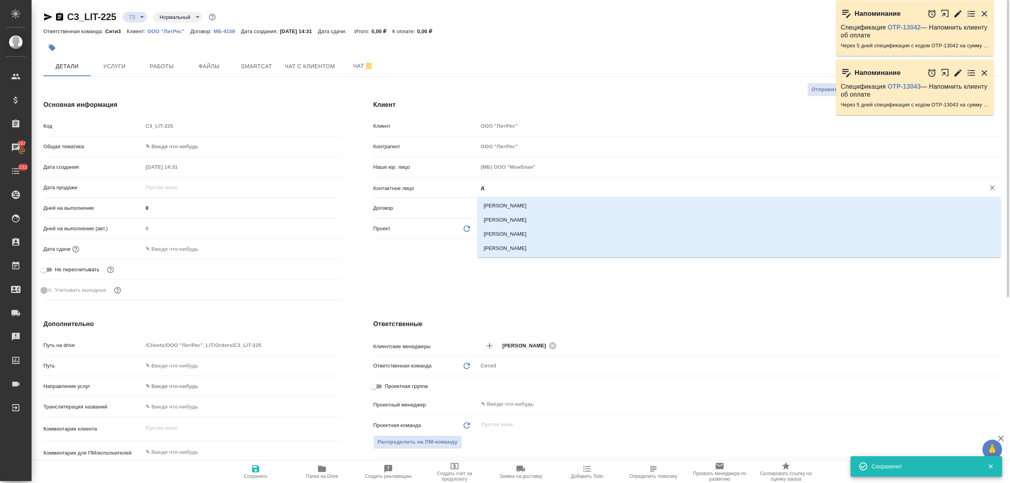
type input "да"
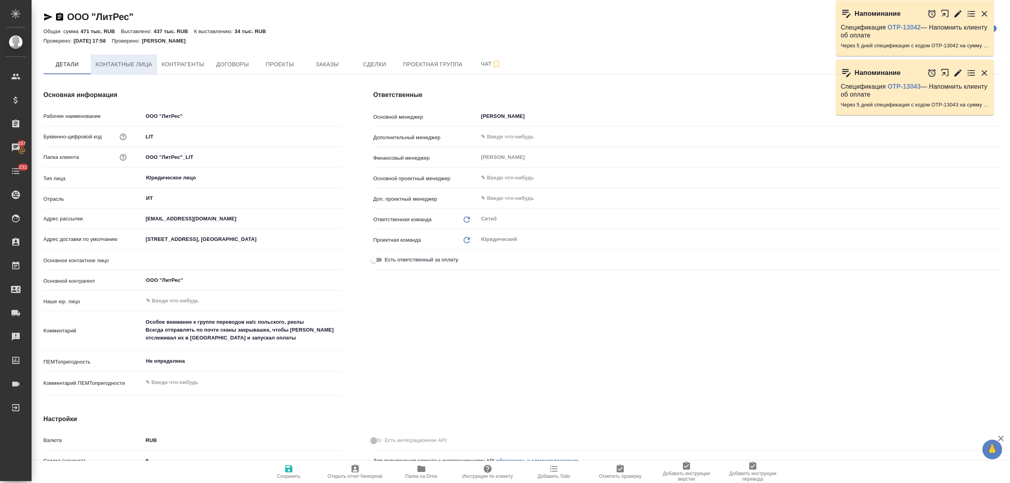
click at [130, 65] on span "Контактные лица" at bounding box center [123, 65] width 57 height 10
select select "RU"
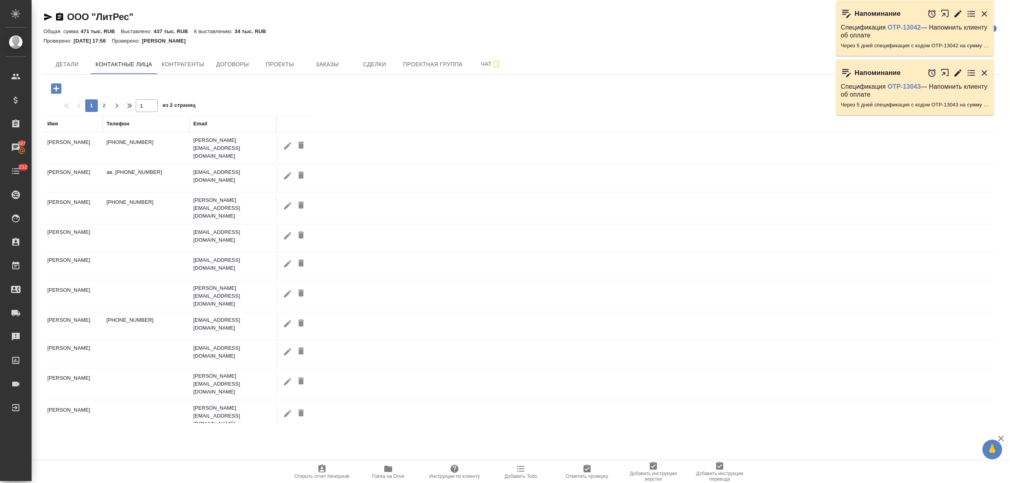
click at [56, 86] on icon "button" at bounding box center [56, 89] width 14 height 14
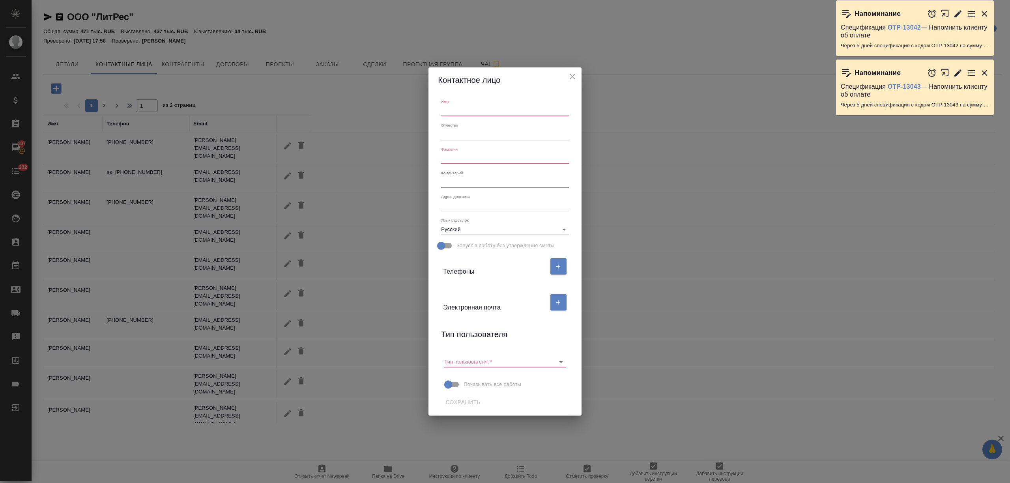
click at [452, 108] on input "text" at bounding box center [504, 110] width 127 height 11
type input "[PERSON_NAME]"
click at [454, 160] on input "text" at bounding box center [504, 158] width 127 height 11
type input "[PERSON_NAME]"
click at [552, 308] on button "button" at bounding box center [558, 302] width 16 height 16
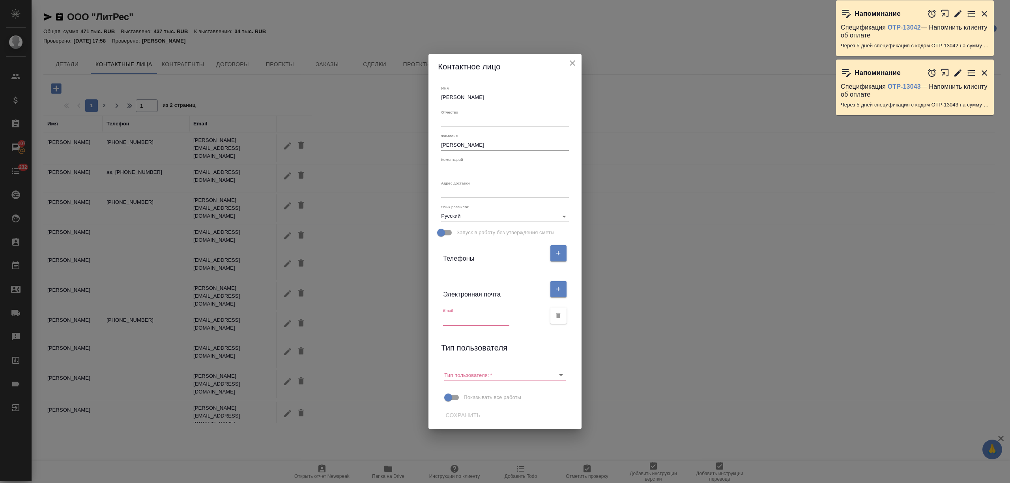
click at [472, 319] on input "text" at bounding box center [476, 319] width 66 height 11
paste input "[EMAIL_ADDRESS][DOMAIN_NAME]"
type input "[EMAIL_ADDRESS][DOMAIN_NAME]"
click at [552, 252] on button "button" at bounding box center [558, 253] width 16 height 16
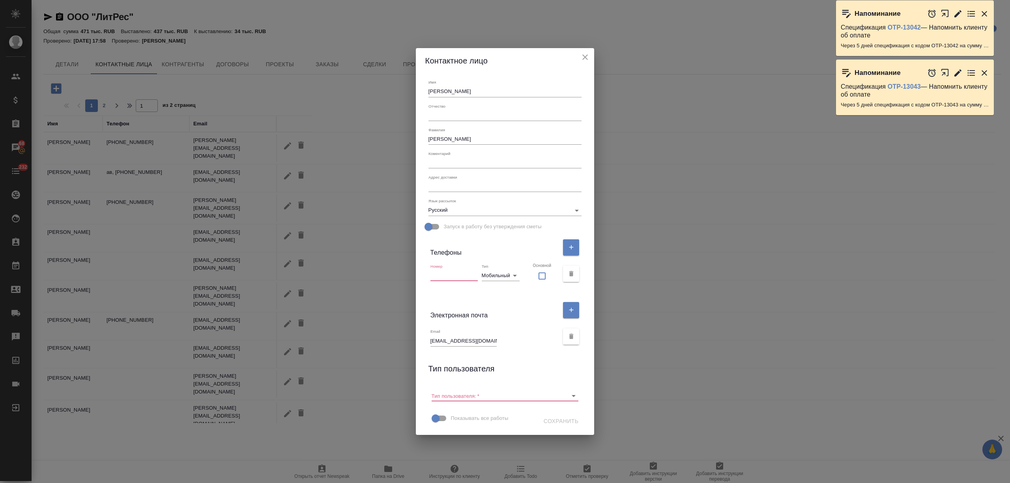
click at [473, 274] on input "text" at bounding box center [453, 275] width 47 height 11
paste input "[PHONE_NUMBER]"
type input "[PHONE_NUMBER]"
click at [464, 161] on textarea at bounding box center [504, 163] width 153 height 6
paste textarea "@davydova_ksu"
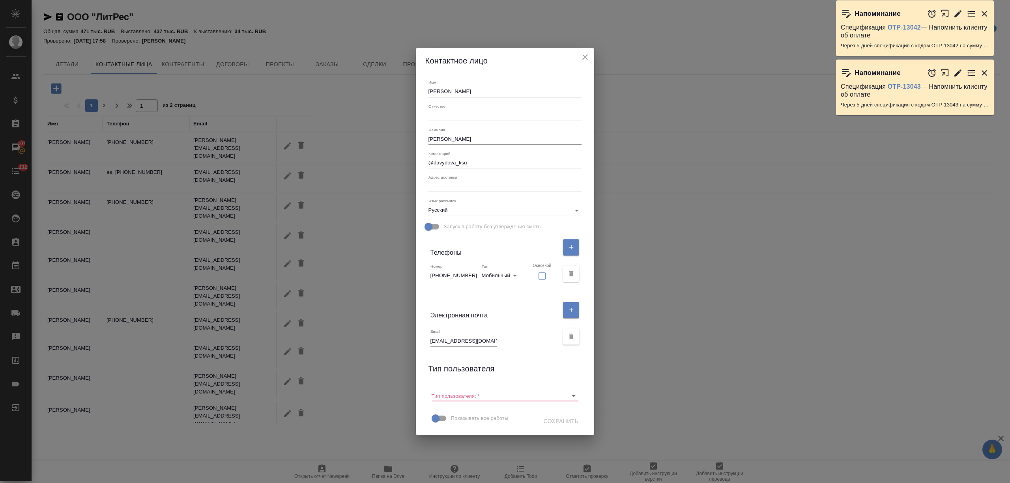
click at [436, 161] on div "Коментарий @davydova_ksu x" at bounding box center [505, 160] width 160 height 24
click at [438, 163] on textarea "@davydova_ksu" at bounding box center [504, 163] width 153 height 6
type textarea "тг: @davydova_ksu"
click at [481, 400] on input "Тип пользователя:   *" at bounding box center [493, 396] width 122 height 11
click at [483, 406] on li "Пользователь" at bounding box center [504, 413] width 128 height 14
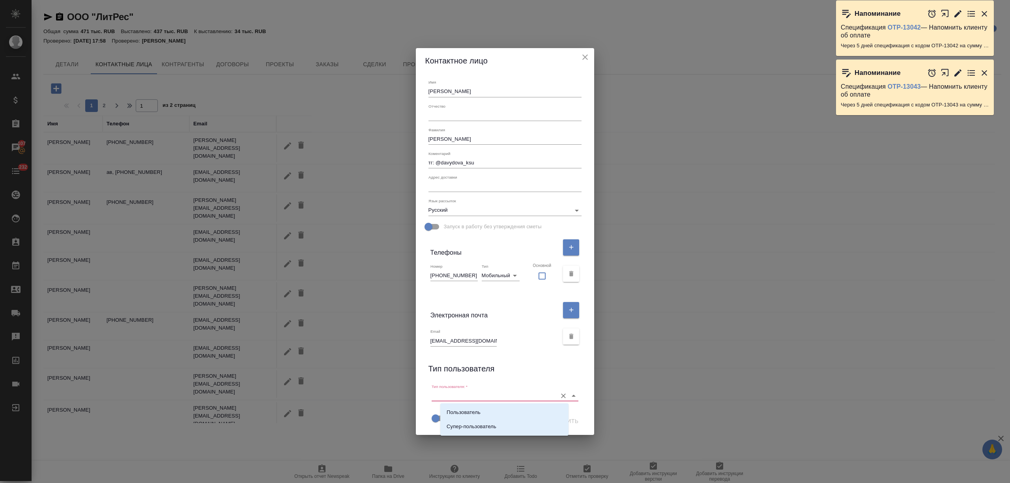
type input "Пользователь"
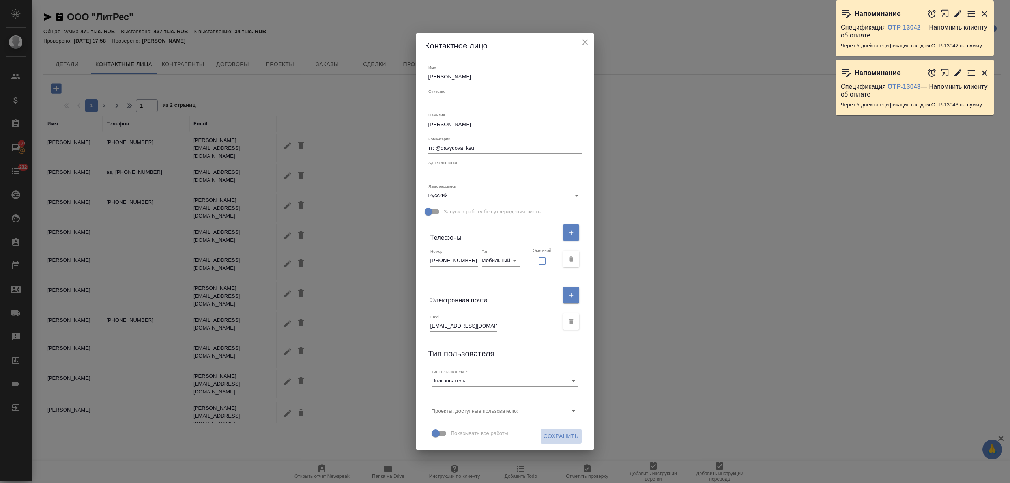
click at [555, 441] on span "Сохранить" at bounding box center [561, 437] width 35 height 10
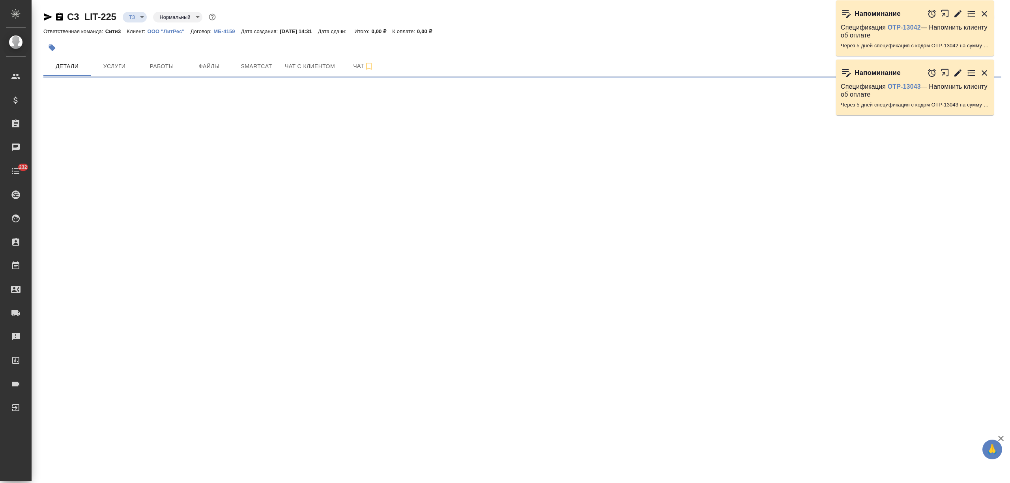
select select "RU"
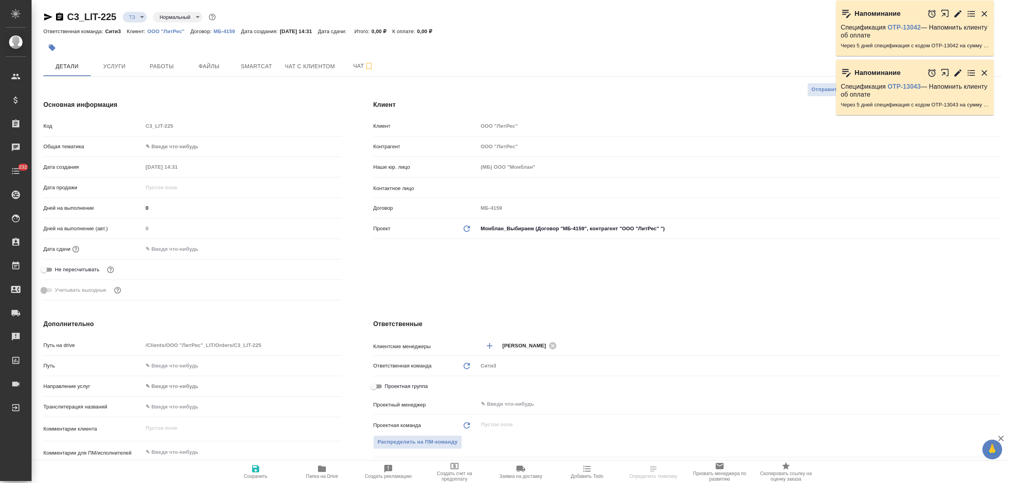
type textarea "x"
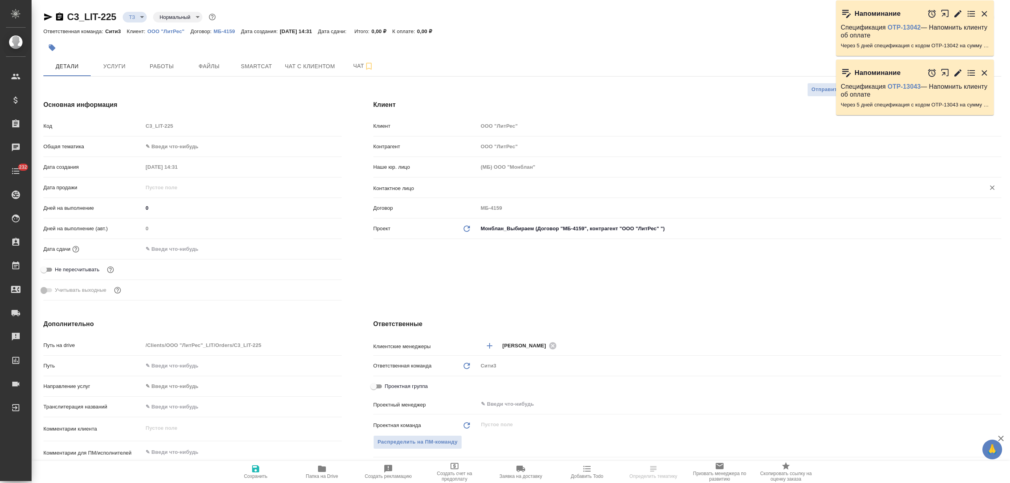
type textarea "x"
click at [507, 188] on input "text" at bounding box center [726, 187] width 492 height 9
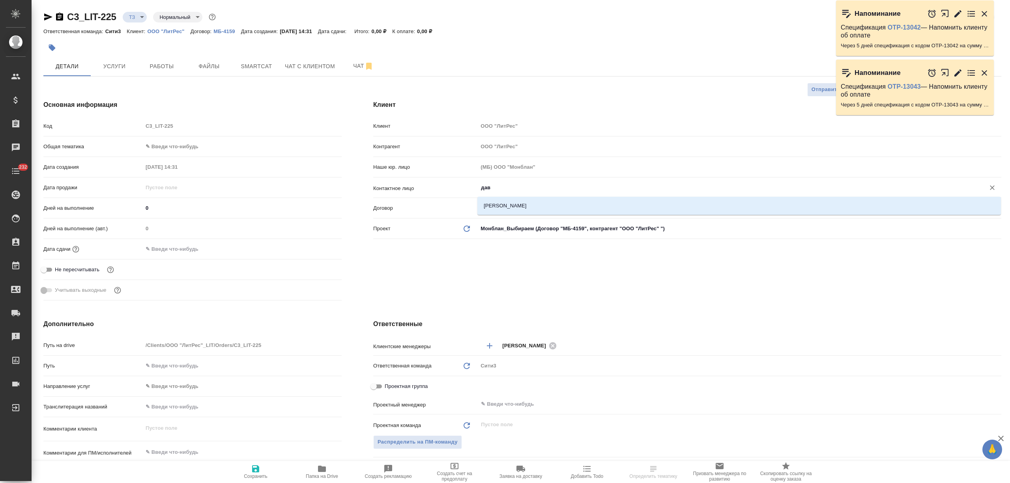
click at [527, 204] on li "[PERSON_NAME]" at bounding box center [739, 206] width 524 height 14
type input "[PERSON_NAME]"
type textarea "x"
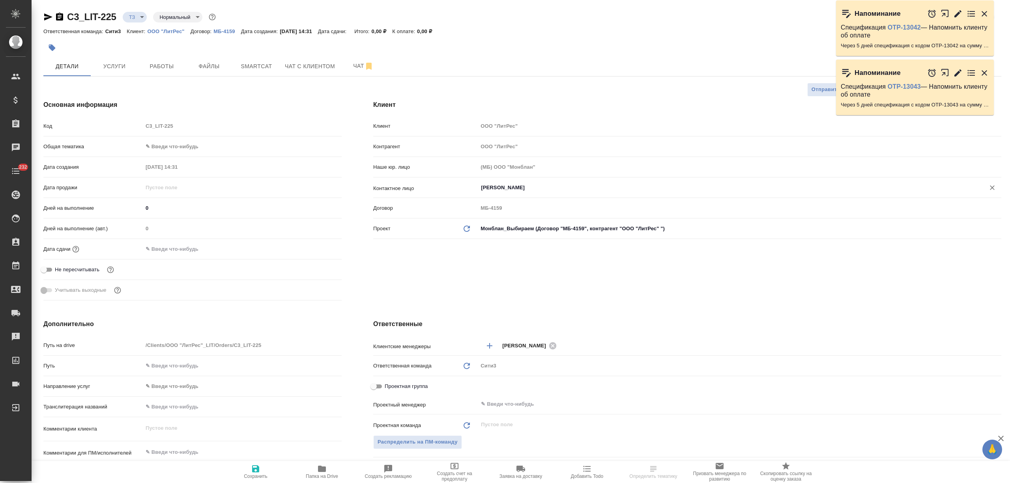
type input "[PERSON_NAME]"
type textarea "x"
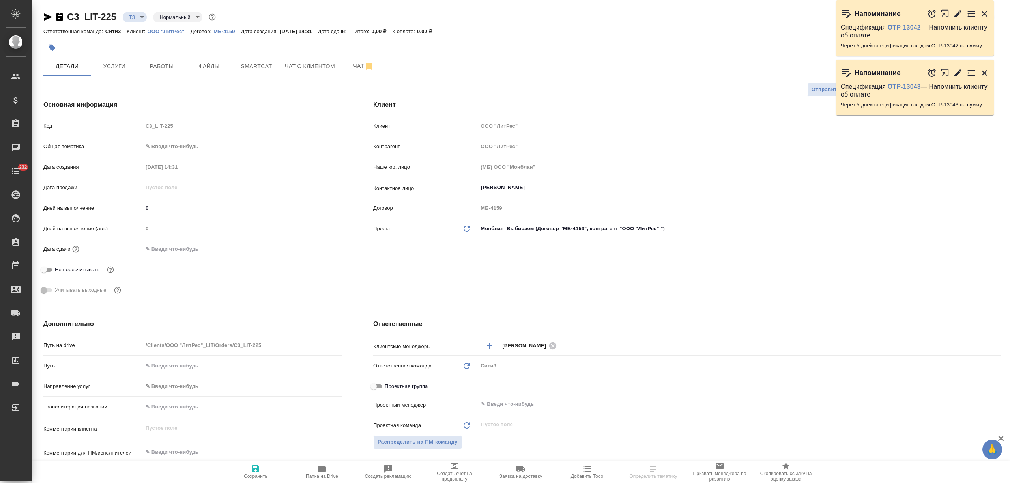
type textarea "x"
drag, startPoint x: 266, startPoint y: 473, endPoint x: 266, endPoint y: 465, distance: 7.9
click at [265, 473] on span "Сохранить" at bounding box center [255, 471] width 57 height 15
type textarea "x"
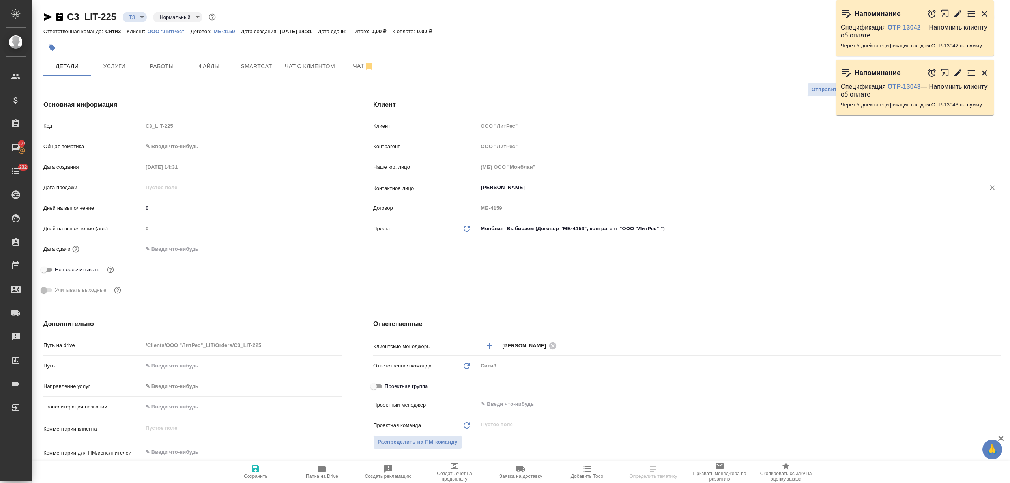
type textarea "x"
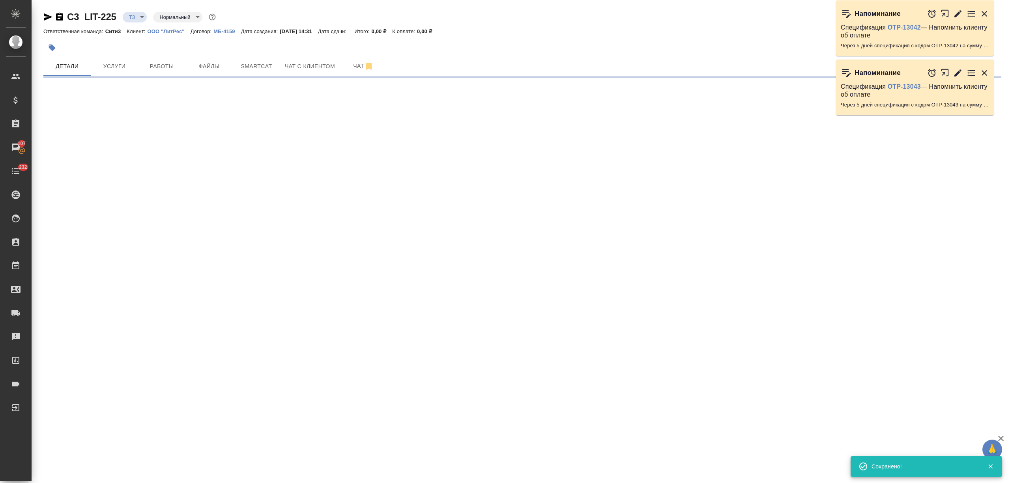
type input "holyTrinity"
select select "RU"
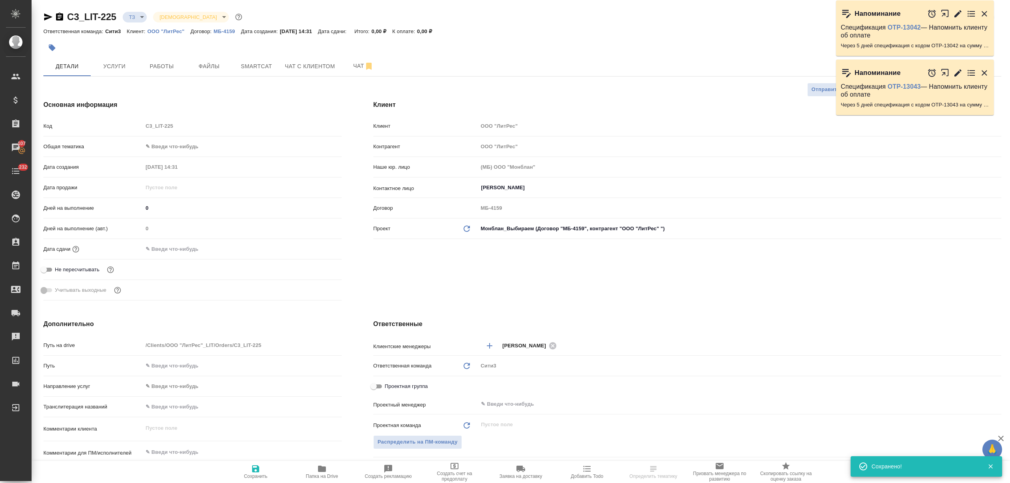
type textarea "x"
click at [111, 64] on span "Услуги" at bounding box center [114, 67] width 38 height 10
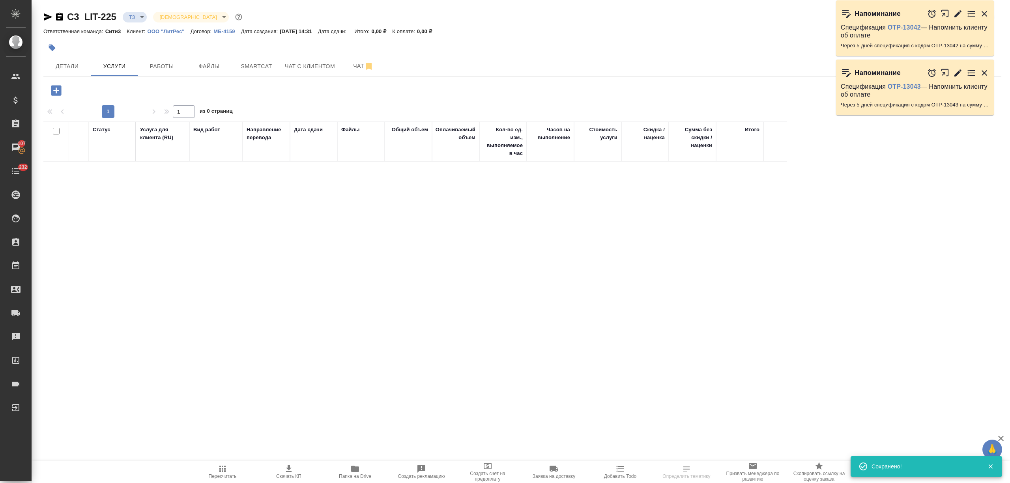
click at [54, 86] on icon "button" at bounding box center [56, 90] width 10 height 10
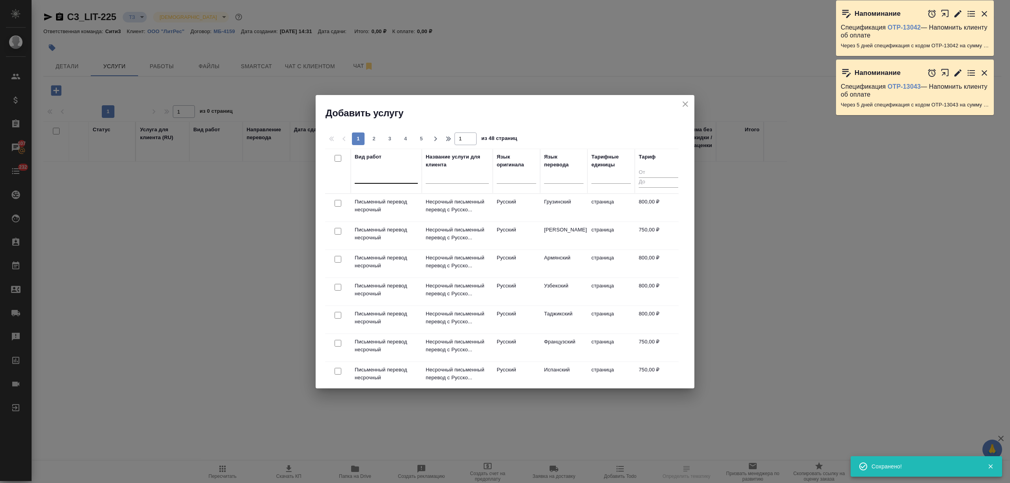
click at [377, 180] on div at bounding box center [386, 175] width 63 height 11
click at [565, 180] on div at bounding box center [563, 175] width 39 height 11
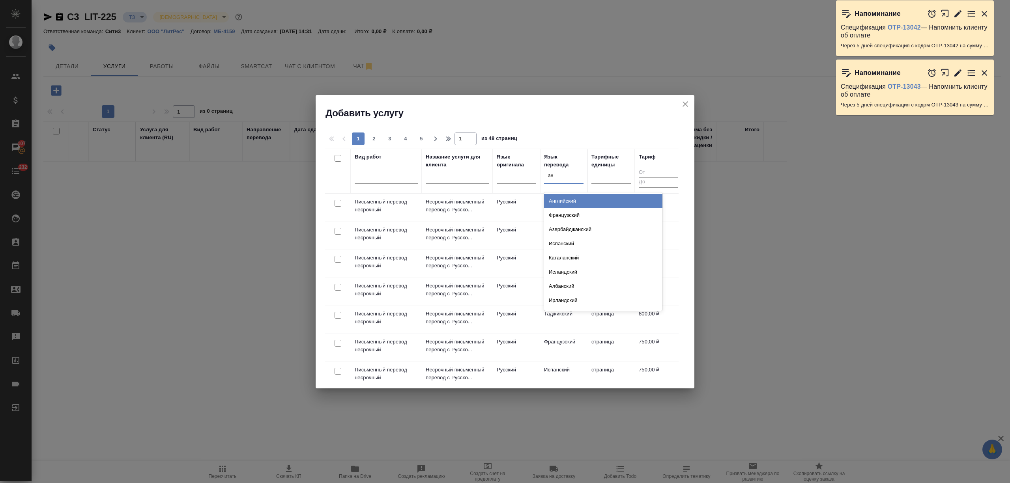
type input "анг"
click at [573, 202] on div "Английский" at bounding box center [603, 201] width 118 height 14
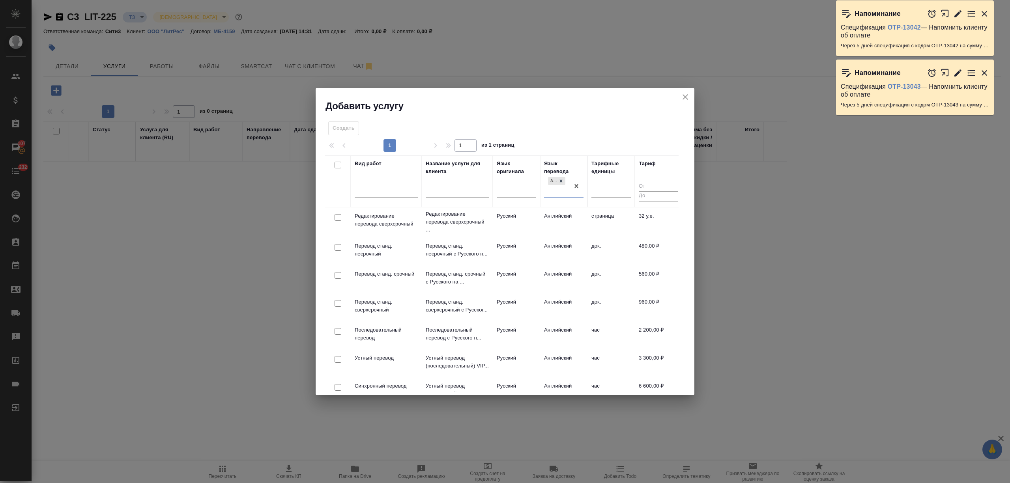
scroll to position [149, 0]
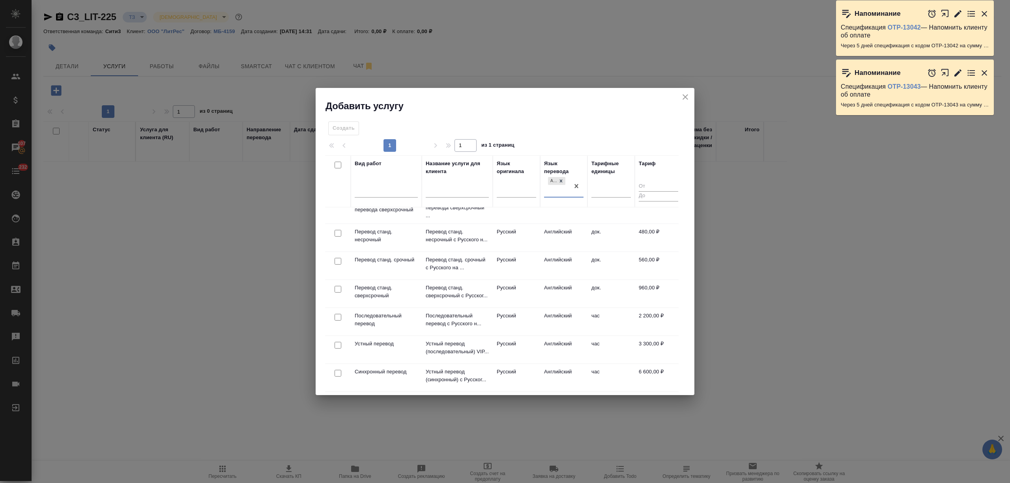
click at [575, 231] on td "Английский" at bounding box center [563, 238] width 47 height 28
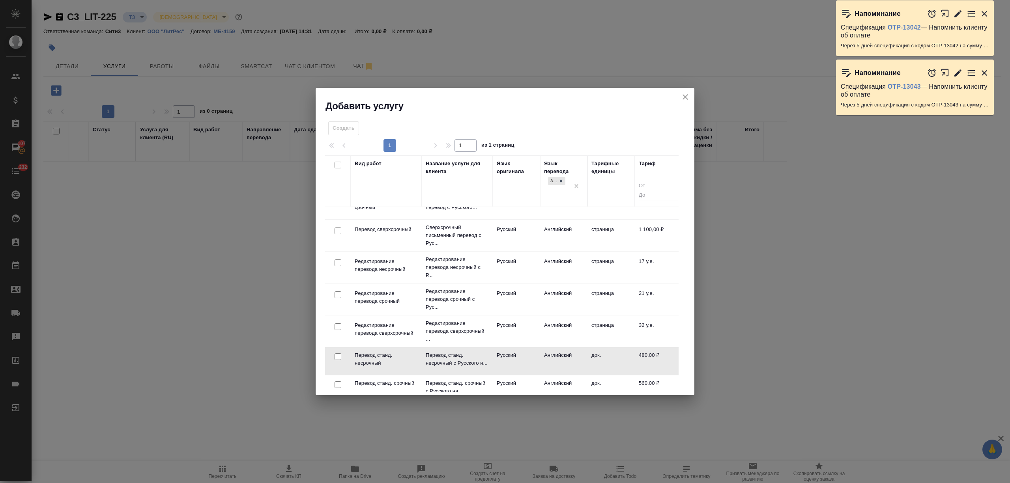
scroll to position [0, 0]
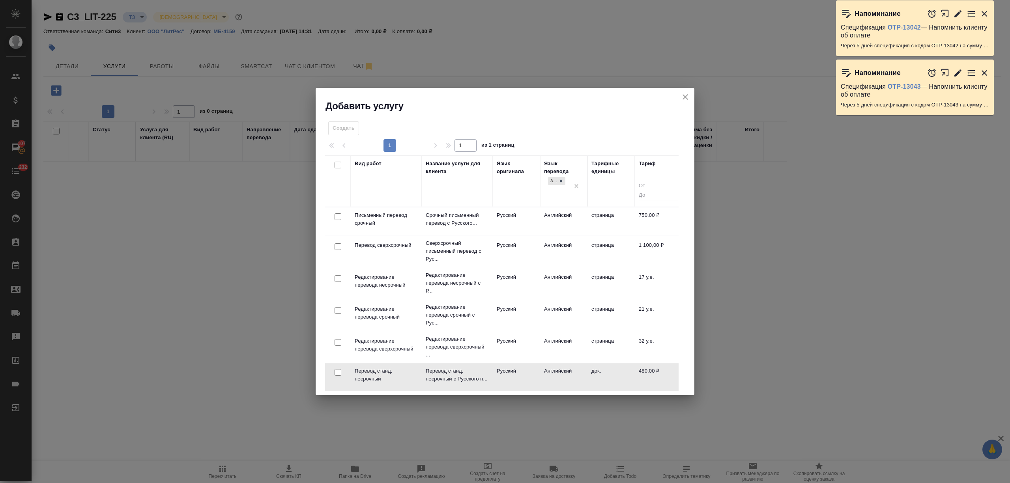
click at [503, 224] on td "Русский" at bounding box center [516, 222] width 47 height 28
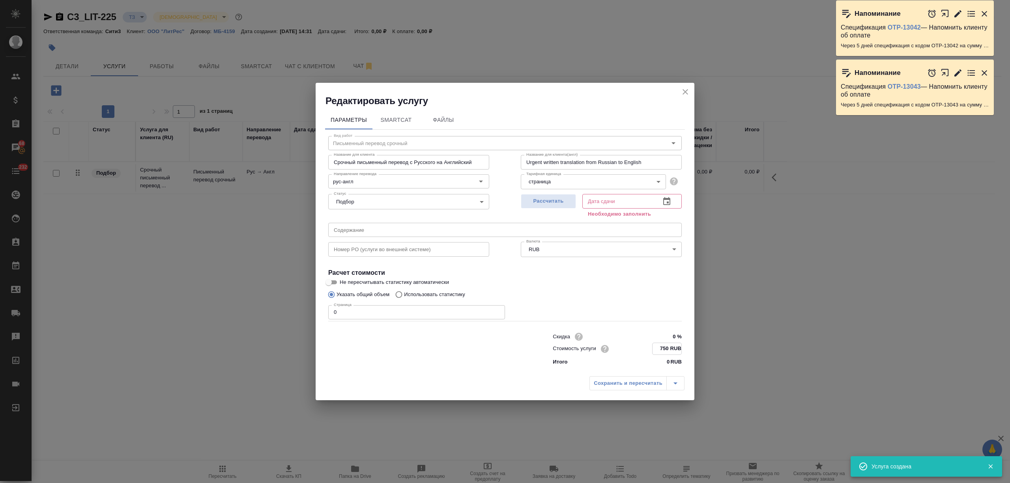
drag, startPoint x: 671, startPoint y: 346, endPoint x: 649, endPoint y: 346, distance: 21.7
click at [649, 346] on div "Стоимость услуги 750 RUB" at bounding box center [617, 349] width 129 height 12
drag, startPoint x: 667, startPoint y: 347, endPoint x: 636, endPoint y: 348, distance: 30.8
click at [633, 348] on div "Стоимость услуги 750 RUB" at bounding box center [617, 349] width 129 height 12
drag, startPoint x: 669, startPoint y: 348, endPoint x: 633, endPoint y: 348, distance: 35.9
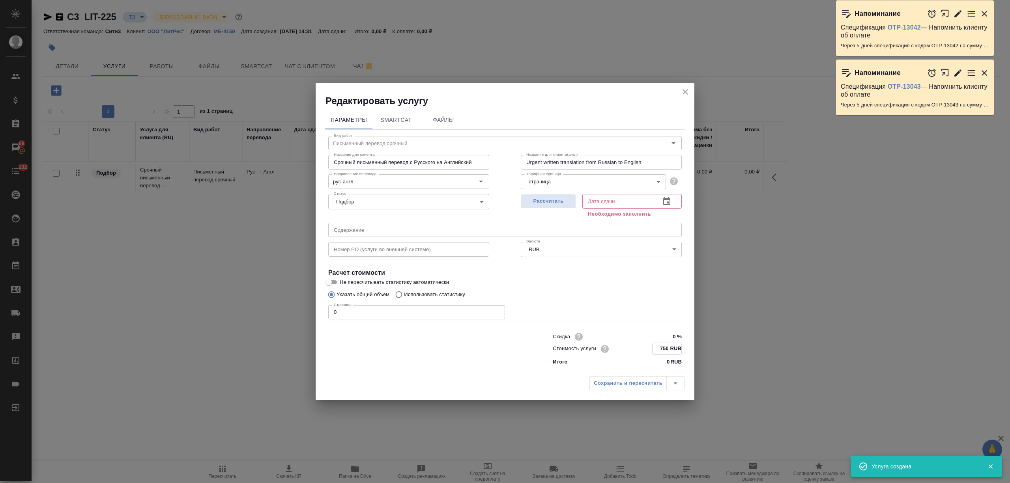
click at [633, 348] on div "Стоимость услуги 750 RUB" at bounding box center [617, 349] width 129 height 12
type input "580 RUB"
click at [665, 198] on icon "button" at bounding box center [666, 201] width 7 height 8
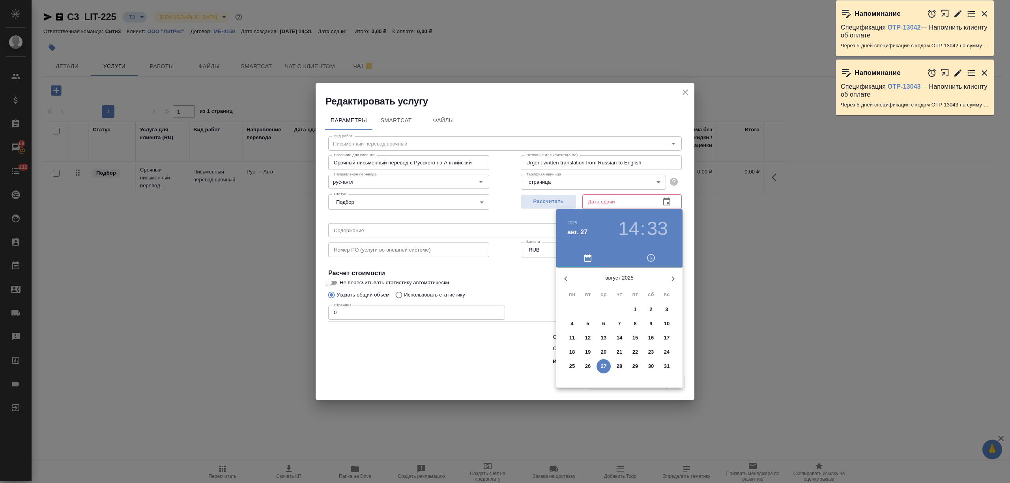
click at [617, 365] on p "28" at bounding box center [620, 367] width 6 height 8
type input "28.08.2025 14:33"
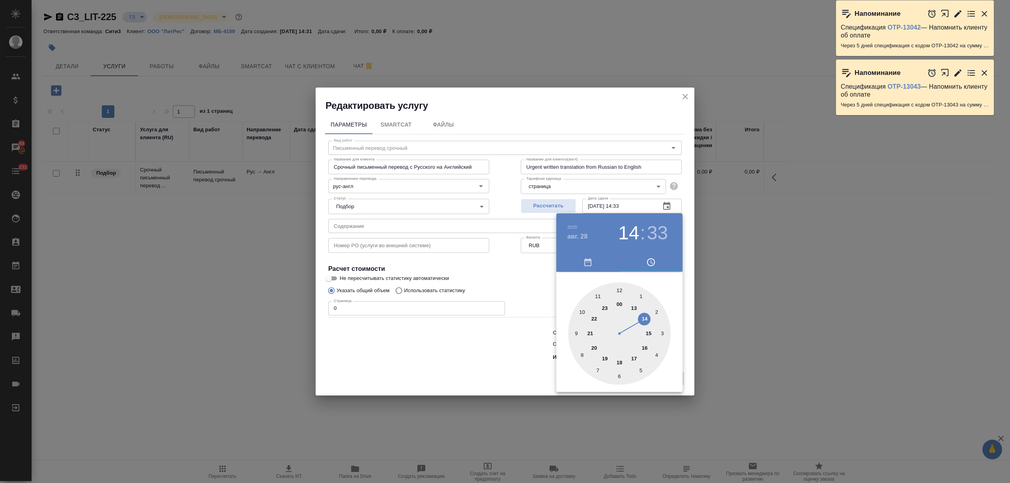
click at [434, 356] on div at bounding box center [505, 241] width 1010 height 483
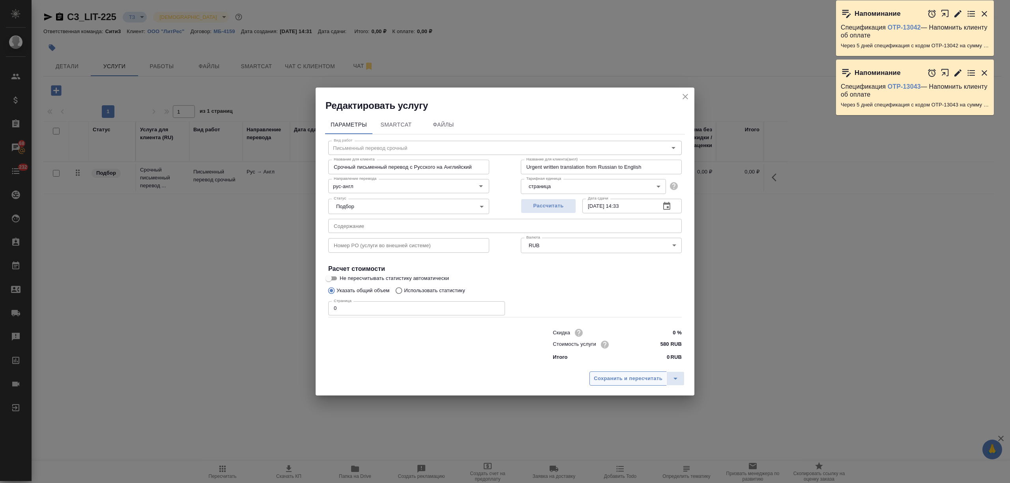
click at [616, 372] on button "Сохранить и пересчитать" at bounding box center [627, 379] width 77 height 14
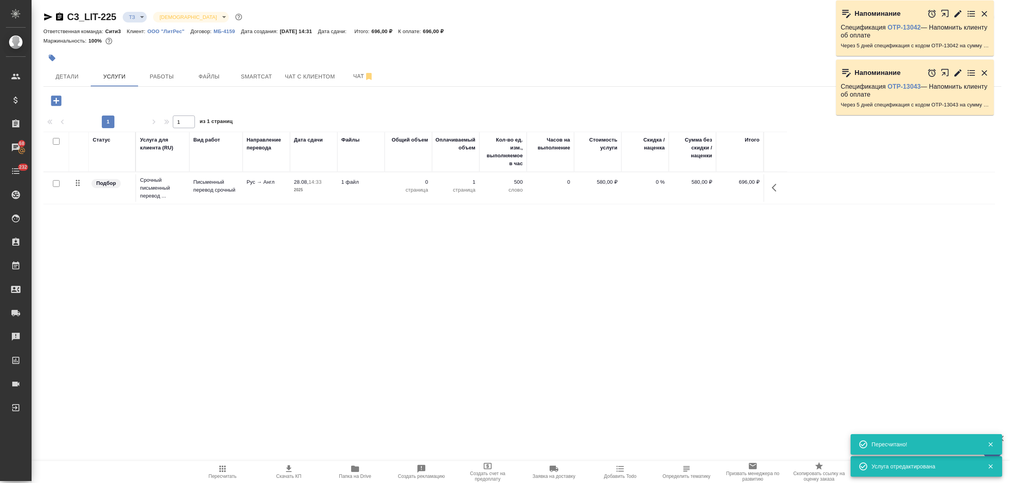
click at [54, 180] on input "checkbox" at bounding box center [56, 183] width 7 height 7
checkbox input "true"
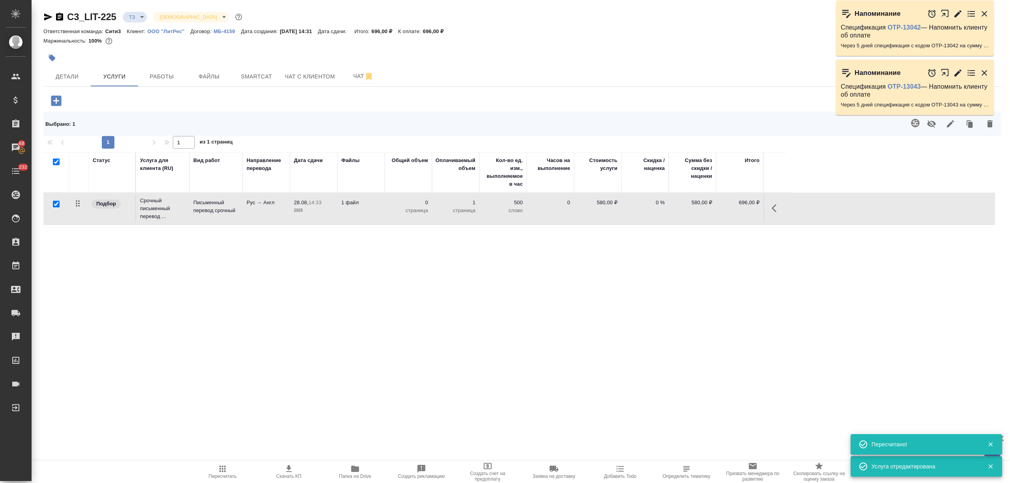
click at [915, 125] on icon "button" at bounding box center [915, 122] width 9 height 9
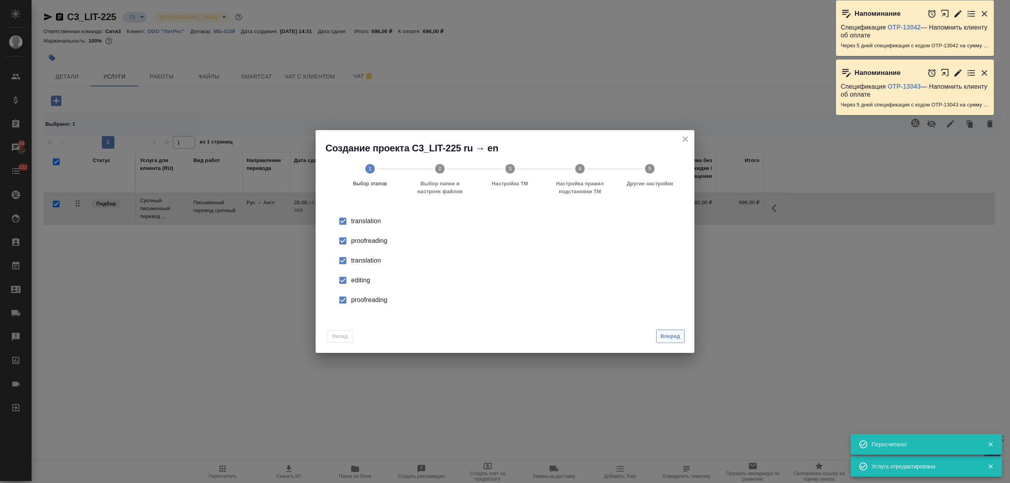
click at [669, 335] on span "Вперед" at bounding box center [670, 336] width 20 height 9
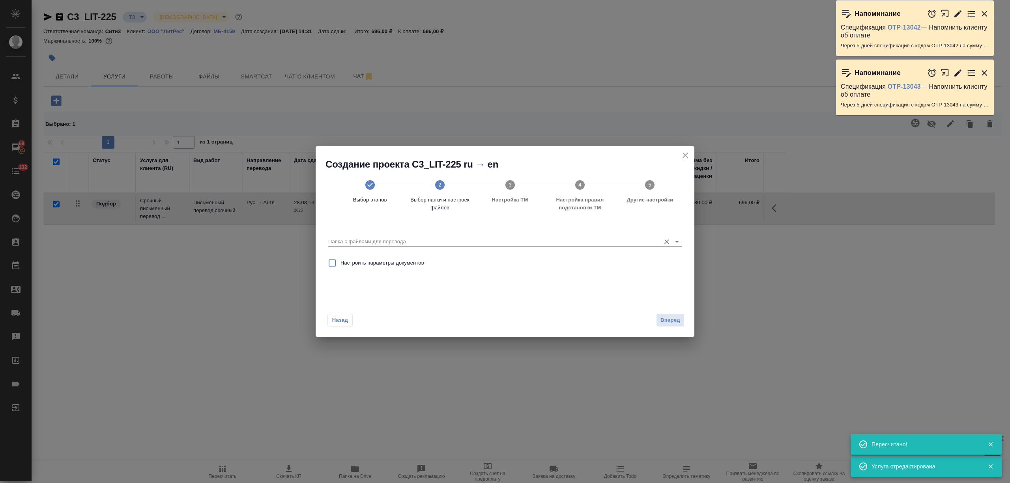
click at [486, 238] on input "Папка с файлами для перевода" at bounding box center [492, 241] width 328 height 9
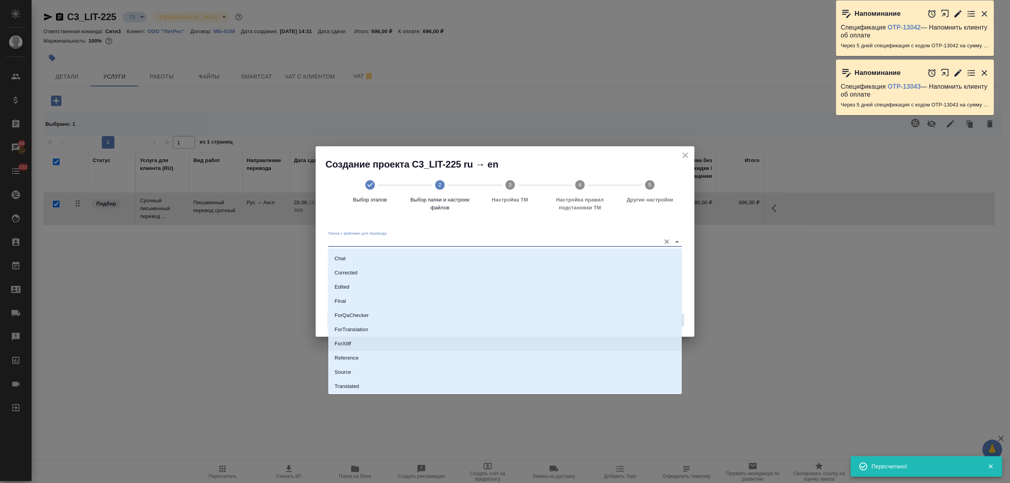
scroll to position [41, 0]
click at [371, 354] on li "Source" at bounding box center [504, 359] width 353 height 14
type input "Source"
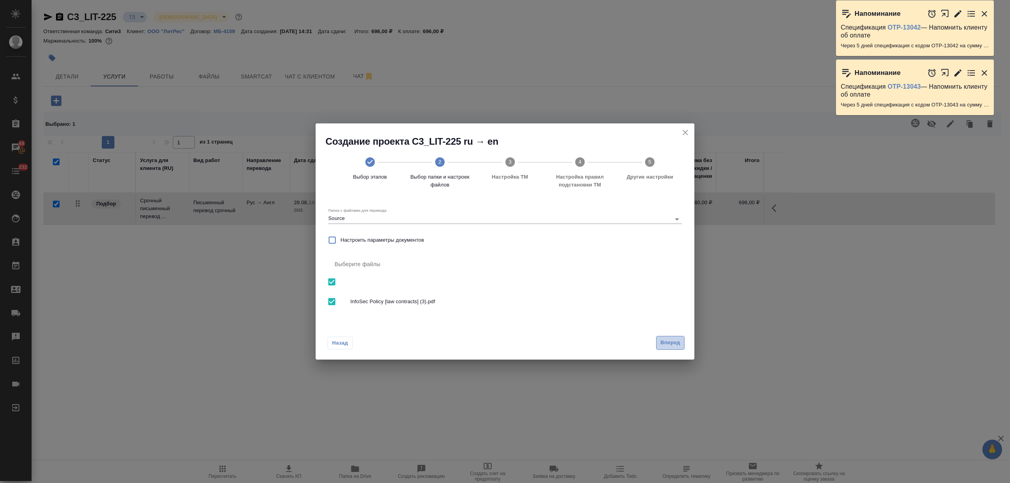
click at [675, 344] on span "Вперед" at bounding box center [670, 343] width 20 height 9
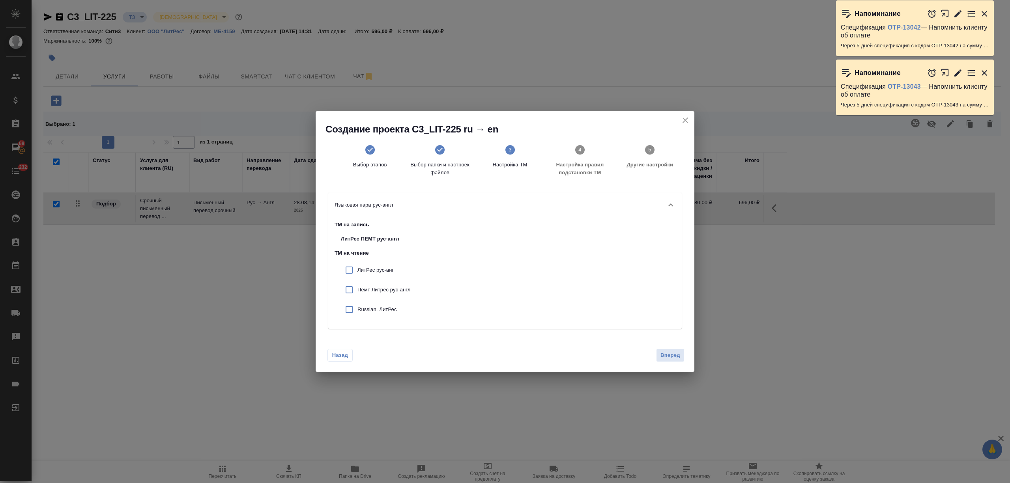
click at [391, 277] on div "ЛитРес рус-анг" at bounding box center [376, 270] width 82 height 20
checkbox input "true"
click at [394, 291] on p "Пемт Литрес рус-англ" at bounding box center [383, 290] width 53 height 8
checkbox input "true"
drag, startPoint x: 393, startPoint y: 306, endPoint x: 488, endPoint y: 319, distance: 95.6
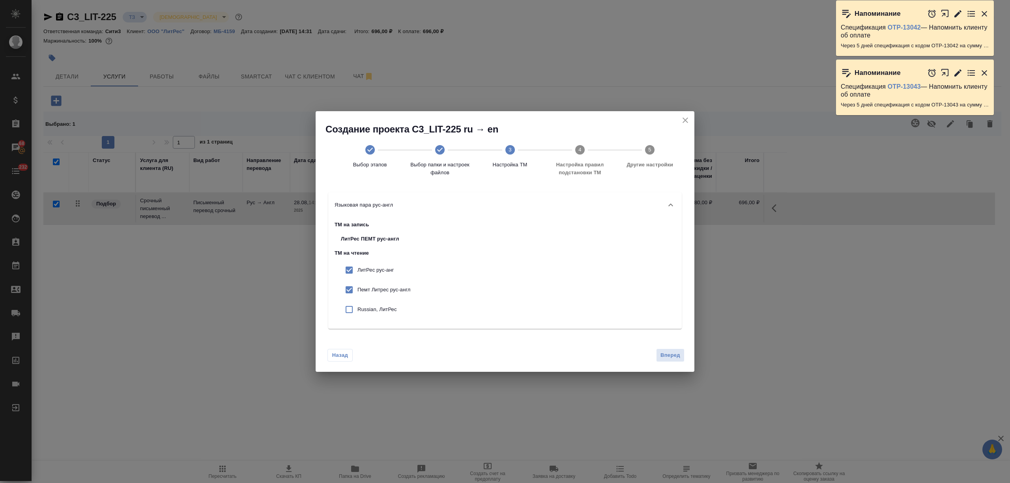
click at [392, 308] on p "Russian, ЛитРес" at bounding box center [383, 310] width 53 height 8
checkbox input "true"
click at [673, 355] on span "Вперед" at bounding box center [670, 355] width 20 height 9
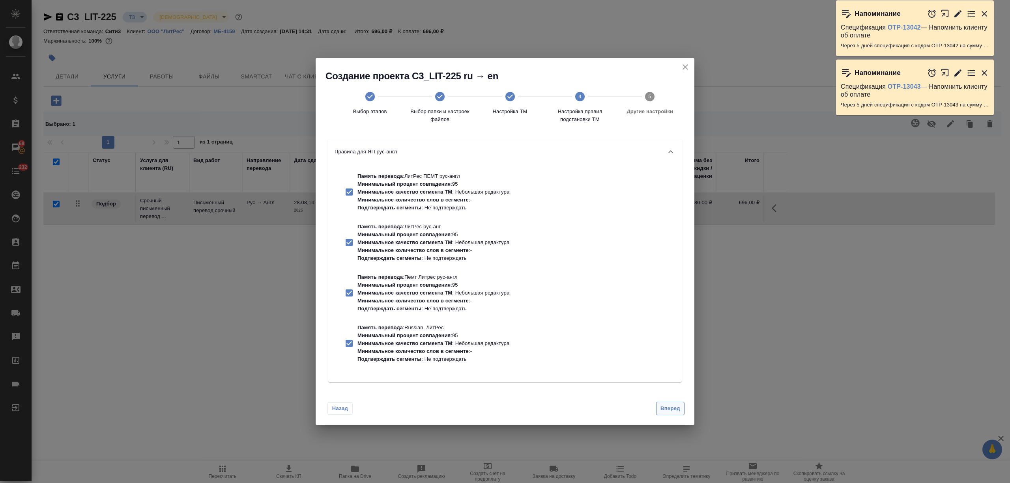
click at [669, 406] on span "Вперед" at bounding box center [670, 408] width 20 height 9
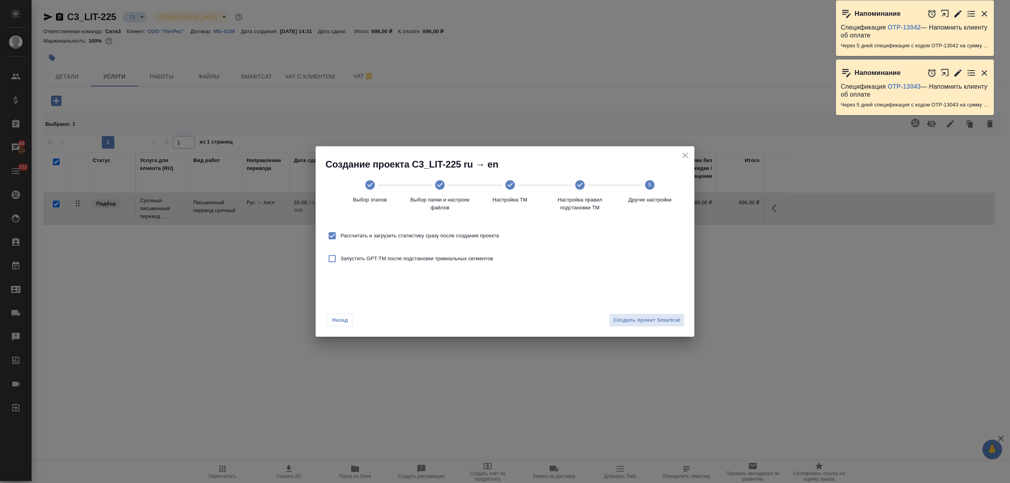
click at [485, 237] on span "Рассчитать и загрузить статистику сразу после создания проекта" at bounding box center [419, 236] width 159 height 8
click at [340, 237] on input "Рассчитать и загрузить статистику сразу после создания проекта" at bounding box center [332, 236] width 17 height 17
checkbox input "false"
click at [663, 324] on span "Создать проект Smartcat" at bounding box center [646, 320] width 67 height 9
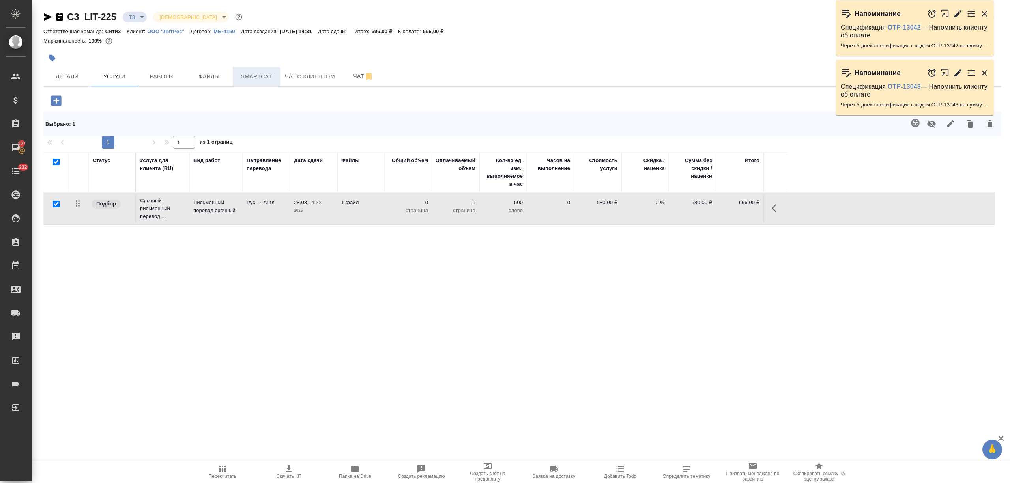
click at [272, 80] on span "Smartcat" at bounding box center [257, 77] width 38 height 10
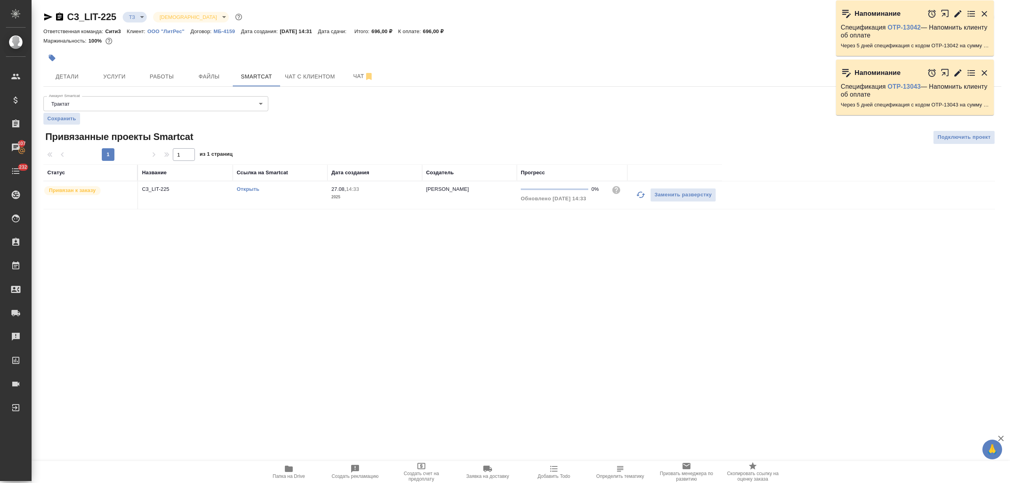
click at [254, 189] on link "Открыть" at bounding box center [248, 189] width 22 height 6
click at [111, 78] on span "Услуги" at bounding box center [114, 77] width 38 height 10
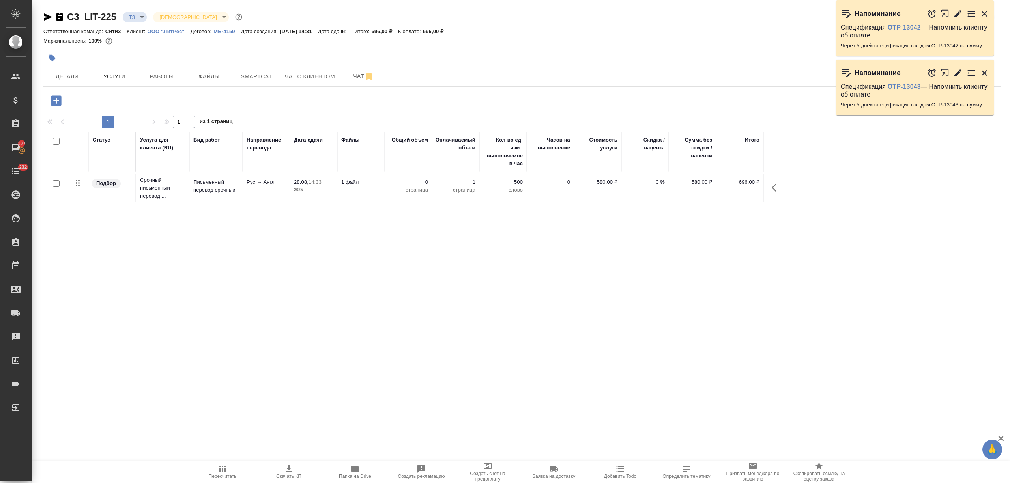
click at [314, 194] on p "2025" at bounding box center [313, 190] width 39 height 8
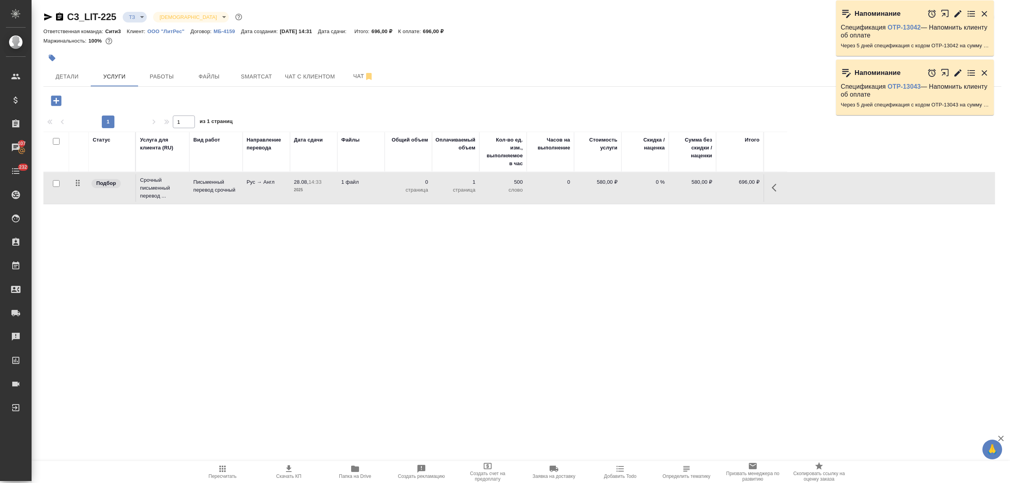
click at [314, 194] on p "2025" at bounding box center [313, 190] width 39 height 8
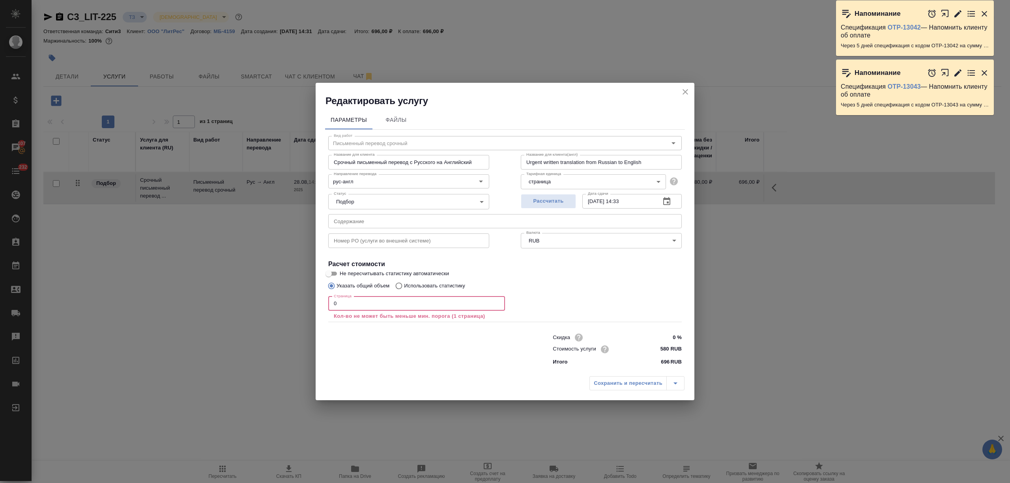
click at [322, 299] on div "Параметры Файлы Вид работ Письменный перевод срочный Вид работ Название для кли…" at bounding box center [505, 239] width 379 height 265
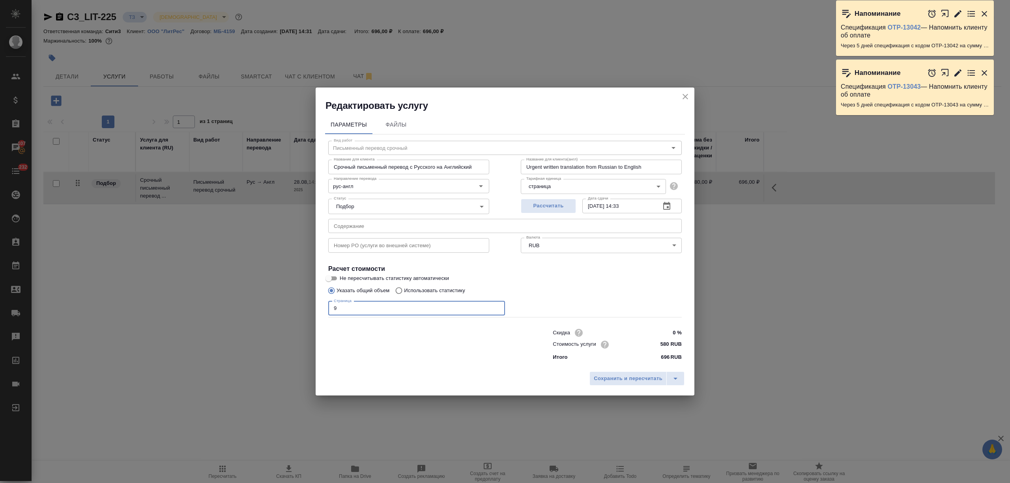
type input "9"
click at [630, 388] on div "Сохранить и пересчитать" at bounding box center [505, 382] width 379 height 28
click at [629, 383] on button "Сохранить и пересчитать" at bounding box center [627, 379] width 77 height 14
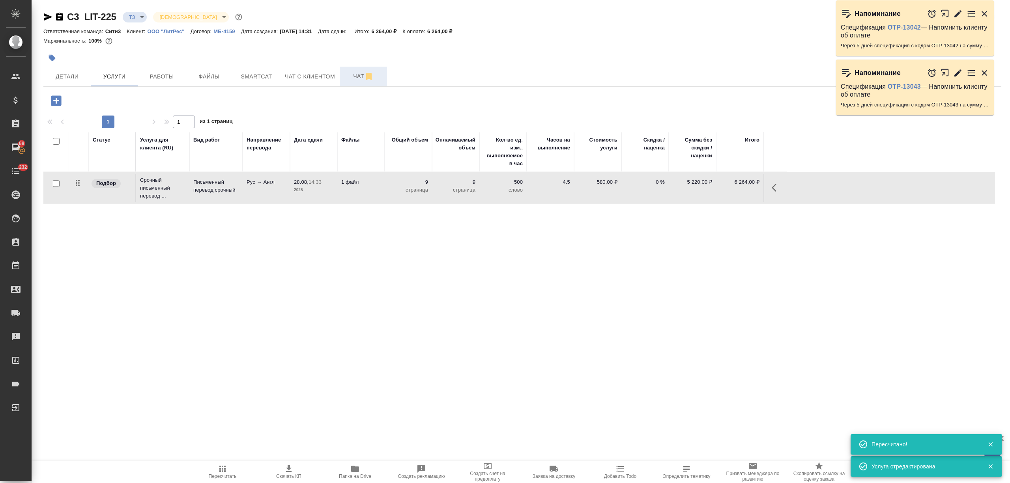
click at [347, 76] on span "Чат" at bounding box center [363, 76] width 38 height 10
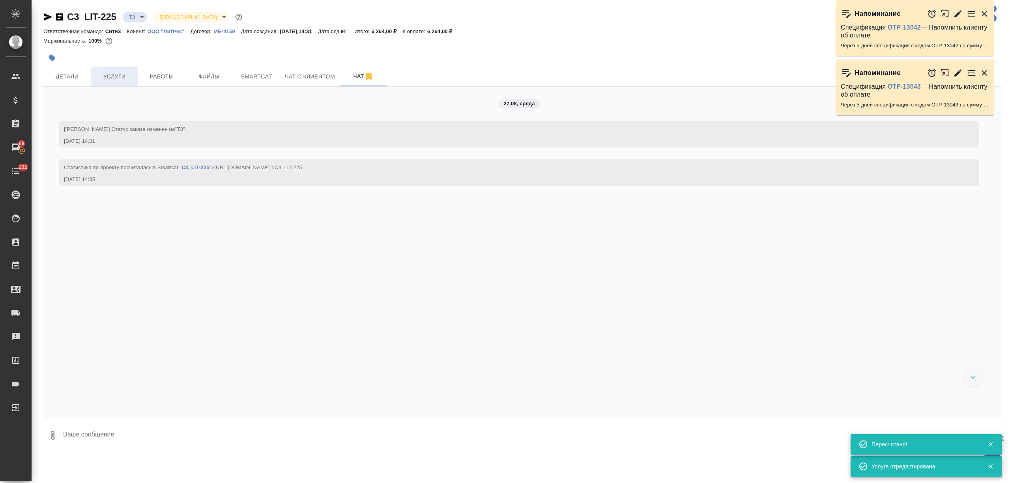
click at [109, 81] on button "Услуги" at bounding box center [114, 77] width 47 height 20
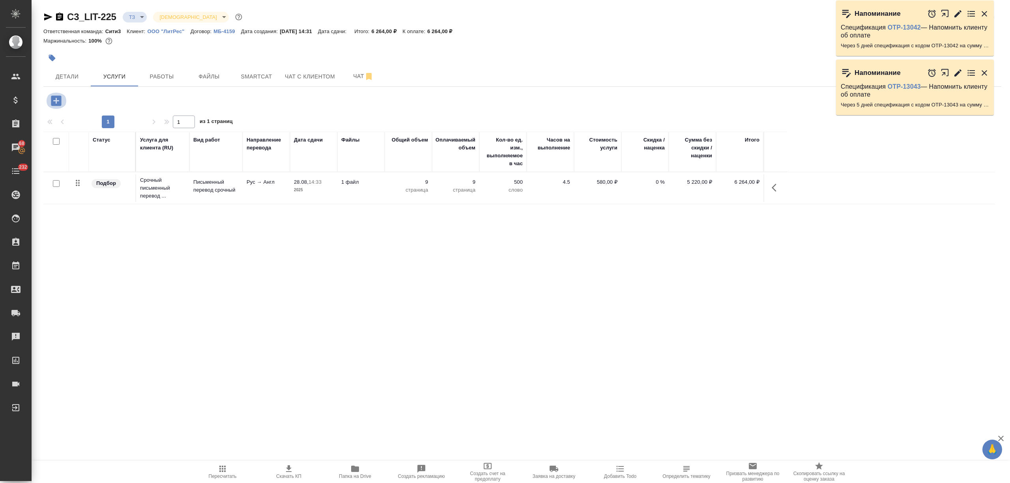
click at [55, 97] on icon "button" at bounding box center [56, 100] width 10 height 10
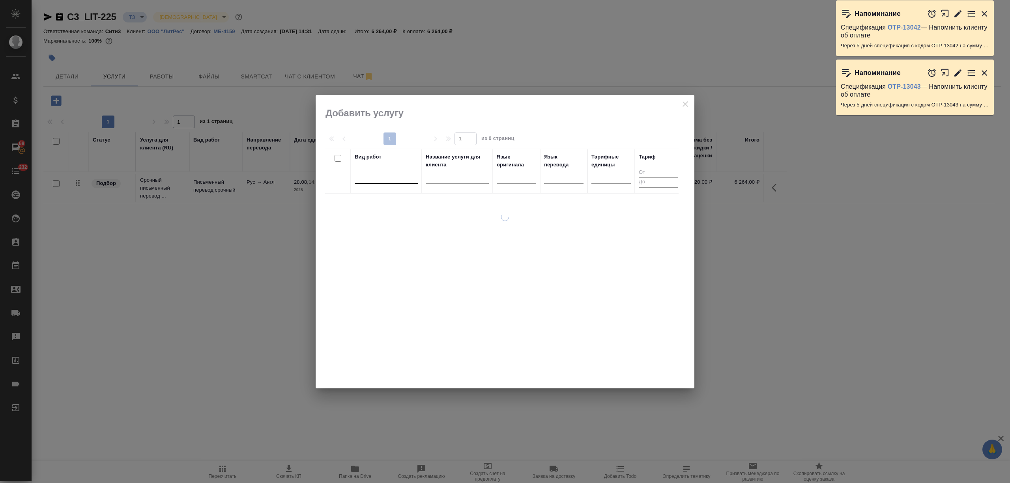
click at [386, 179] on div at bounding box center [386, 175] width 63 height 11
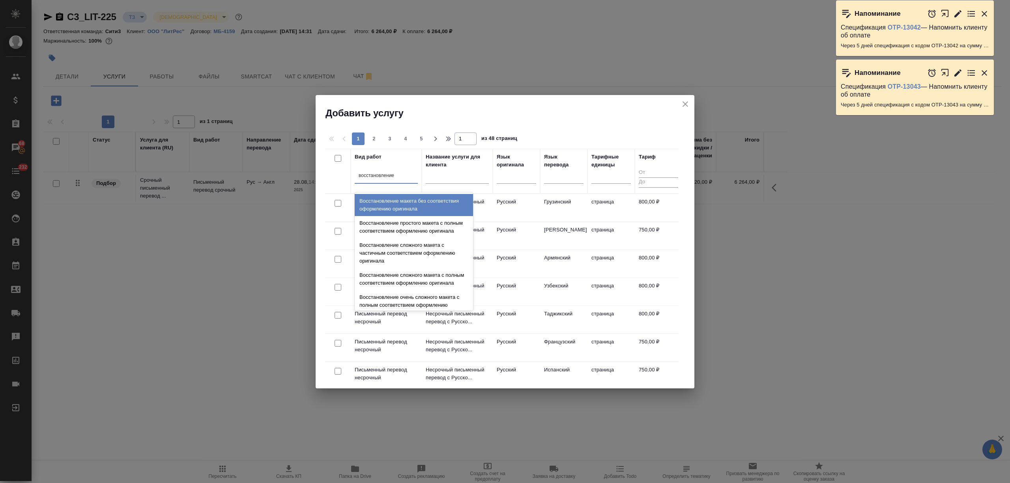
type input "восстановление м"
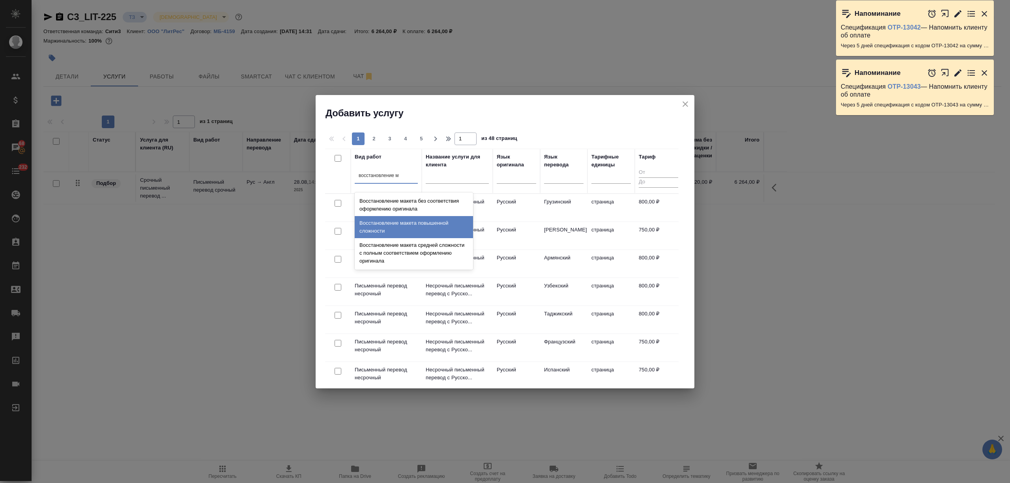
click at [418, 256] on div "Восстановление макета средней сложности с полным соответствием оформлению ориги…" at bounding box center [414, 253] width 118 height 30
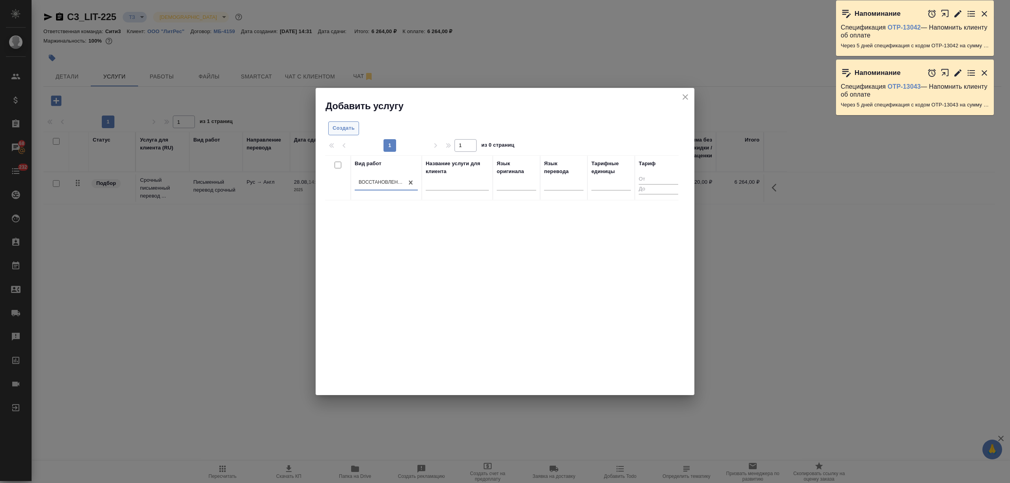
click at [349, 131] on span "Создать" at bounding box center [344, 128] width 22 height 9
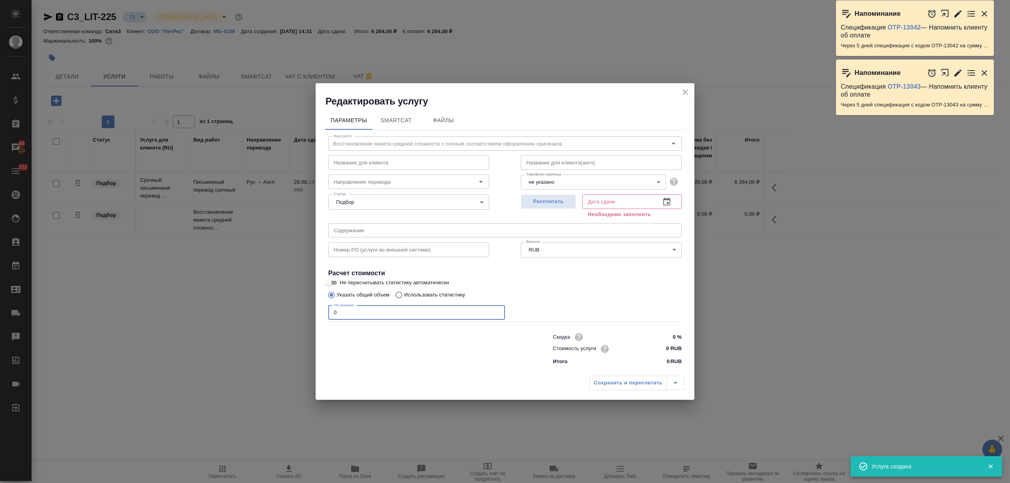
drag, startPoint x: 335, startPoint y: 311, endPoint x: 325, endPoint y: 313, distance: 10.1
click at [325, 313] on div "Вид работ Восстановление макета средней сложности с полным соответствием оформл…" at bounding box center [505, 249] width 360 height 239
type input "6"
drag, startPoint x: 669, startPoint y: 347, endPoint x: 665, endPoint y: 348, distance: 4.4
click at [665, 348] on input "0 RUB" at bounding box center [667, 348] width 29 height 11
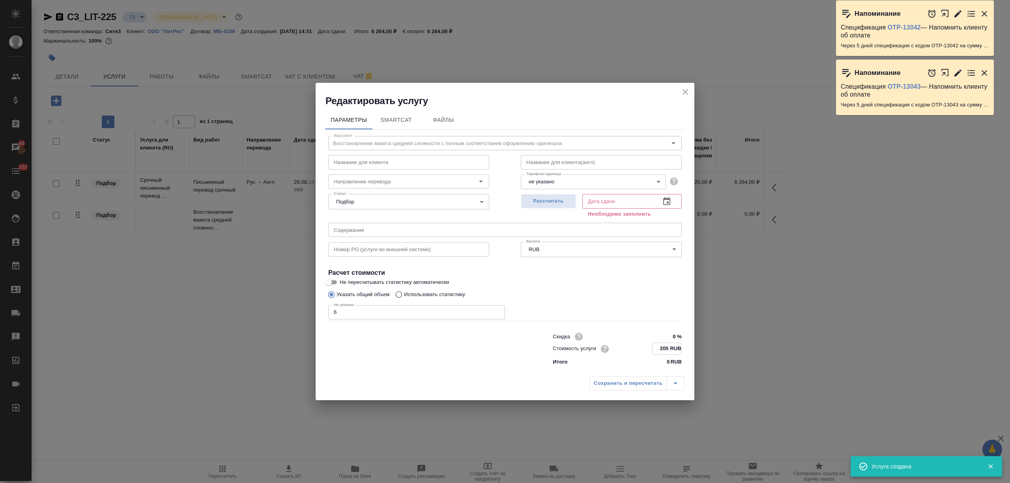
type input "205 RUB"
click at [663, 202] on icon "button" at bounding box center [666, 201] width 9 height 9
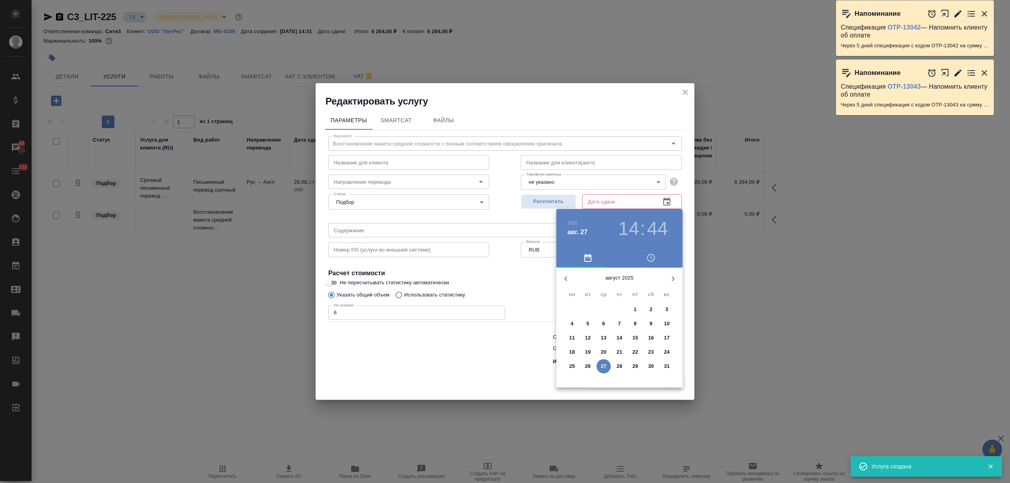
click at [621, 368] on p "28" at bounding box center [620, 367] width 6 height 8
type input "28.08.2025 14:44"
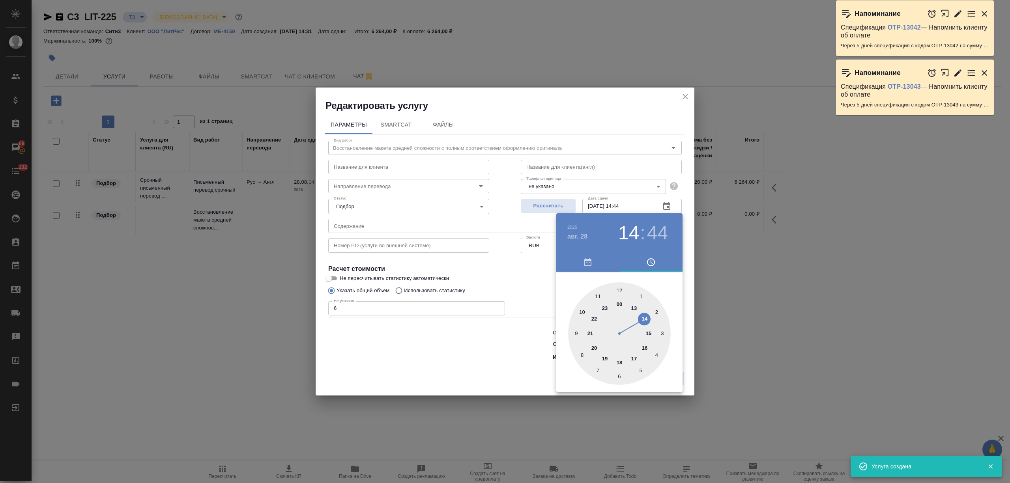
click at [453, 367] on div at bounding box center [505, 241] width 1010 height 483
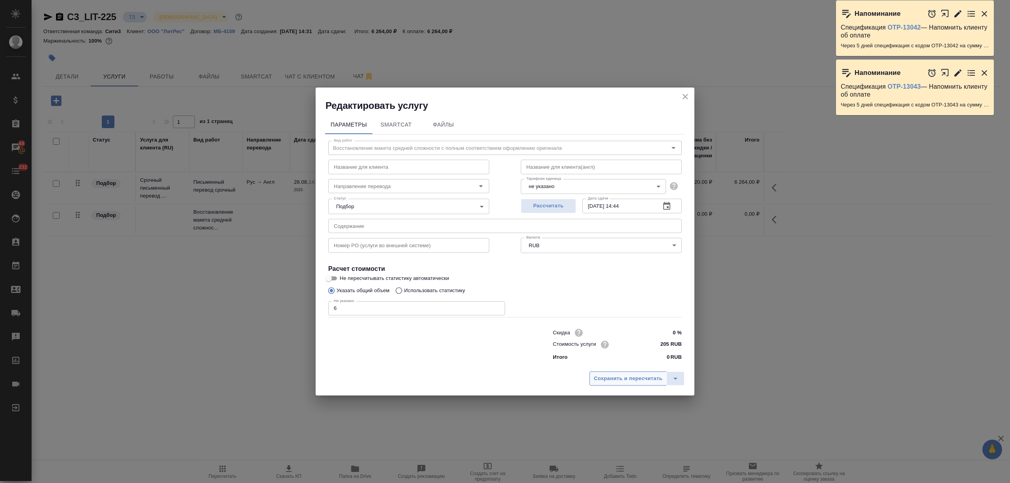
click at [610, 378] on span "Сохранить и пересчитать" at bounding box center [628, 378] width 69 height 9
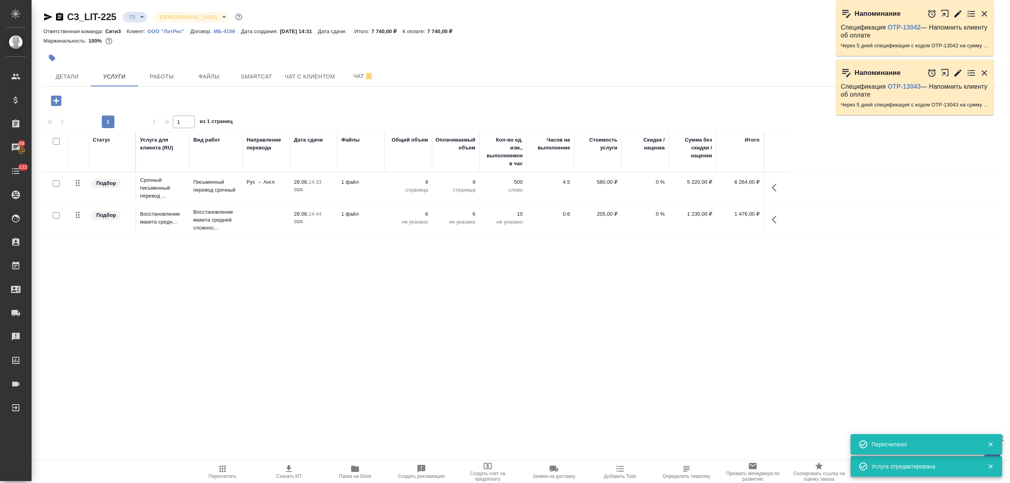
click at [277, 469] on span "Скачать КП" at bounding box center [288, 471] width 57 height 15
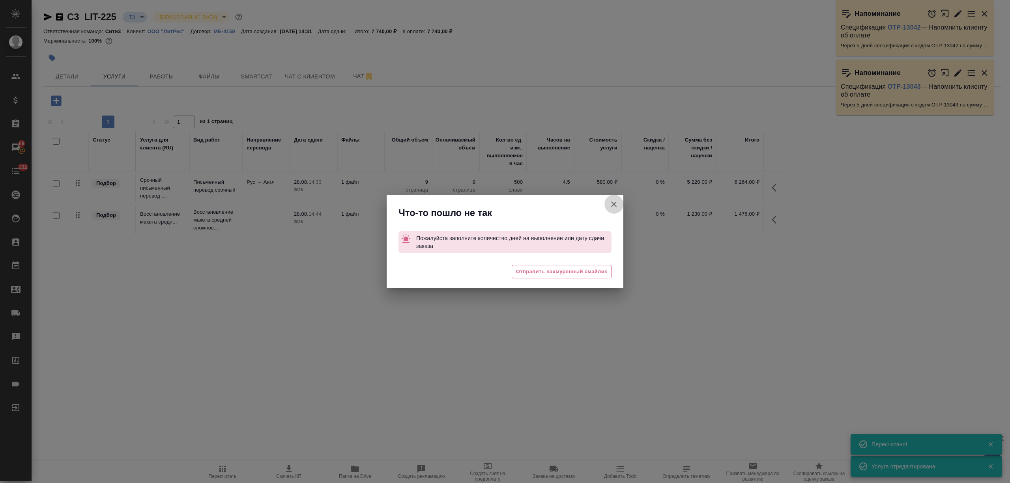
click at [613, 200] on icon "button" at bounding box center [613, 204] width 9 height 9
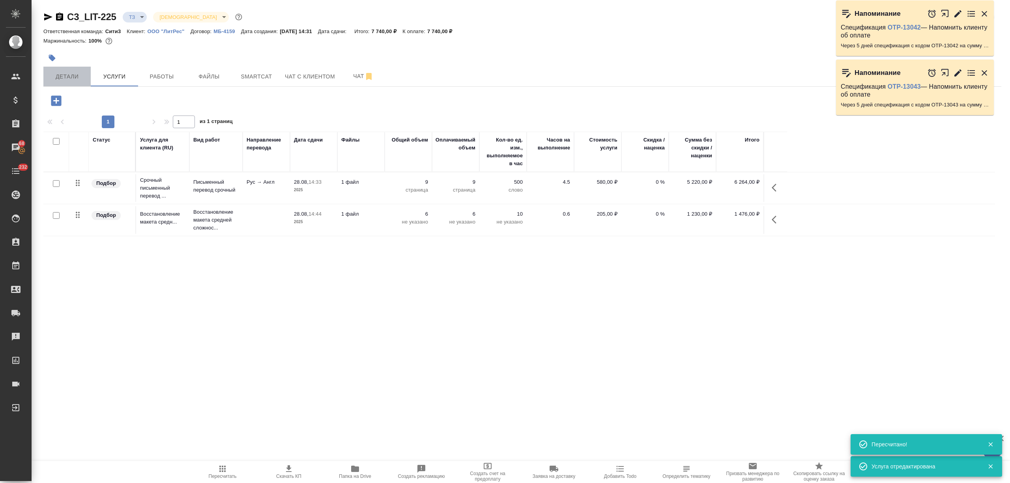
click at [78, 77] on span "Детали" at bounding box center [67, 77] width 38 height 10
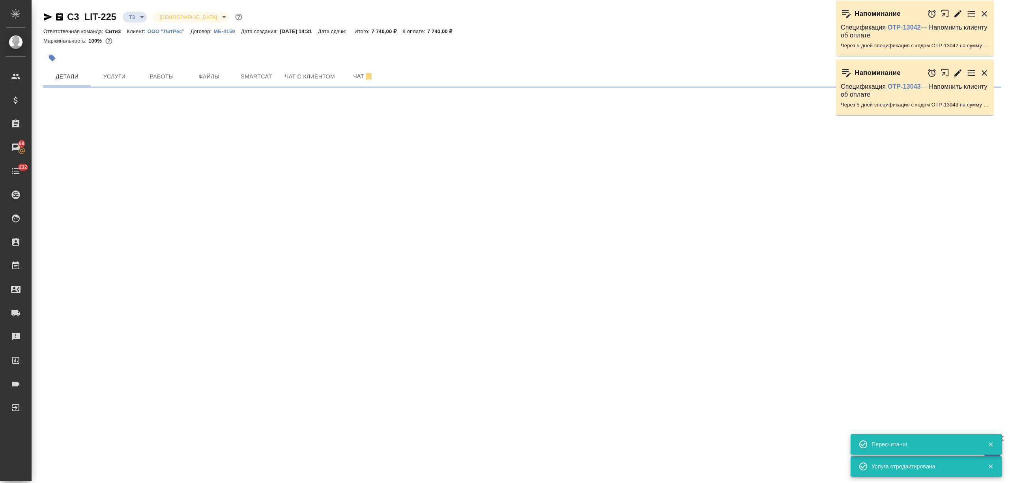
select select "RU"
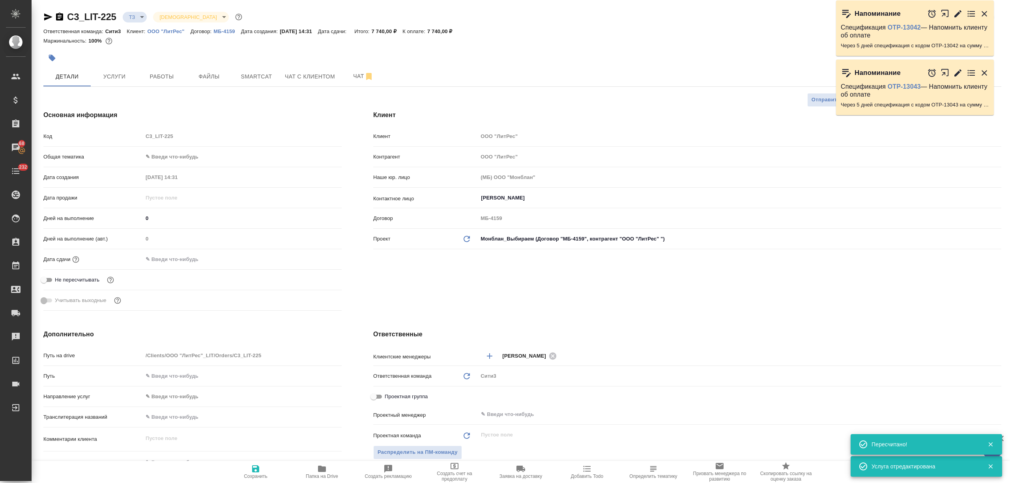
type textarea "x"
click at [178, 256] on input "text" at bounding box center [177, 259] width 69 height 11
click at [316, 261] on icon "button" at bounding box center [318, 258] width 9 height 9
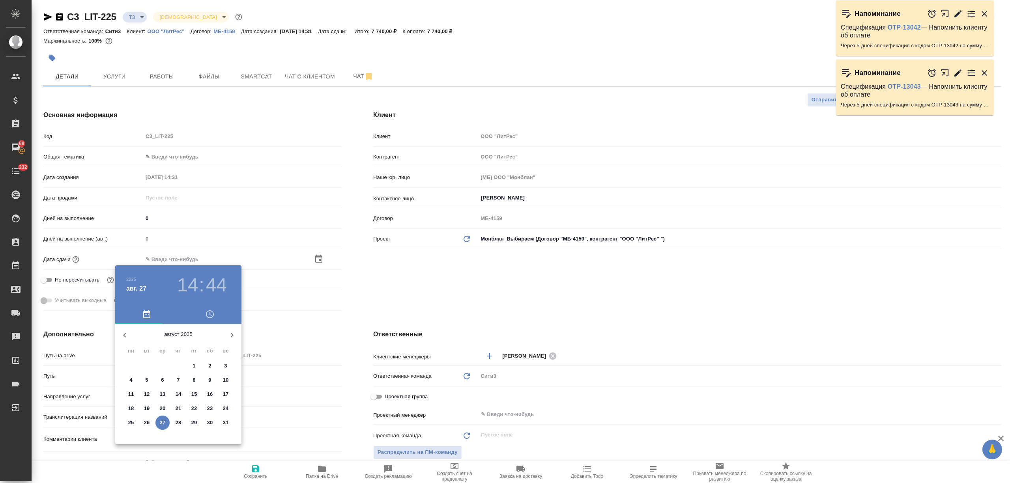
click at [193, 417] on button "29" at bounding box center [194, 423] width 14 height 14
type input "29.08.2025 14:44"
type textarea "x"
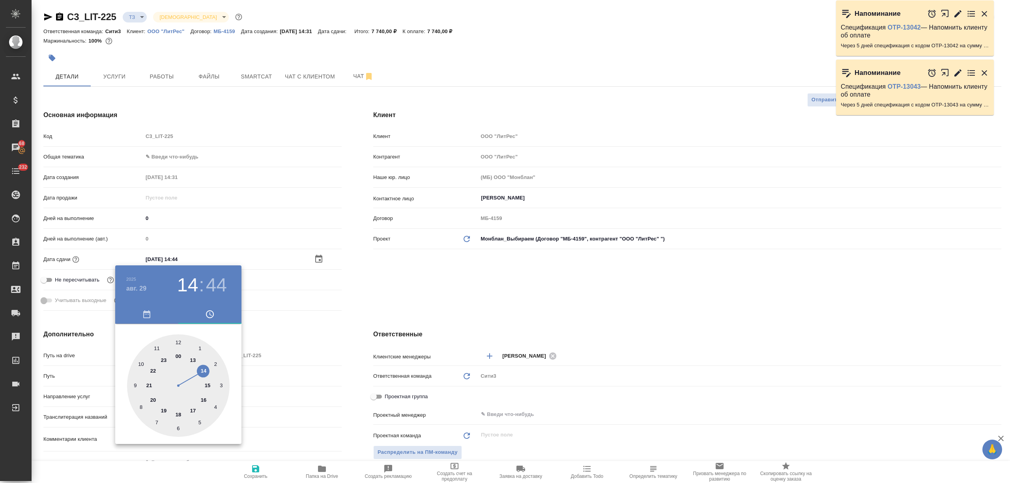
click at [308, 414] on div at bounding box center [505, 241] width 1010 height 483
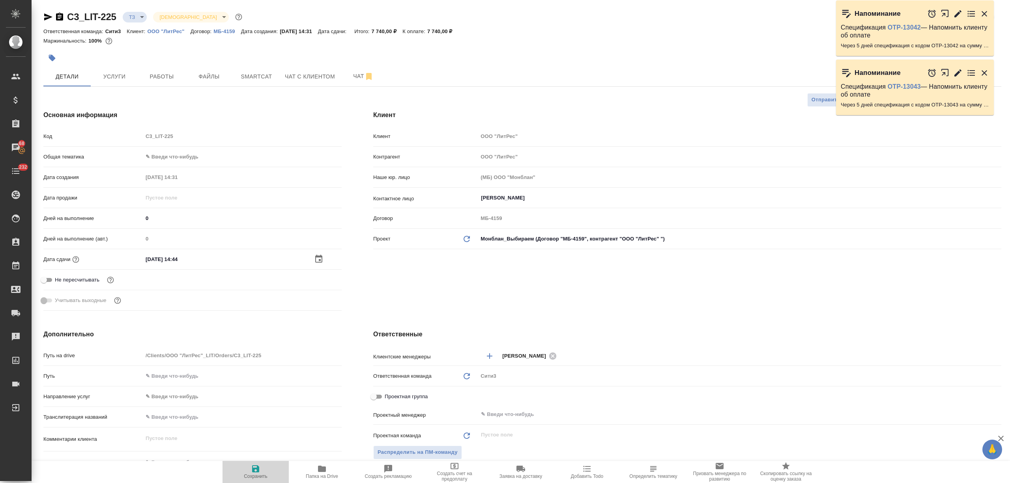
click at [267, 473] on span "Сохранить" at bounding box center [255, 471] width 57 height 15
type textarea "x"
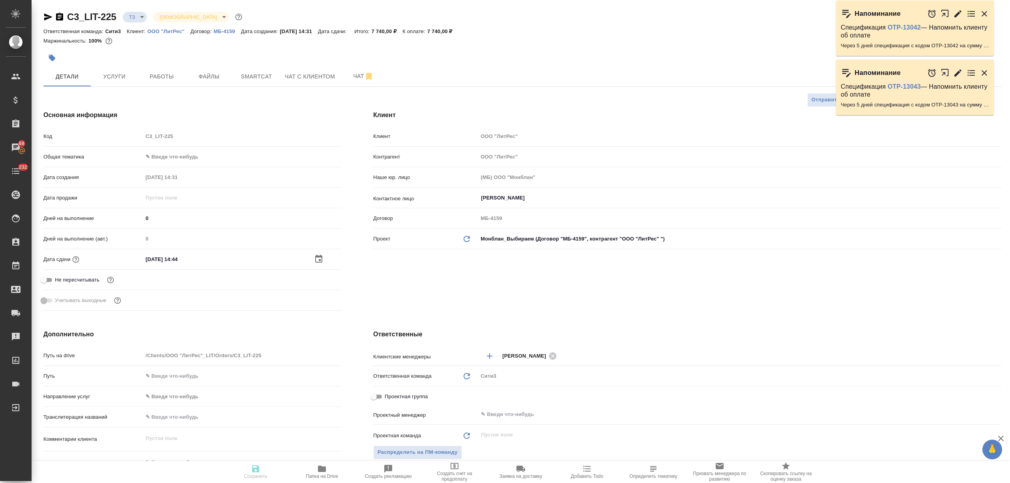
type textarea "x"
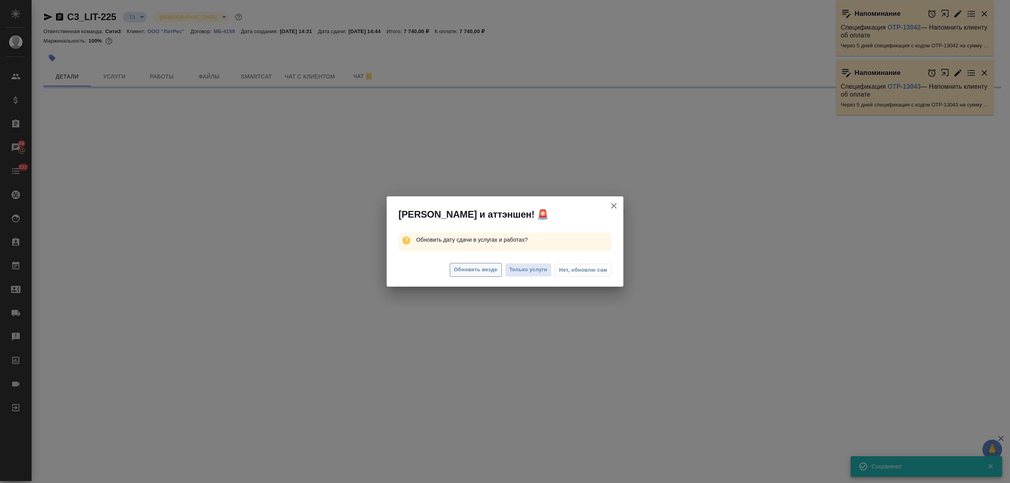
click at [488, 267] on span "Обновить везде" at bounding box center [475, 270] width 43 height 9
select select "RU"
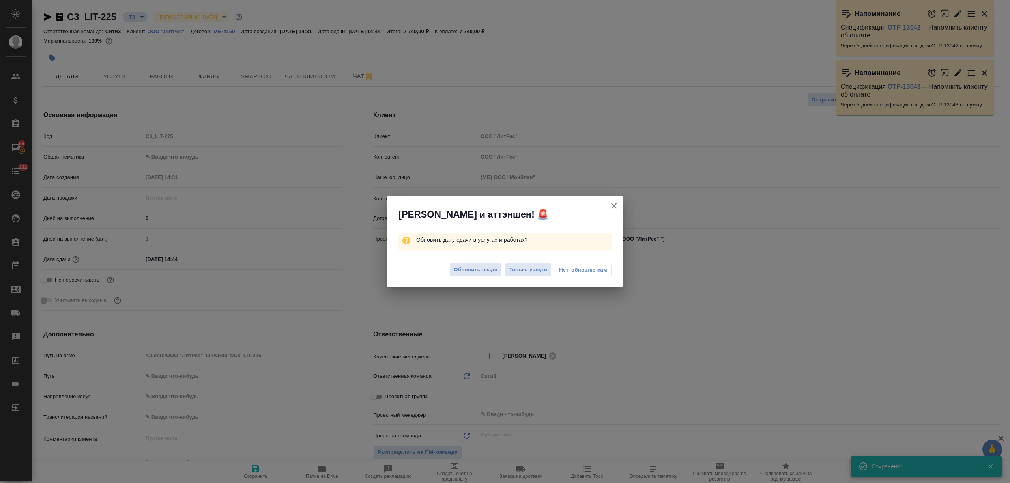
type textarea "x"
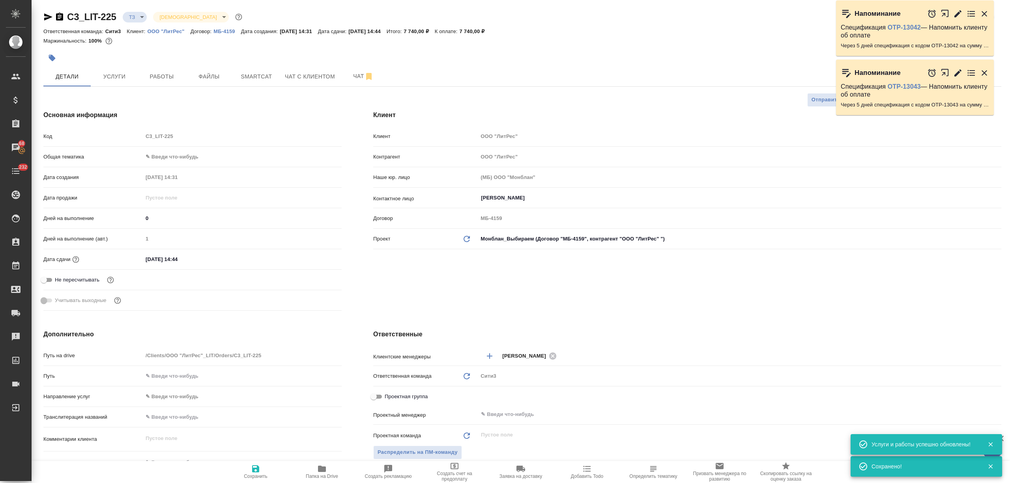
click at [115, 73] on body "🙏 .cls-1 fill:#fff; AWATERA Nikitina Tatiana Клиенты Спецификации Заказы 68 Чат…" at bounding box center [505, 241] width 1010 height 483
click at [109, 75] on span "Услуги" at bounding box center [114, 77] width 38 height 10
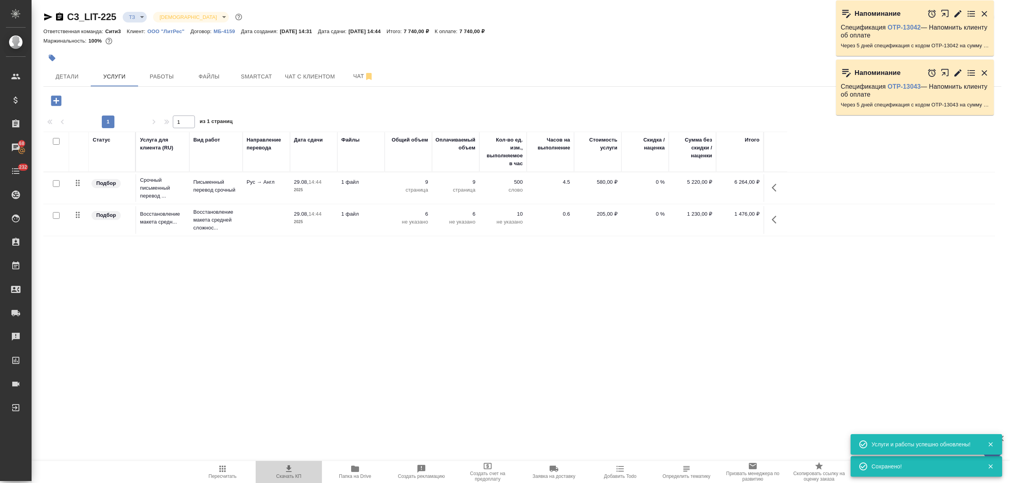
click at [286, 469] on icon "button" at bounding box center [288, 468] width 9 height 9
drag, startPoint x: 479, startPoint y: 29, endPoint x: 493, endPoint y: 29, distance: 14.6
click at [493, 29] on div "Ответственная команда: Сити3 Клиент: ООО "ЛитРес" Договор: МБ-4159 Дата создани…" at bounding box center [522, 30] width 958 height 9
copy p "7 740"
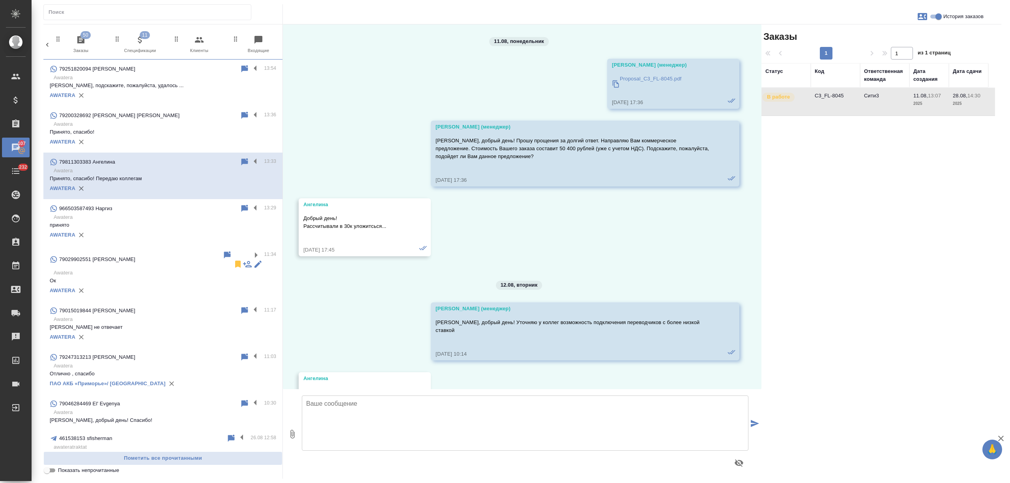
scroll to position [3772, 0]
